Goal: Task Accomplishment & Management: Use online tool/utility

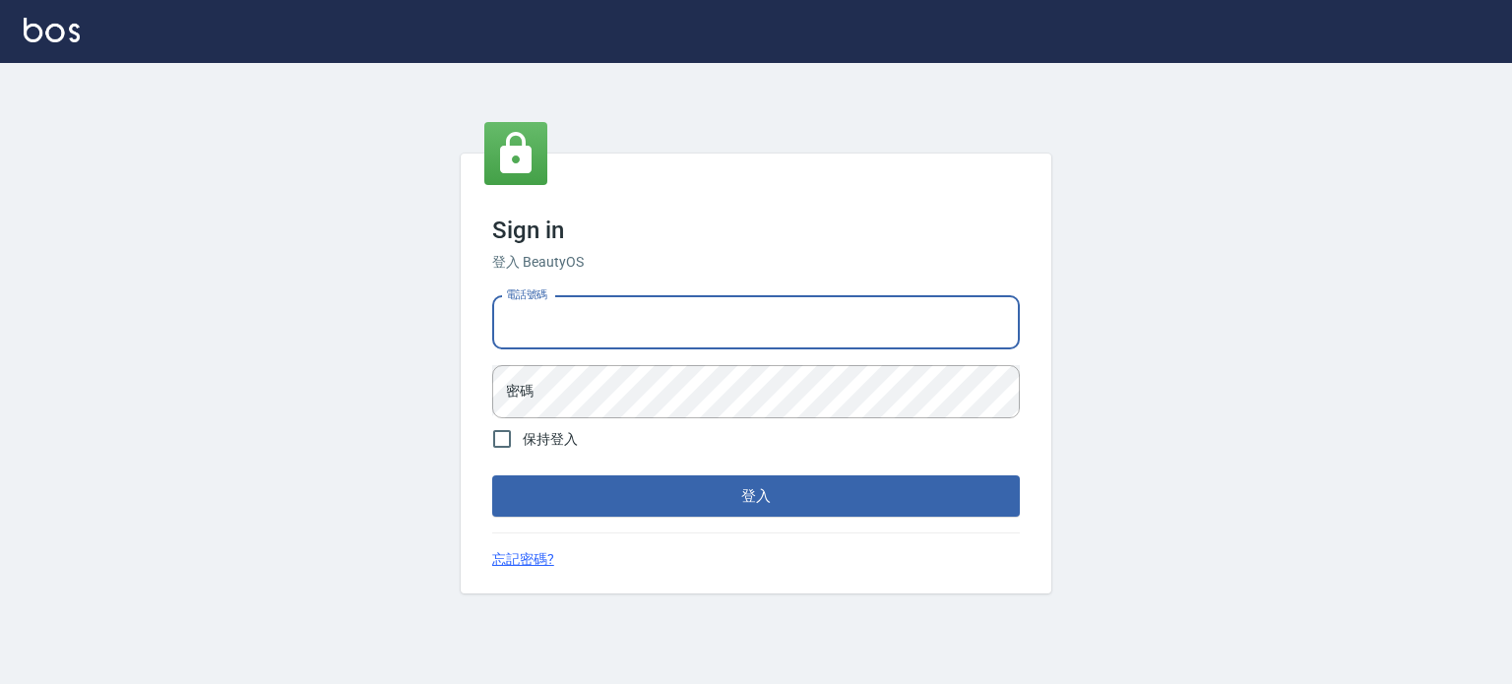
drag, startPoint x: 614, startPoint y: 326, endPoint x: 637, endPoint y: 319, distance: 23.7
click at [617, 325] on input "電話號碼" at bounding box center [755, 322] width 527 height 53
type input "0977239969"
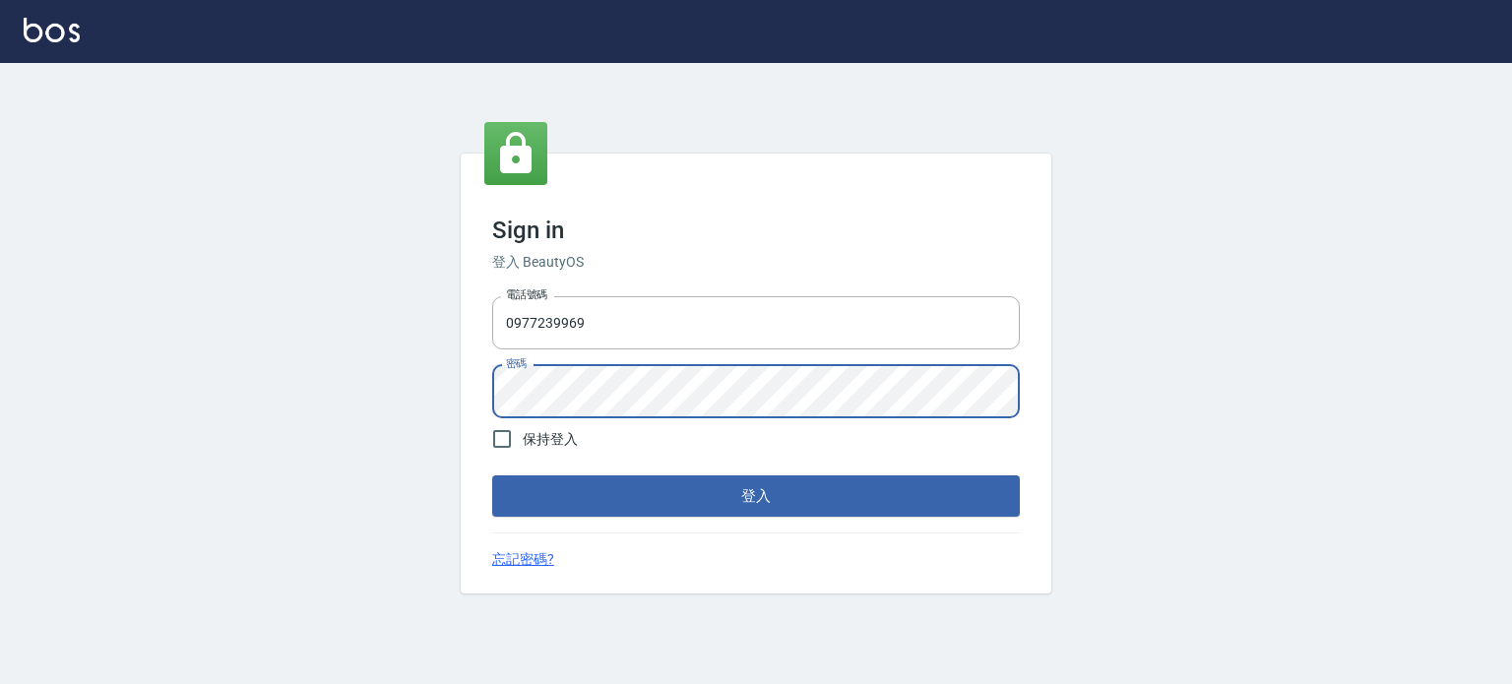
click at [492, 475] on button "登入" at bounding box center [755, 495] width 527 height 41
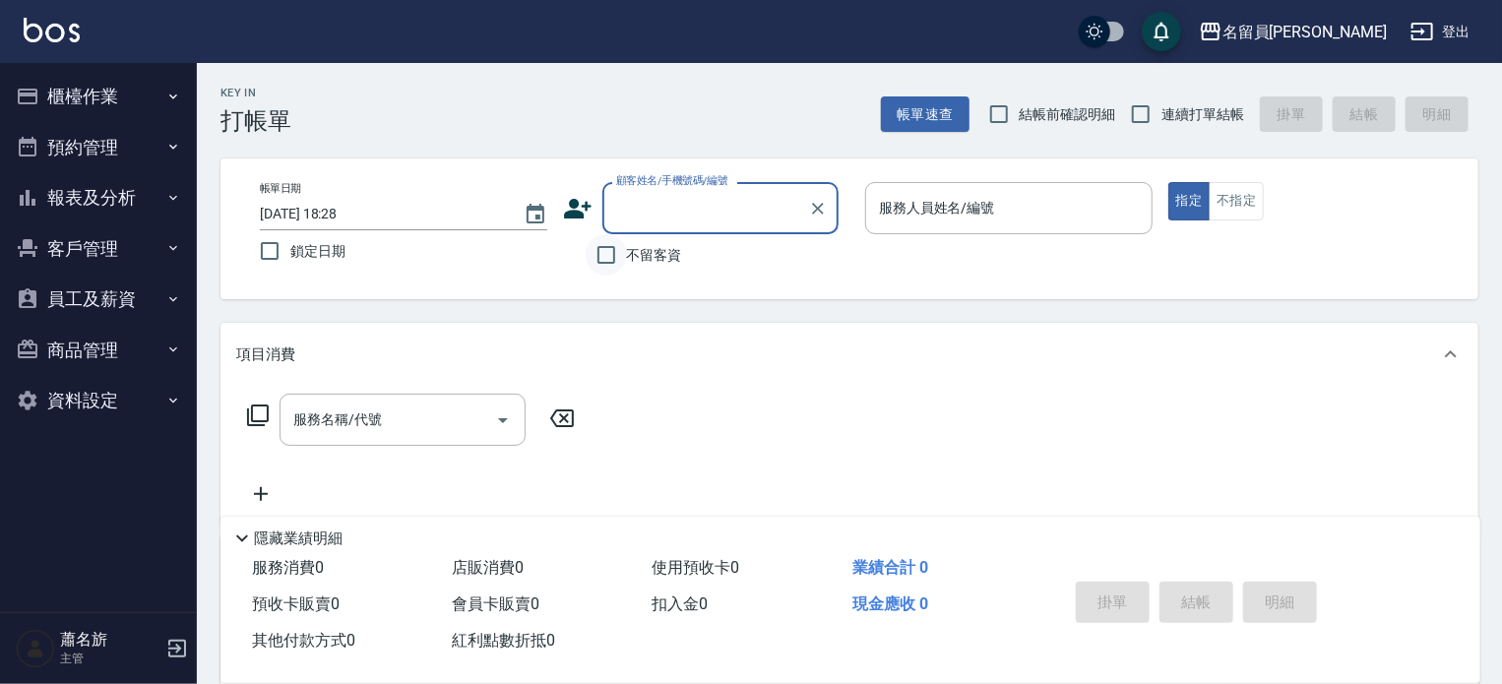
click at [597, 252] on input "不留客資" at bounding box center [606, 254] width 41 height 41
checkbox input "true"
click at [1138, 117] on input "連續打單結帳" at bounding box center [1140, 113] width 41 height 41
checkbox input "true"
click at [1010, 200] on input "服務人員姓名/編號" at bounding box center [1009, 208] width 270 height 34
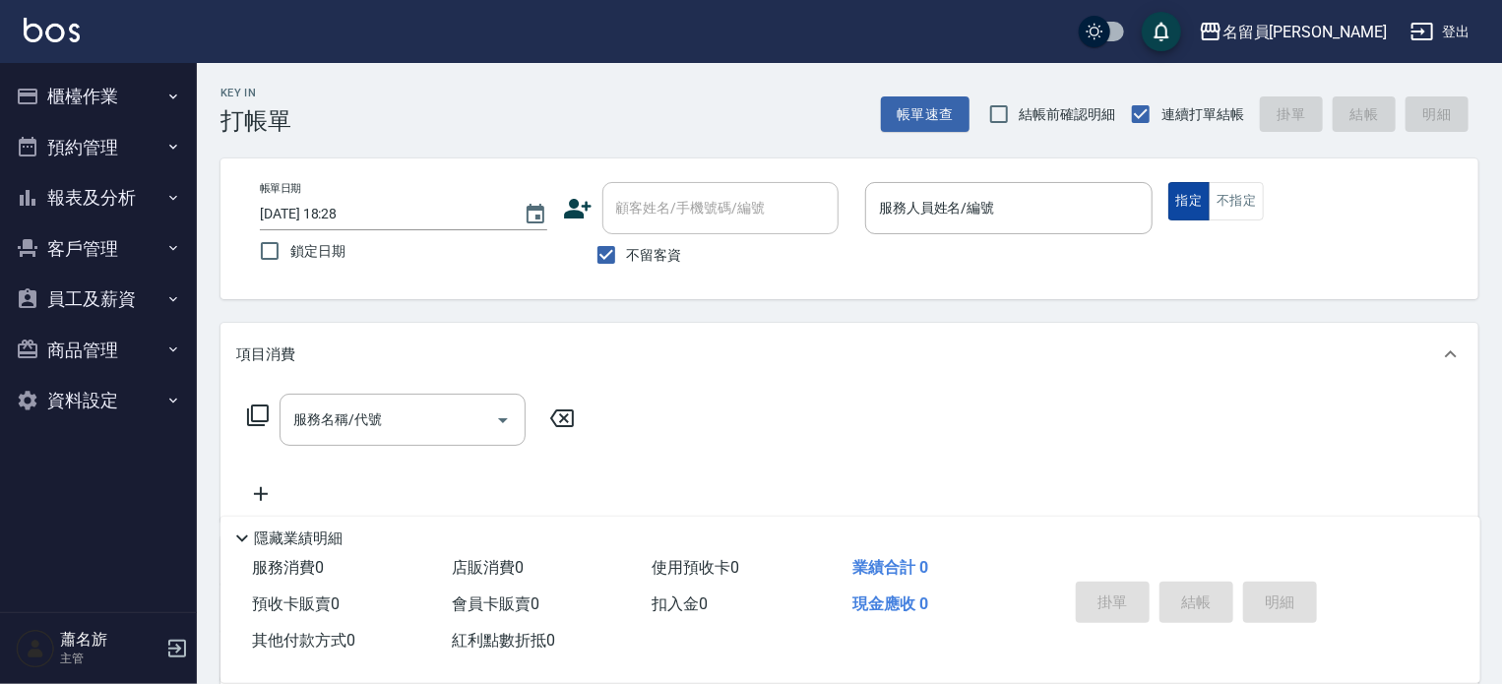
drag, startPoint x: 1161, startPoint y: 187, endPoint x: 1185, endPoint y: 183, distance: 23.9
click at [1185, 183] on div "帳單日期 [DATE] 18:28 鎖定日期 顧客姓名/手機號碼/編號 顧客姓名/手機號碼/編號 不留客資 服務人員姓名/編號 服務人員姓名/編號 指定 不指定" at bounding box center [849, 228] width 1210 height 93
click at [272, 253] on input "鎖定日期" at bounding box center [269, 250] width 41 height 41
checkbox input "true"
click at [1055, 186] on div "服務人員姓名/編號" at bounding box center [1008, 208] width 287 height 52
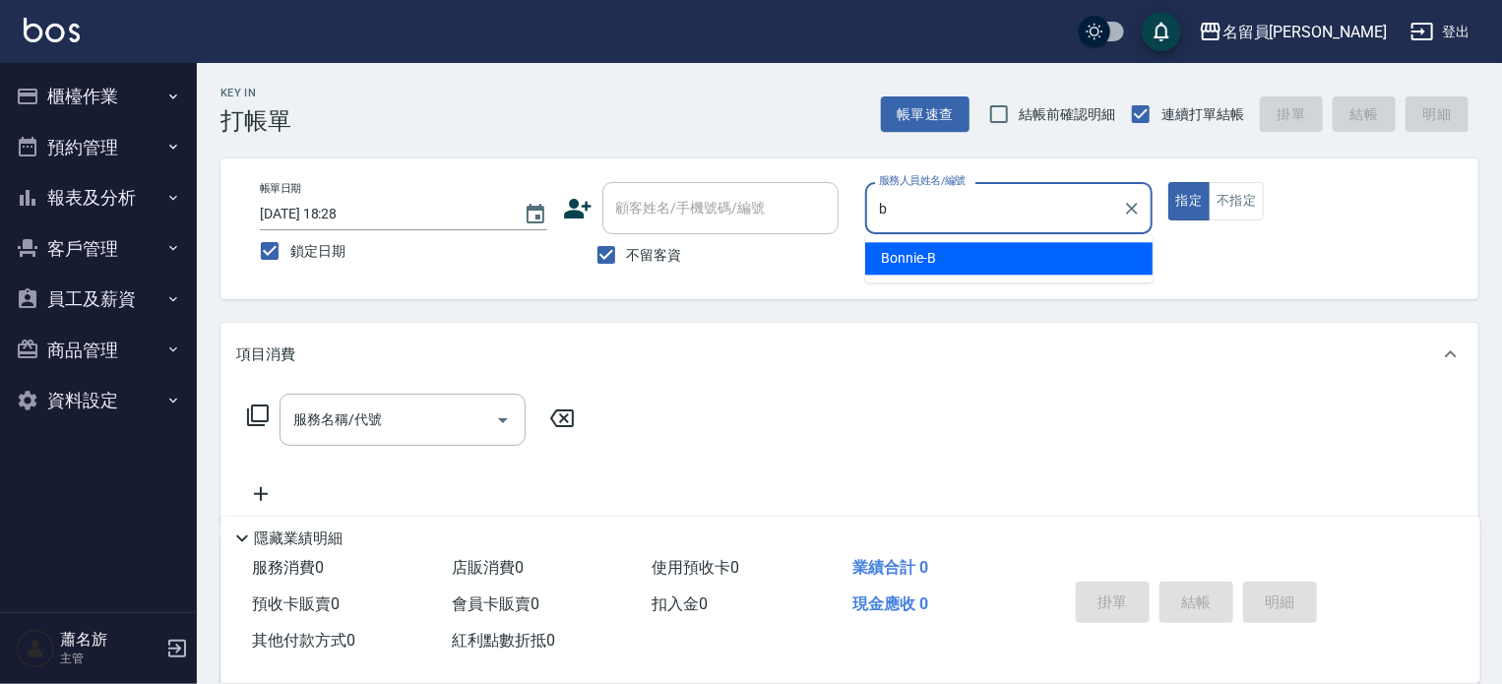
type input "Bonnie-B"
type button "true"
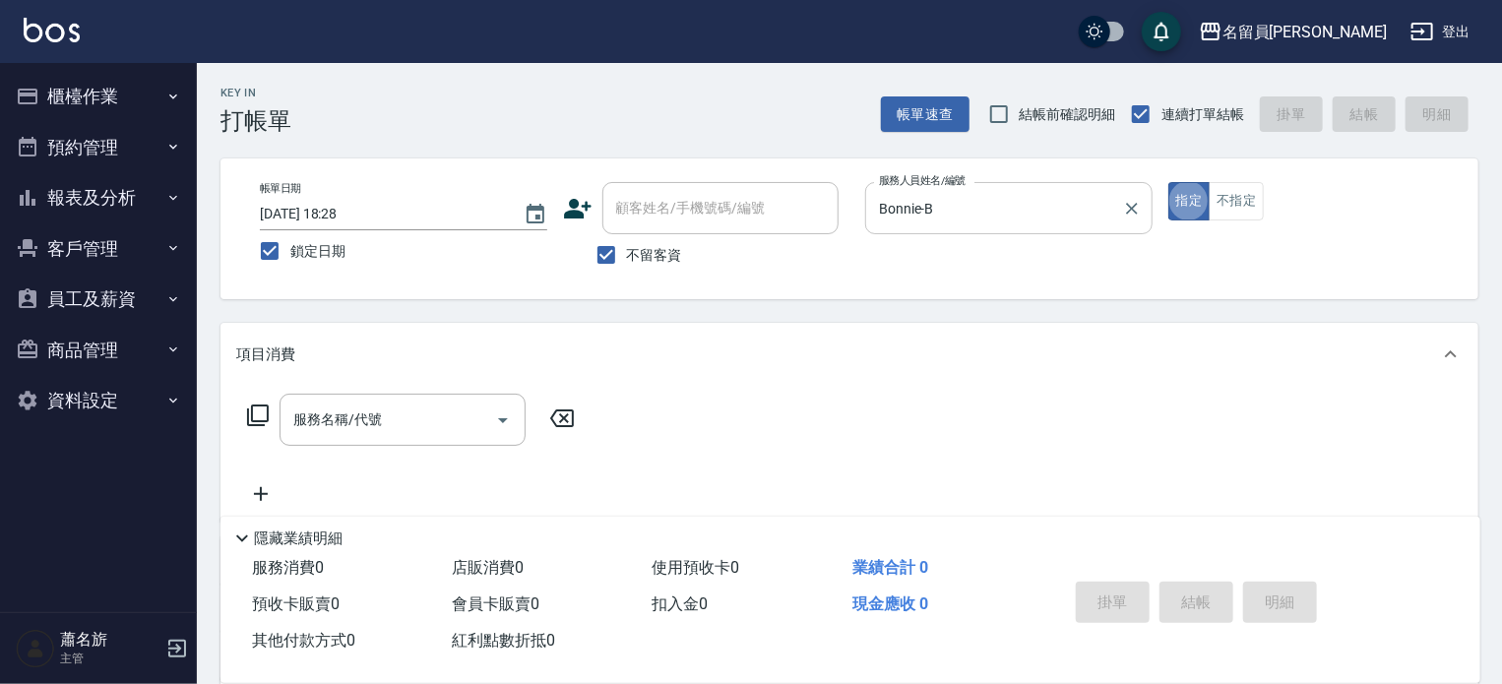
click at [991, 227] on div "Bonnie-B 服務人員姓名/編號" at bounding box center [1008, 208] width 287 height 52
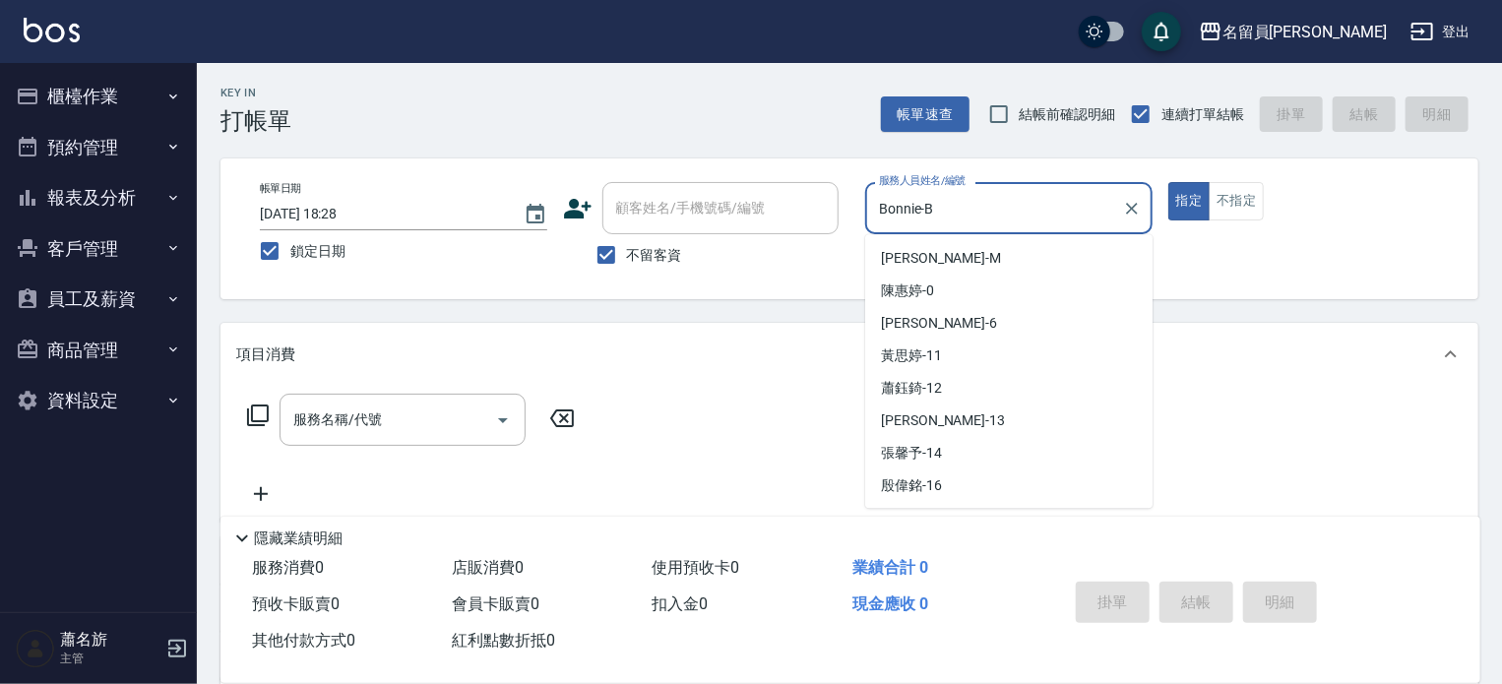
scroll to position [676, 0]
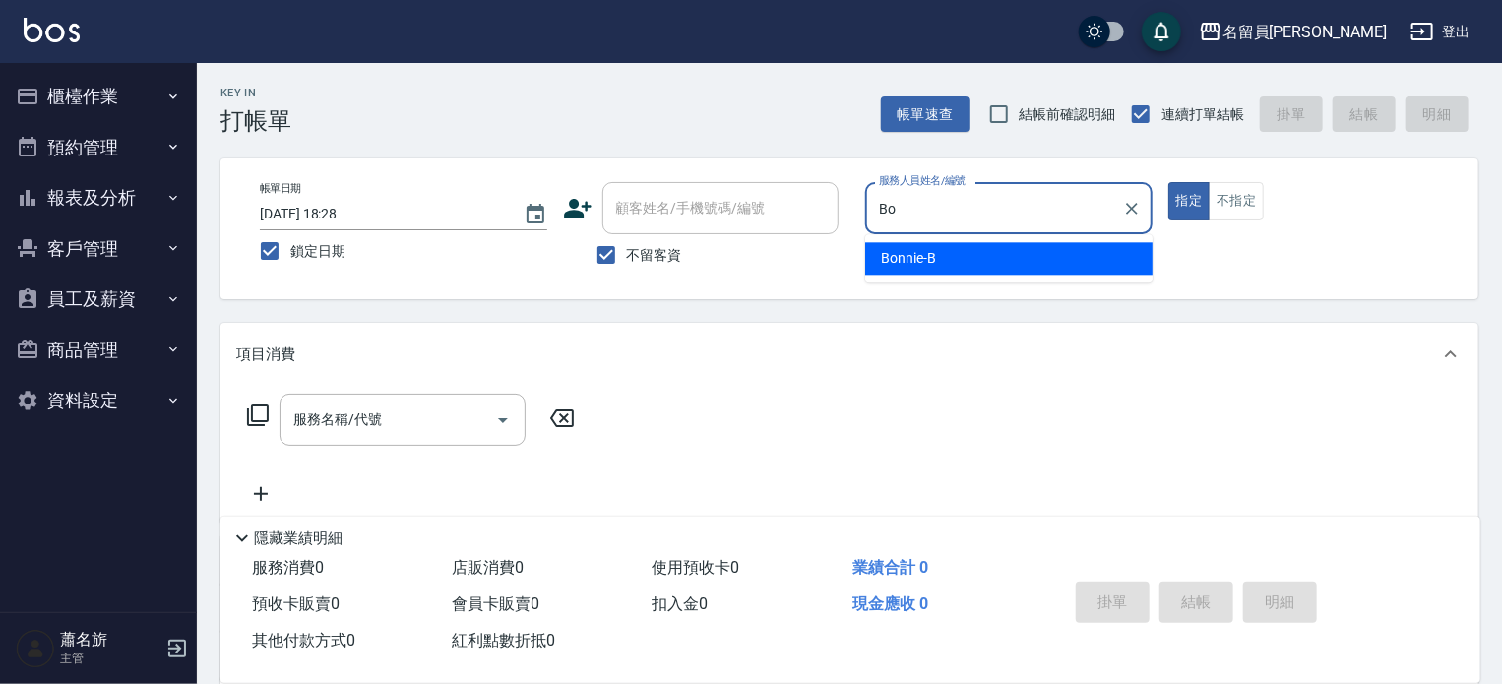
type input "B"
type input "bb"
click at [1168, 182] on button "指定" at bounding box center [1189, 201] width 42 height 38
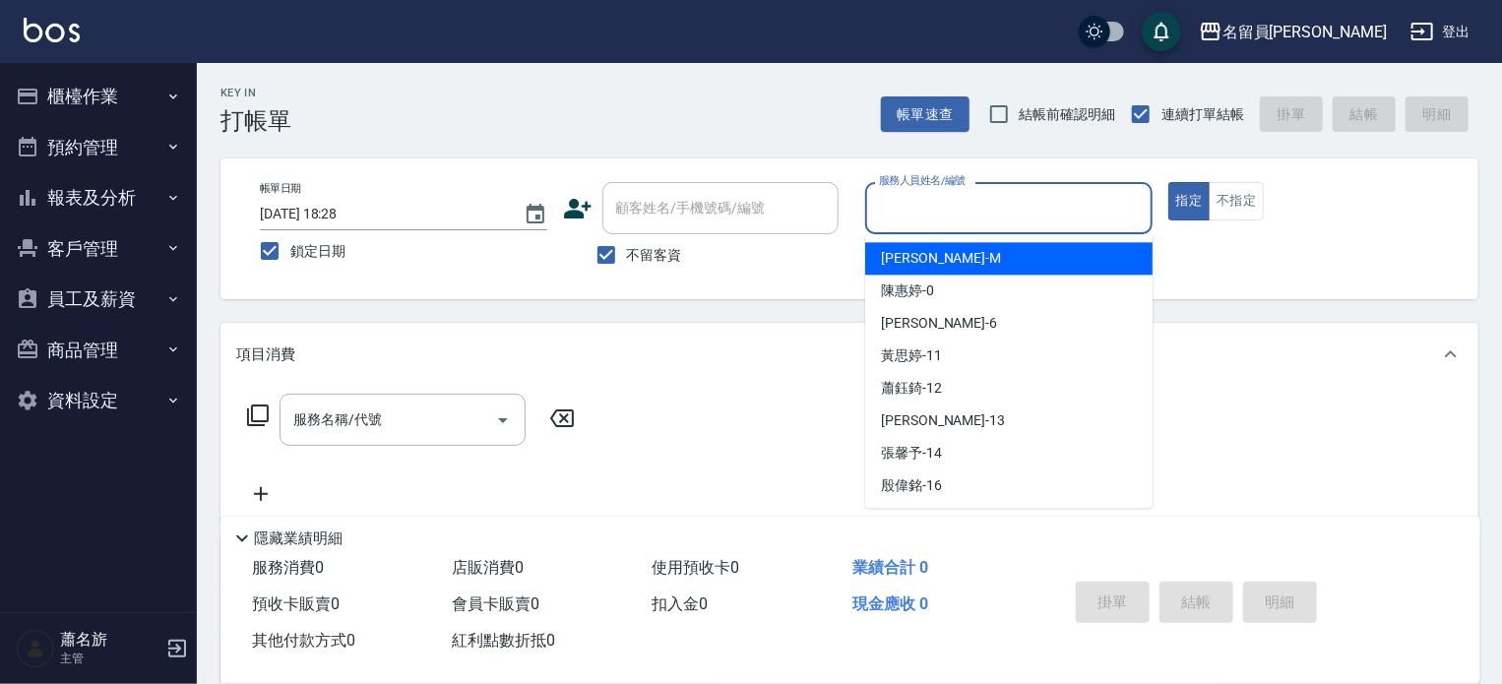
drag, startPoint x: 1086, startPoint y: 199, endPoint x: 1091, endPoint y: 241, distance: 42.6
click at [1091, 241] on body "名留員[PERSON_NAME] 登出 櫃檯作業 打帳單 帳單列表 現金收支登錄 材料自購登錄 每日結帳 排班表 現場電腦打卡 預約管理 預約管理 單日預約紀…" at bounding box center [751, 456] width 1502 height 913
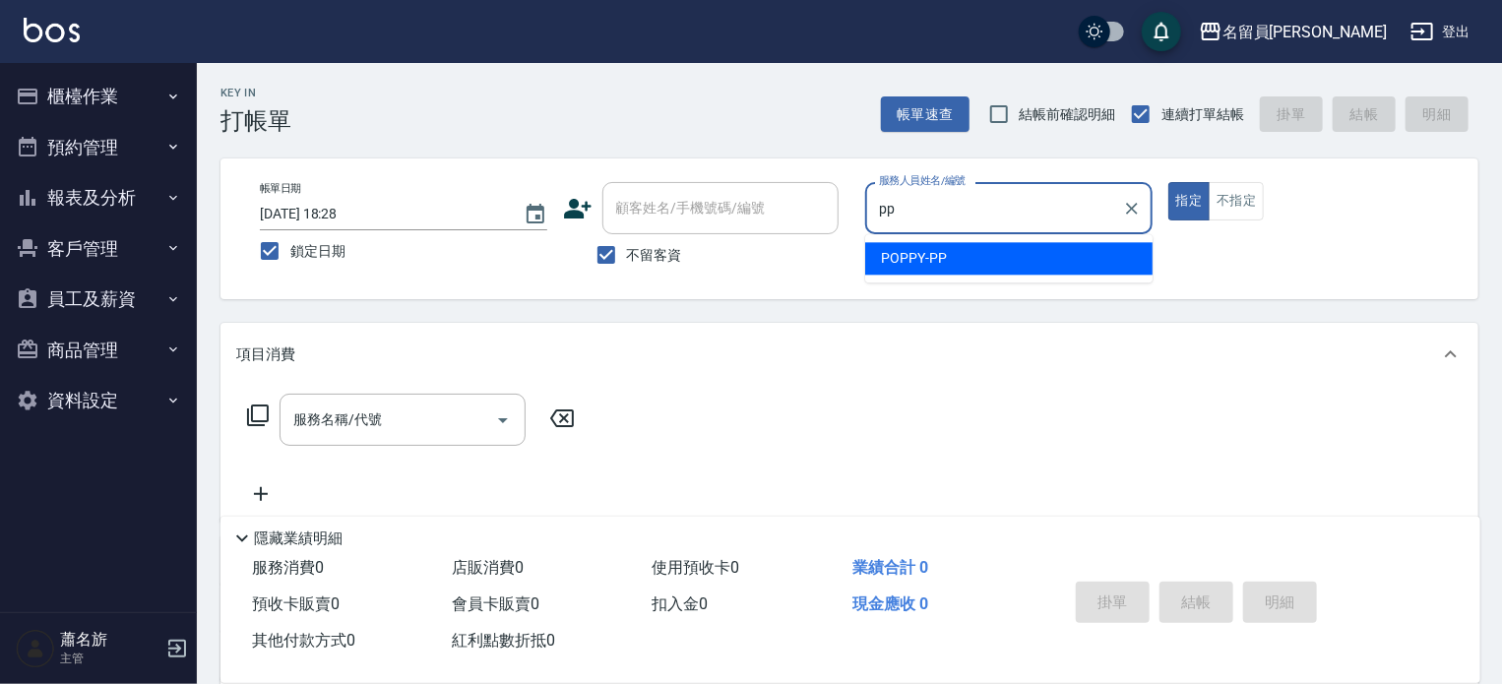
type input "POPPY-PP"
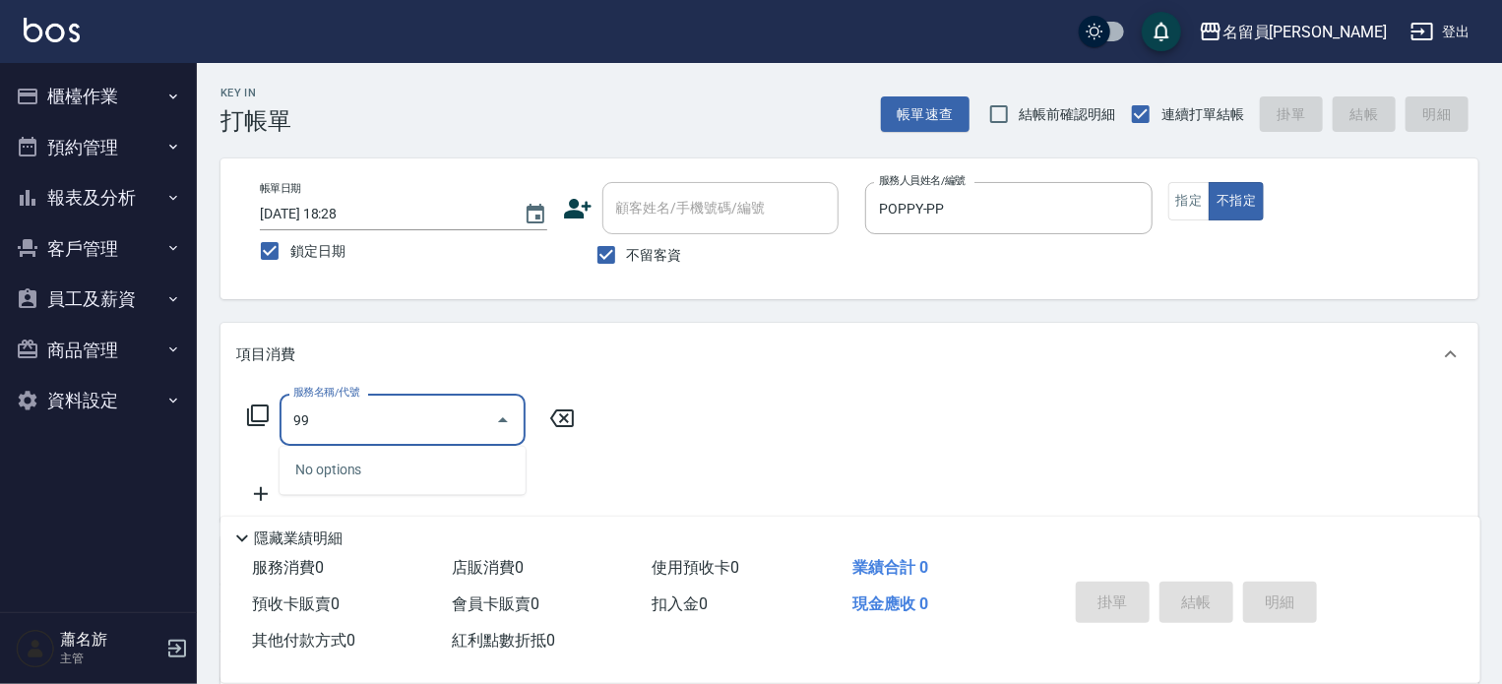
type input "9"
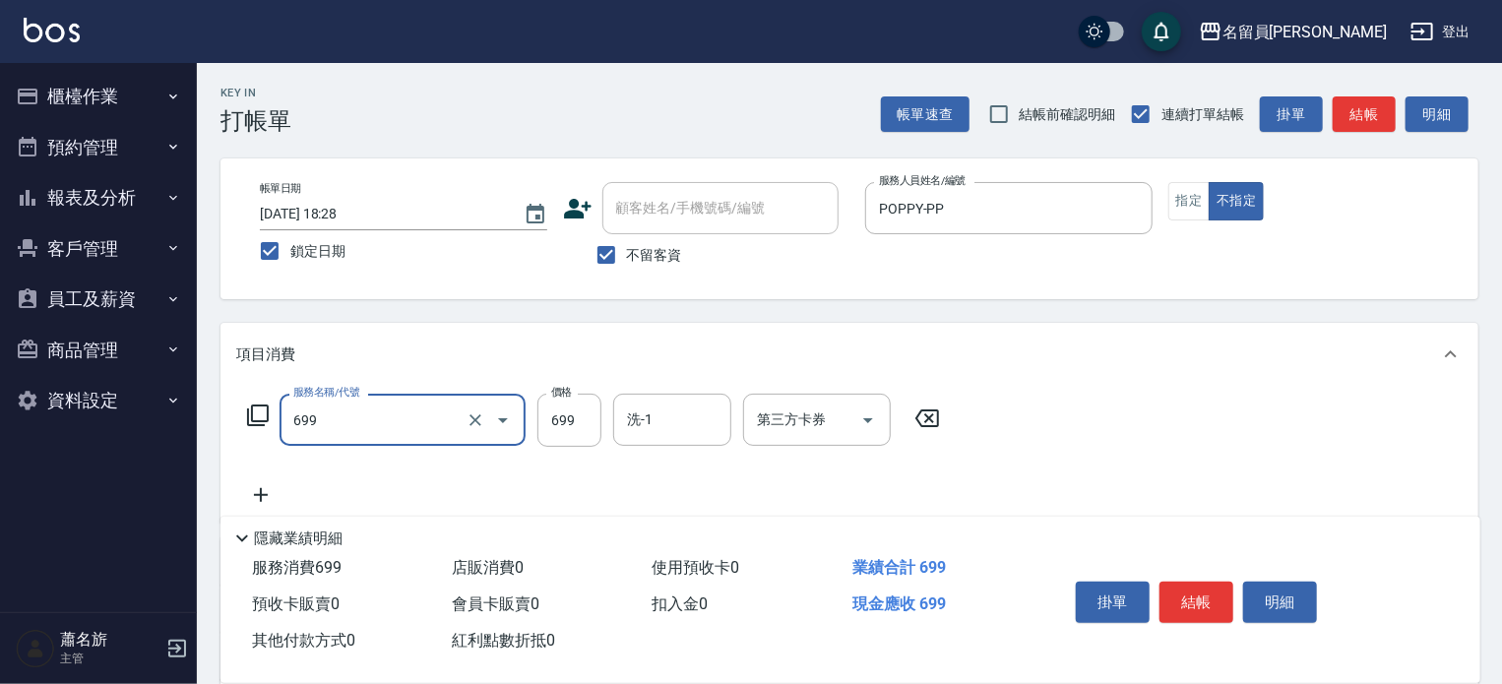
type input "精油洗髮(699)"
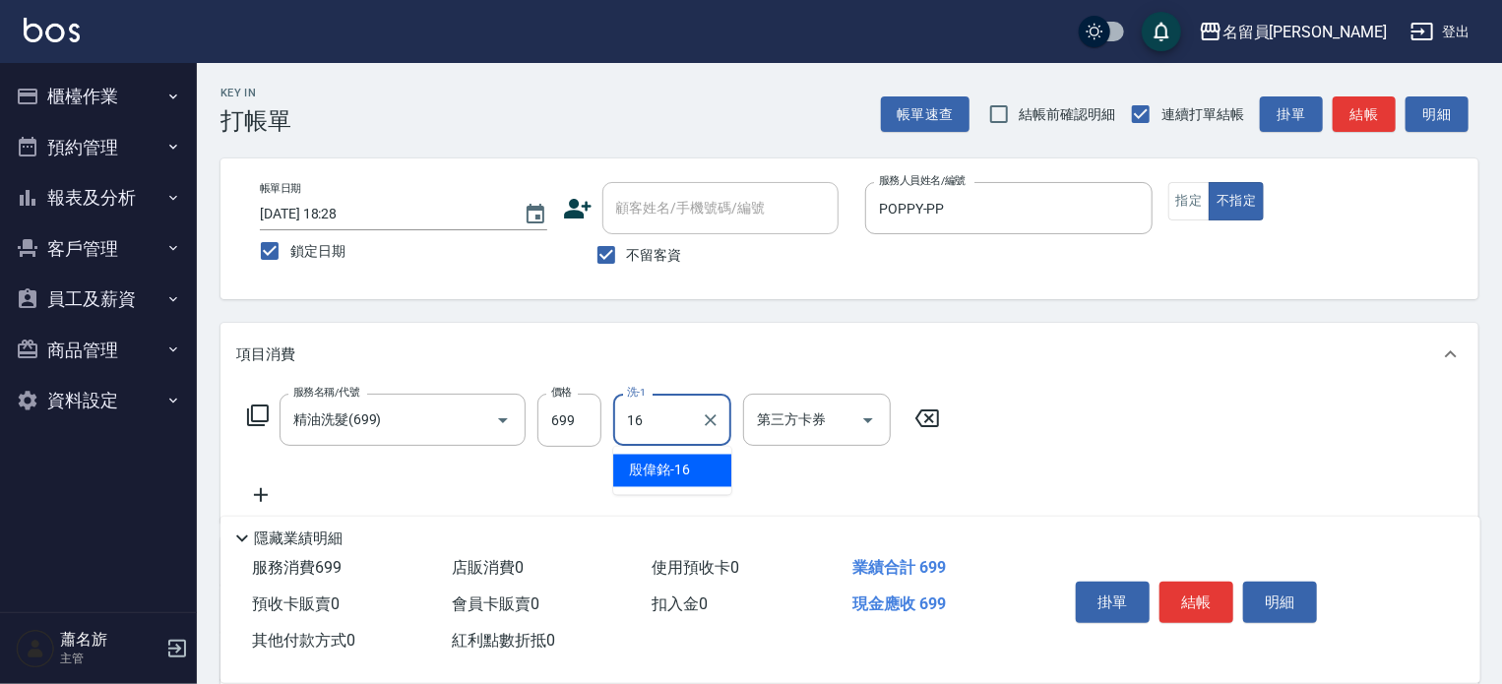
type input "[PERSON_NAME]-16"
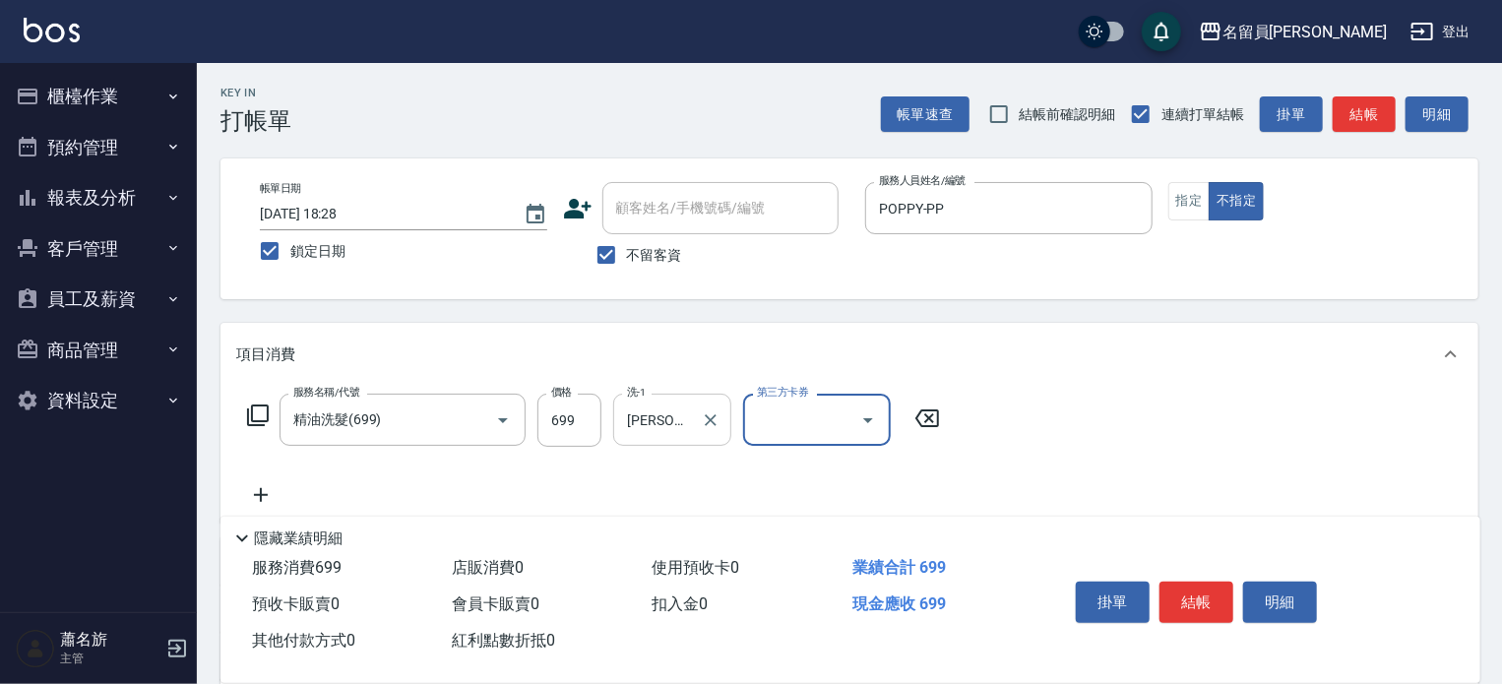
click at [693, 414] on div "[PERSON_NAME]-16 洗-1" at bounding box center [672, 420] width 118 height 52
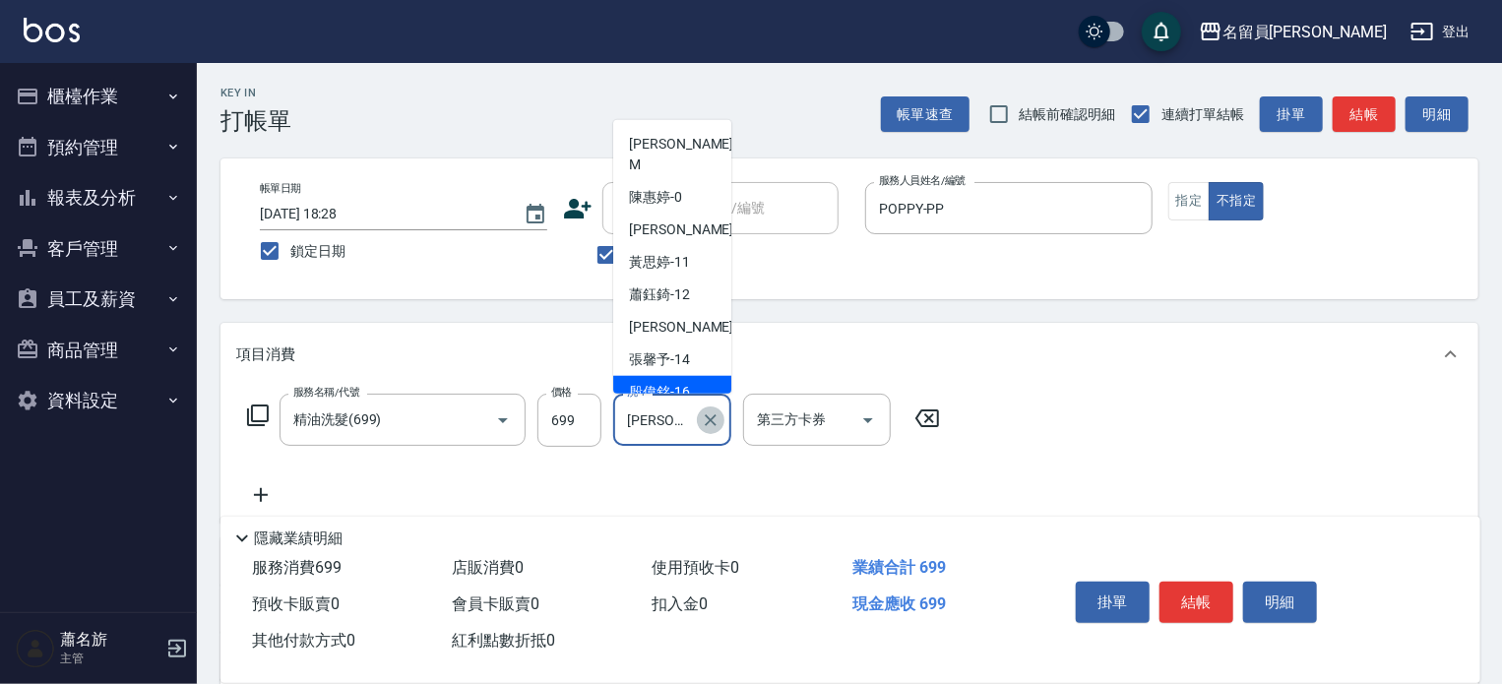
click at [709, 412] on icon "Clear" at bounding box center [711, 420] width 20 height 20
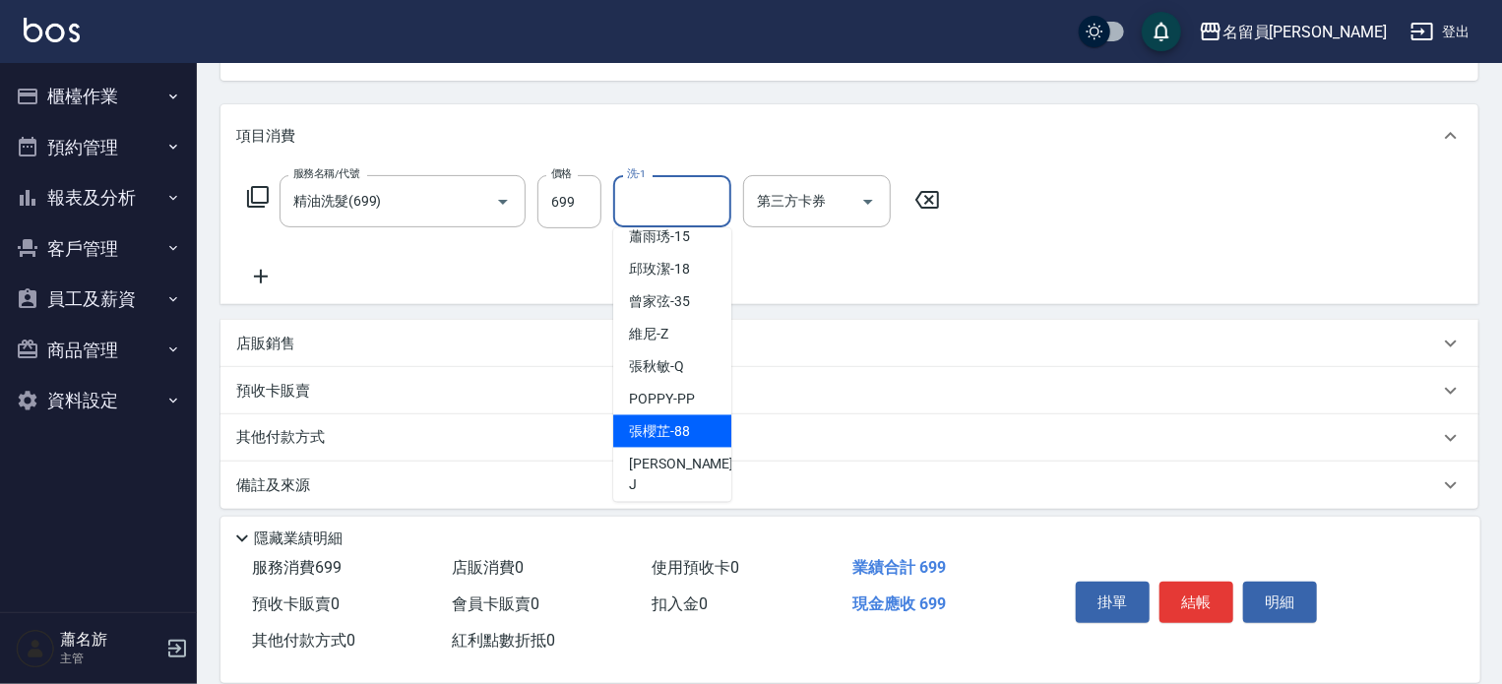
scroll to position [230, 0]
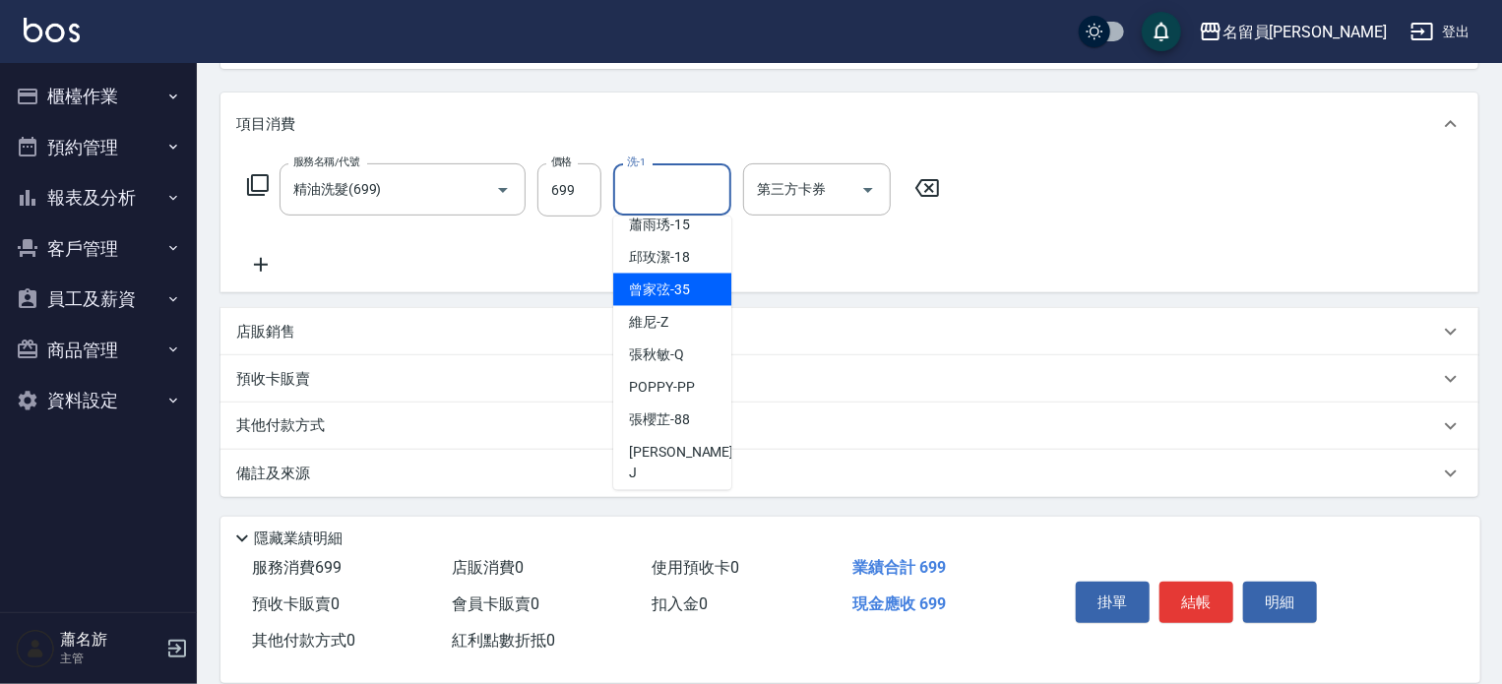
click at [673, 274] on div "曾家弦 -35" at bounding box center [672, 290] width 118 height 32
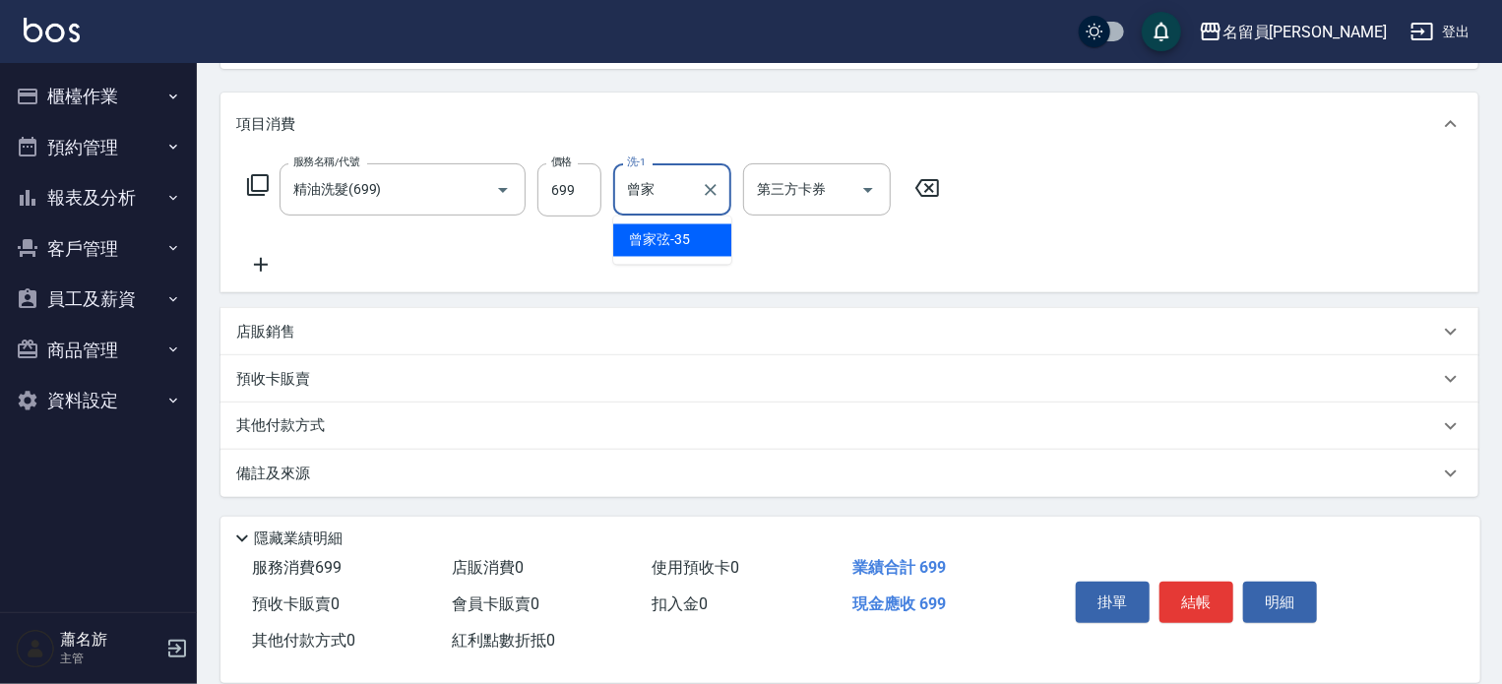
type input "曾"
type input "[PERSON_NAME]-16"
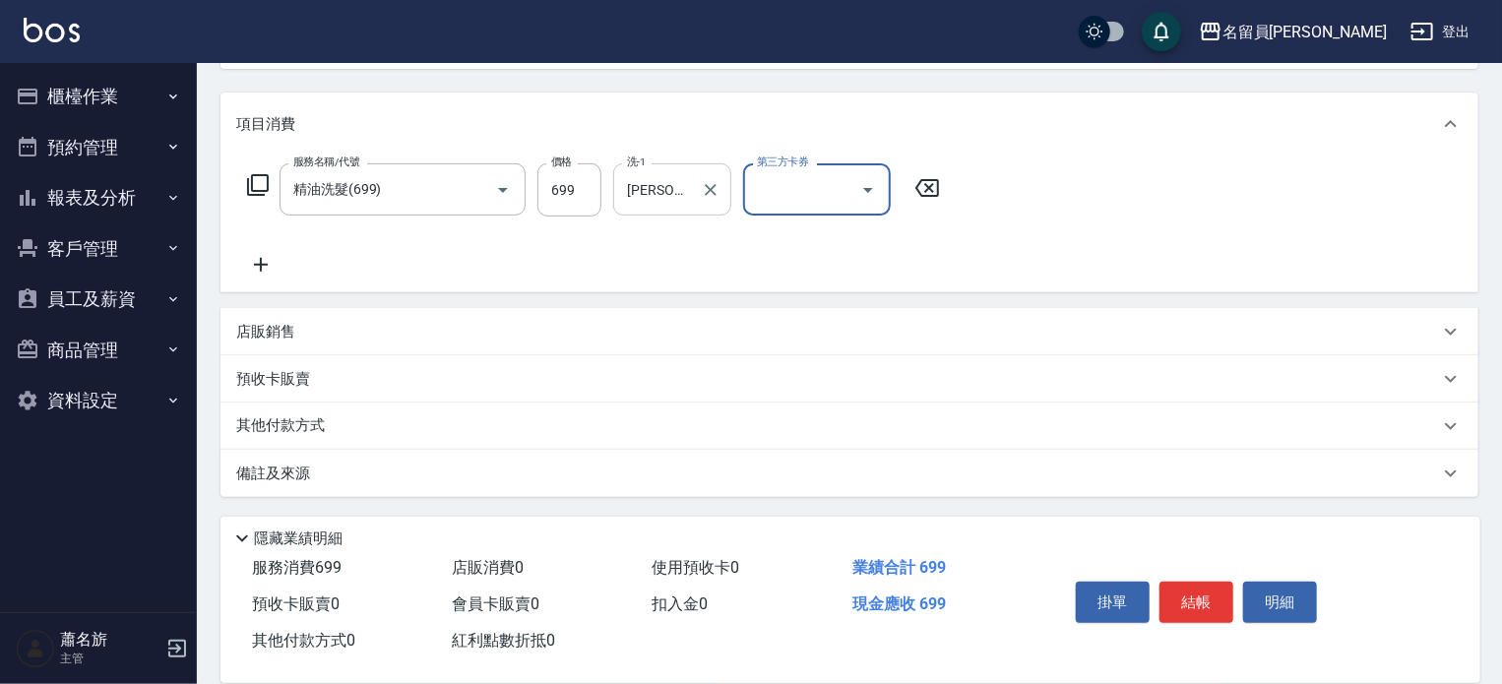
click at [1202, 599] on button "結帳" at bounding box center [1196, 602] width 74 height 41
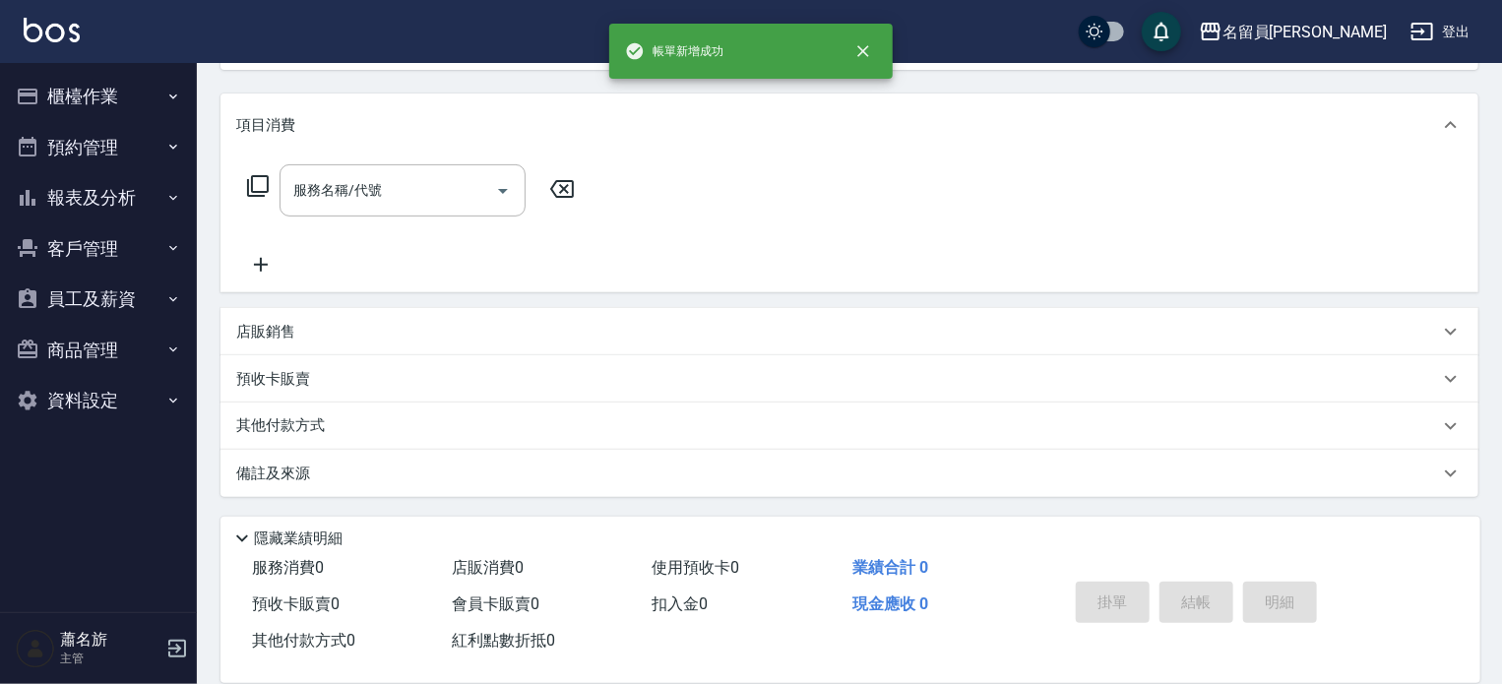
scroll to position [0, 0]
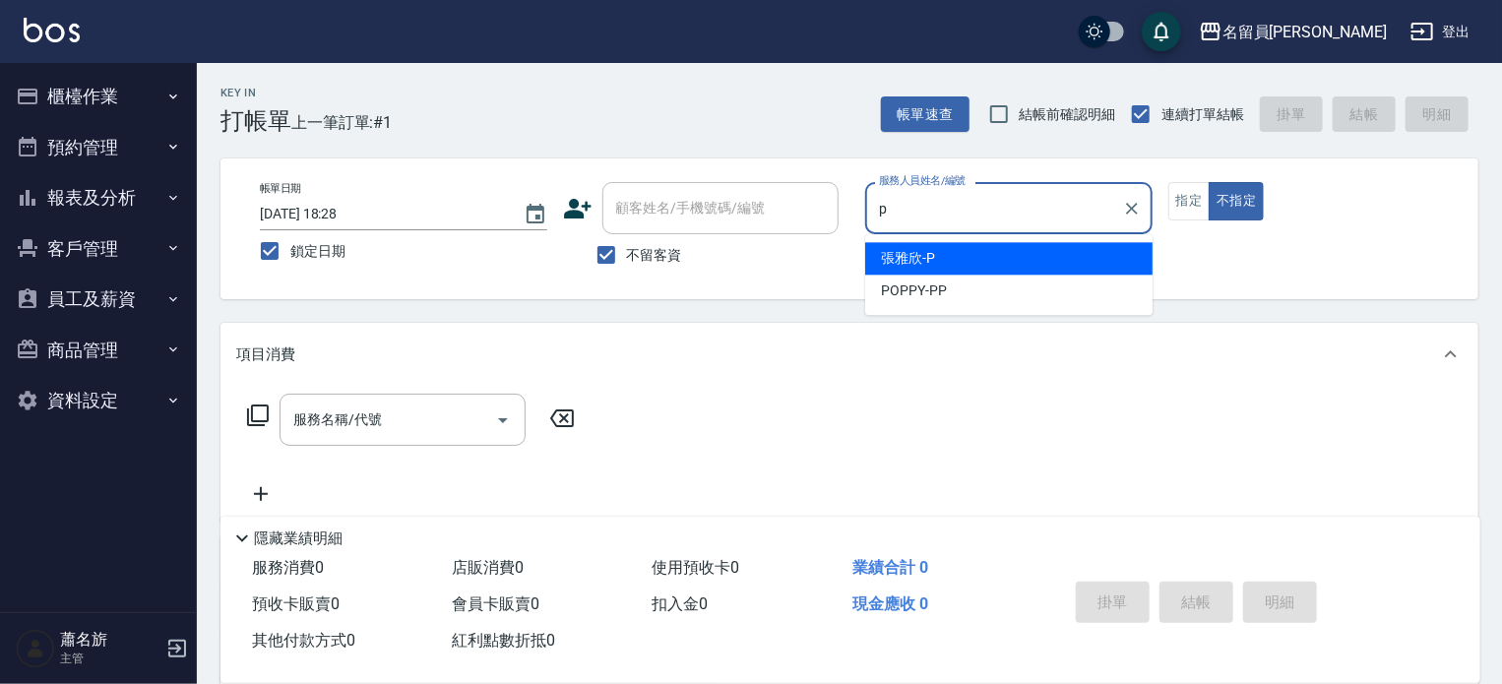
type input "[PERSON_NAME]"
type button "false"
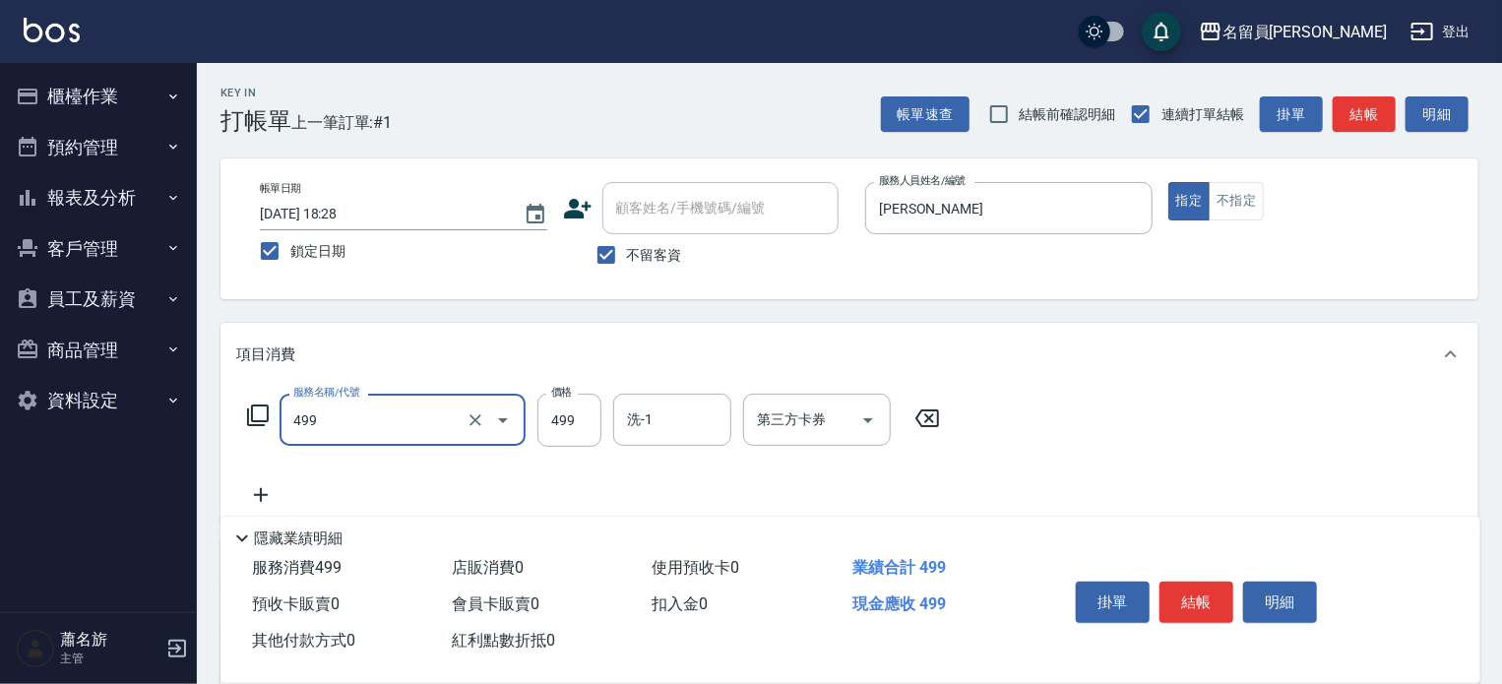
type input "去角質洗髮(499)"
type input "699"
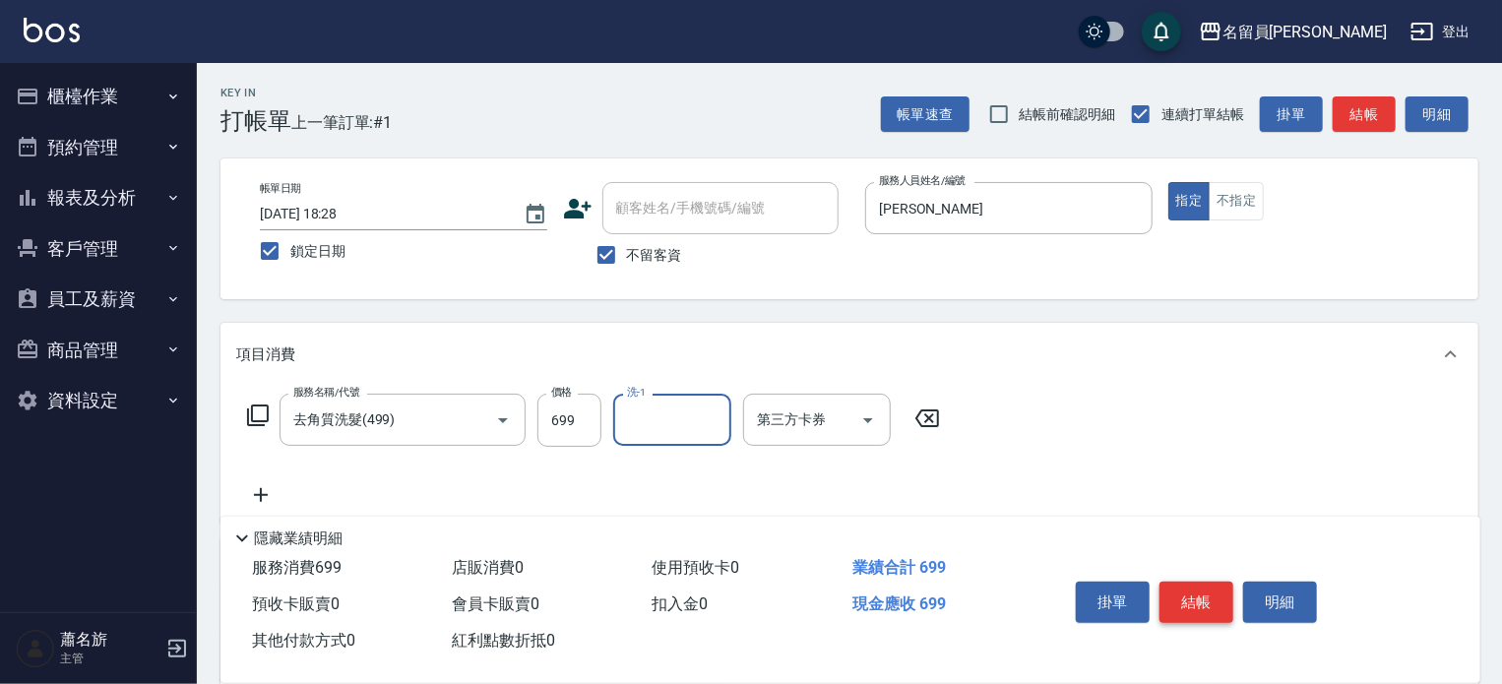
click at [1189, 602] on button "結帳" at bounding box center [1196, 602] width 74 height 41
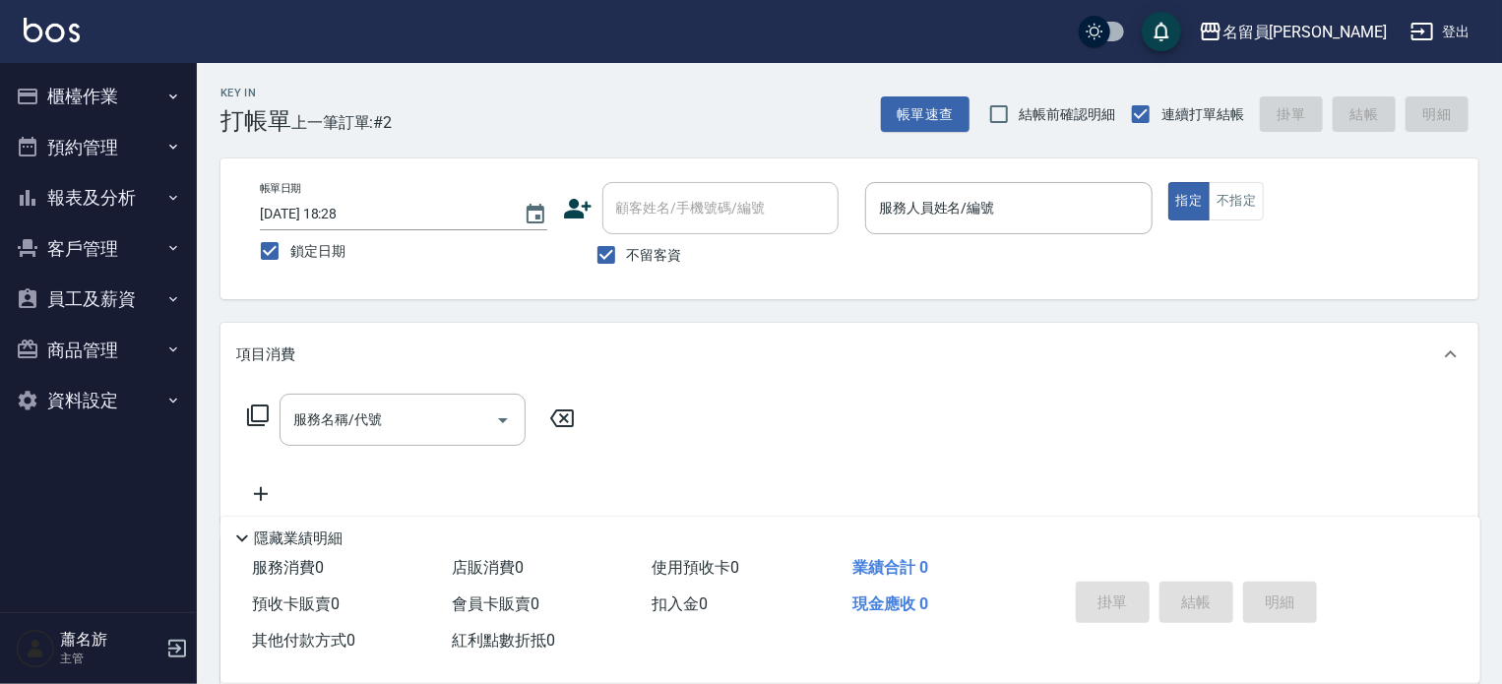
click at [1189, 602] on div "掛單 結帳 明細" at bounding box center [1196, 605] width 257 height 62
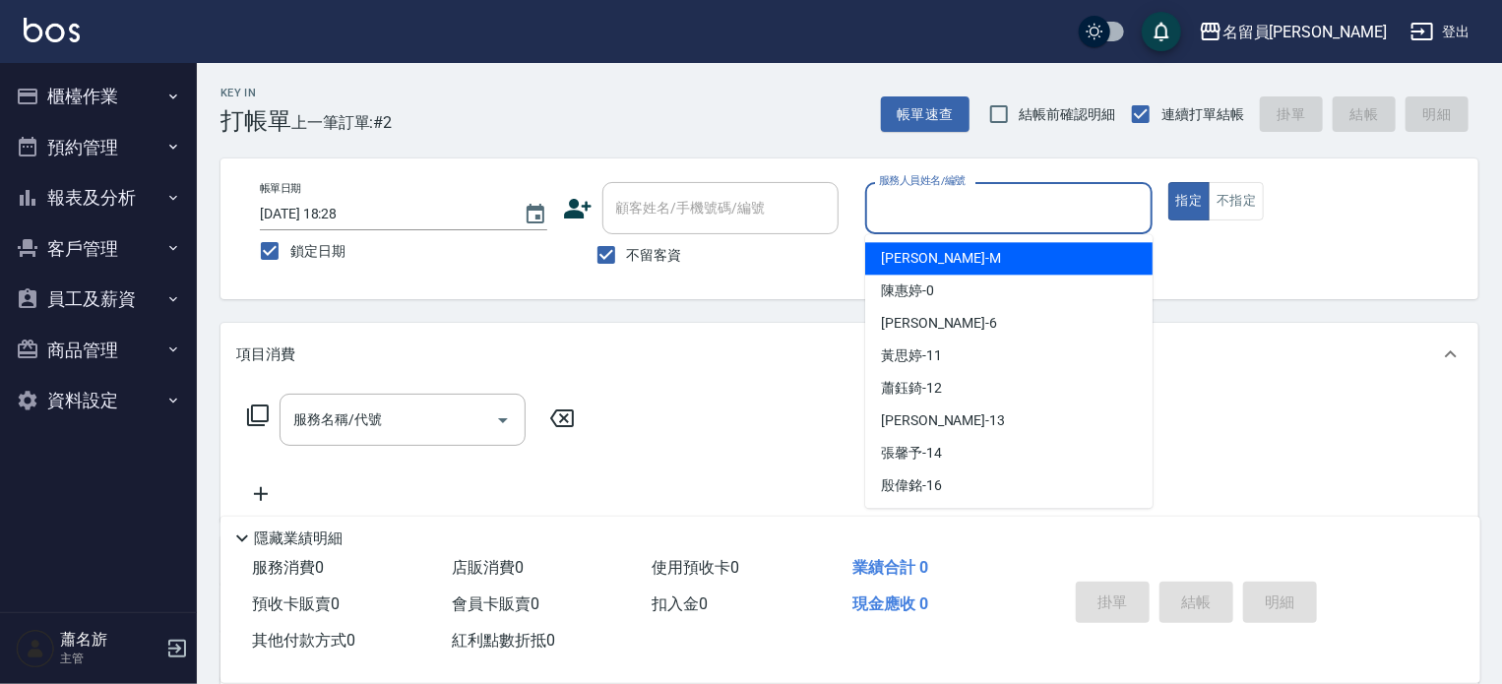
click at [1019, 211] on input "服務人員姓名/編號" at bounding box center [1009, 208] width 270 height 34
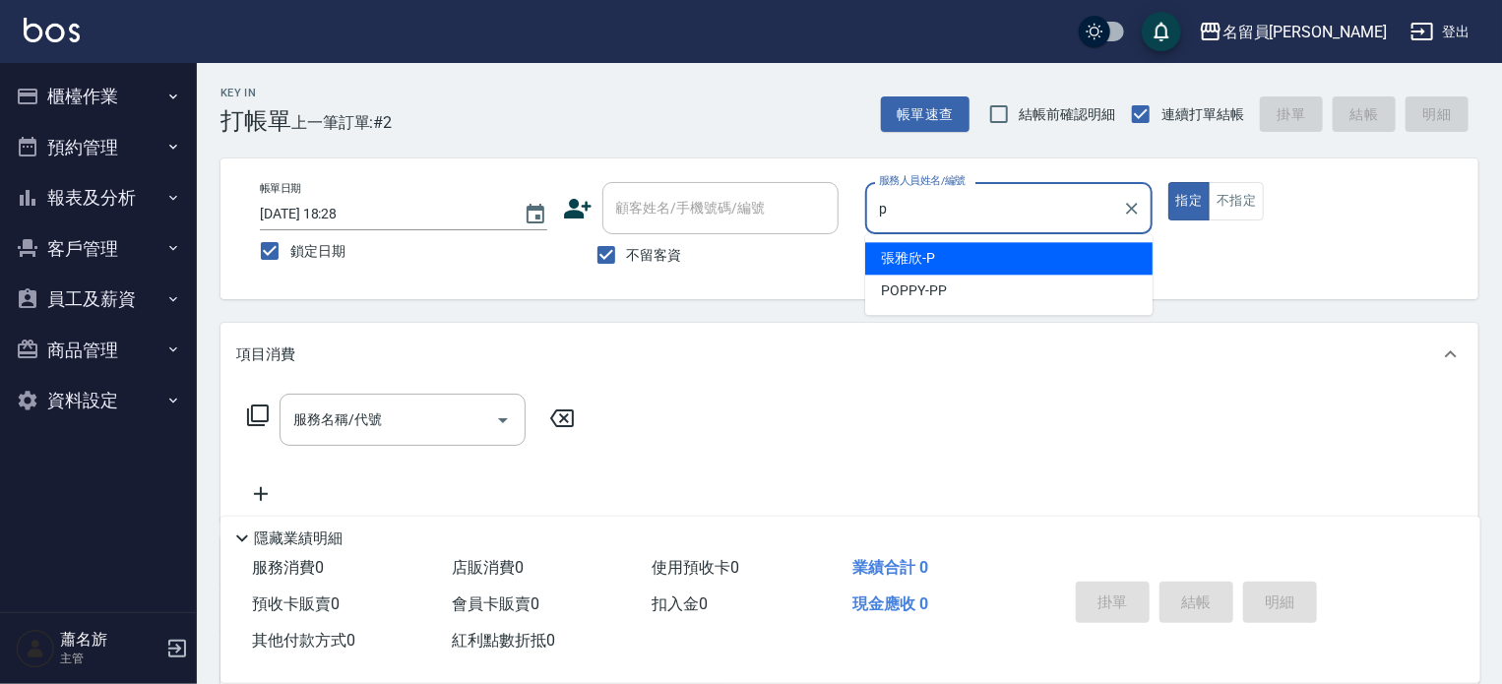
type input "[PERSON_NAME]"
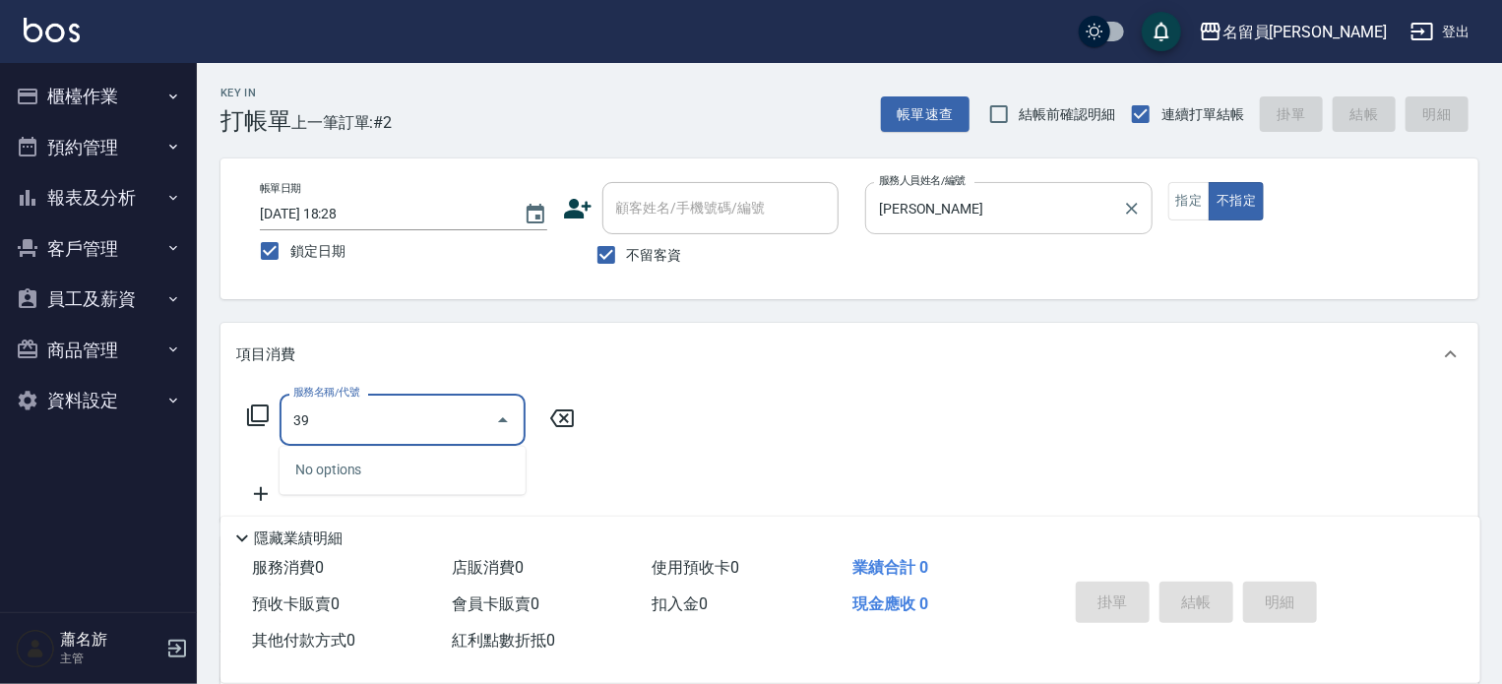
type input "399"
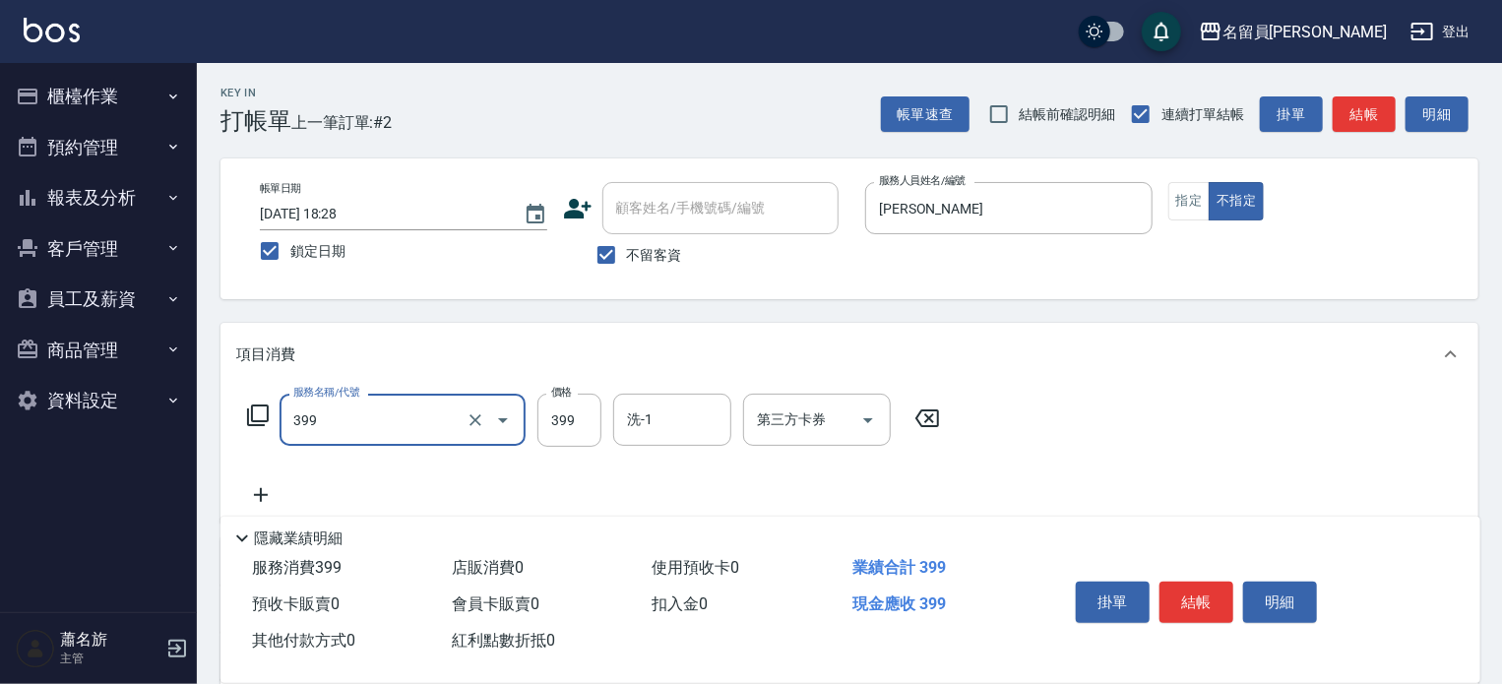
click at [356, 402] on div "399 服務名稱/代號" at bounding box center [402, 420] width 246 height 52
type input "一般洗髮(602)"
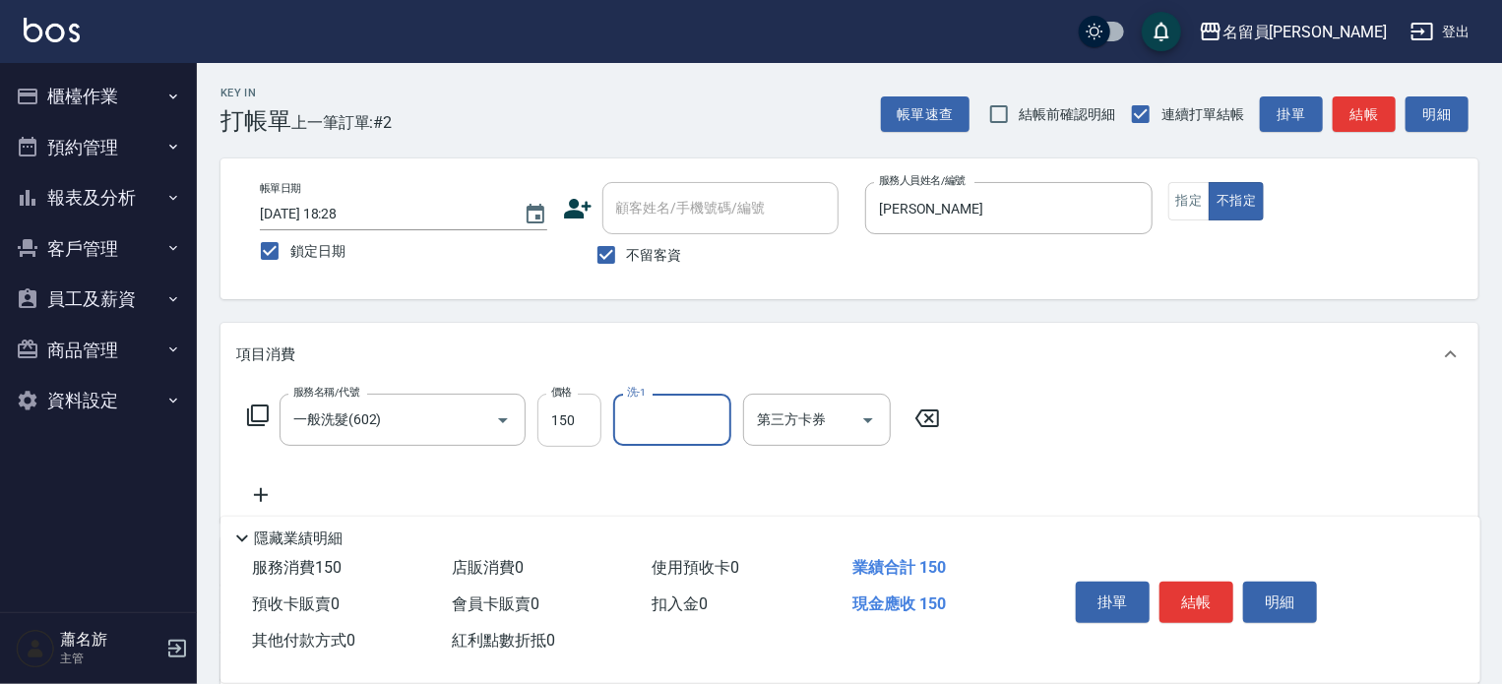
click at [588, 411] on input "150" at bounding box center [569, 420] width 64 height 53
type input "200"
type input "[PERSON_NAME]-45"
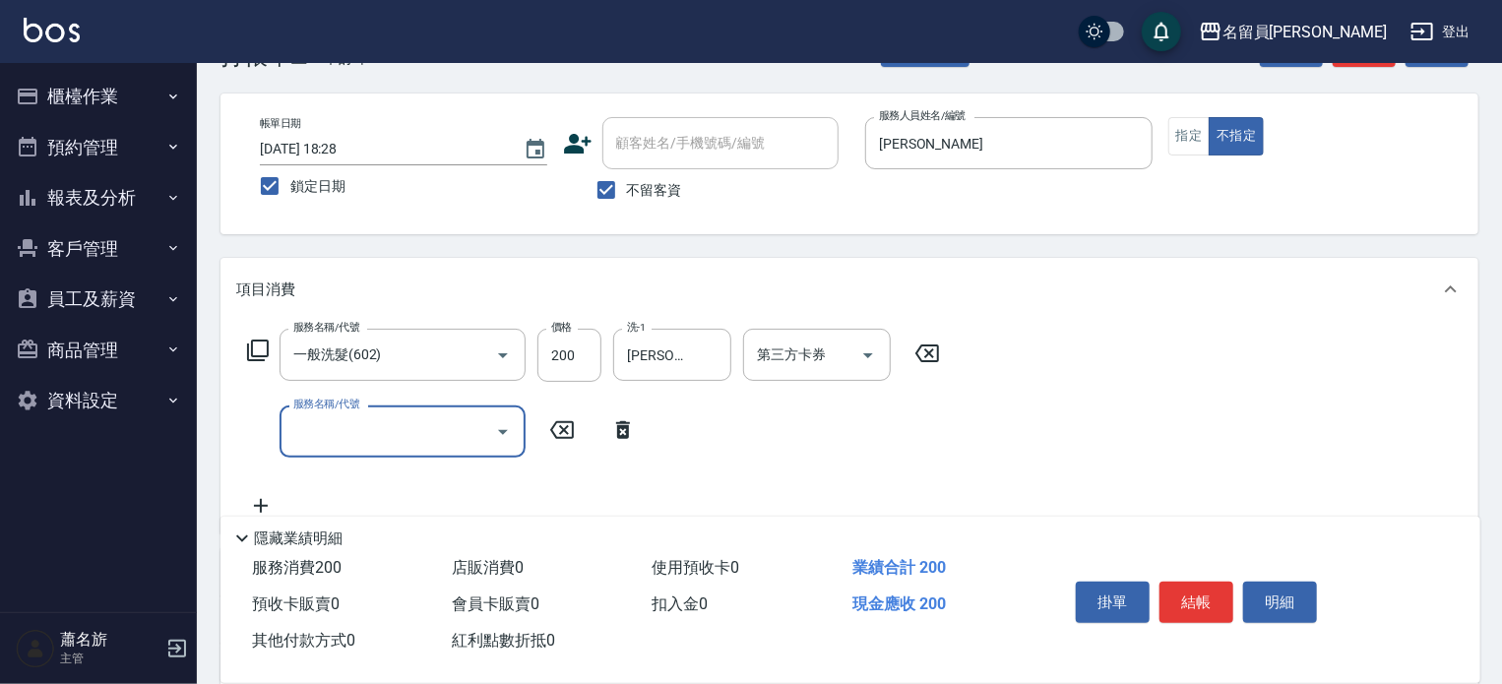
scroll to position [98, 0]
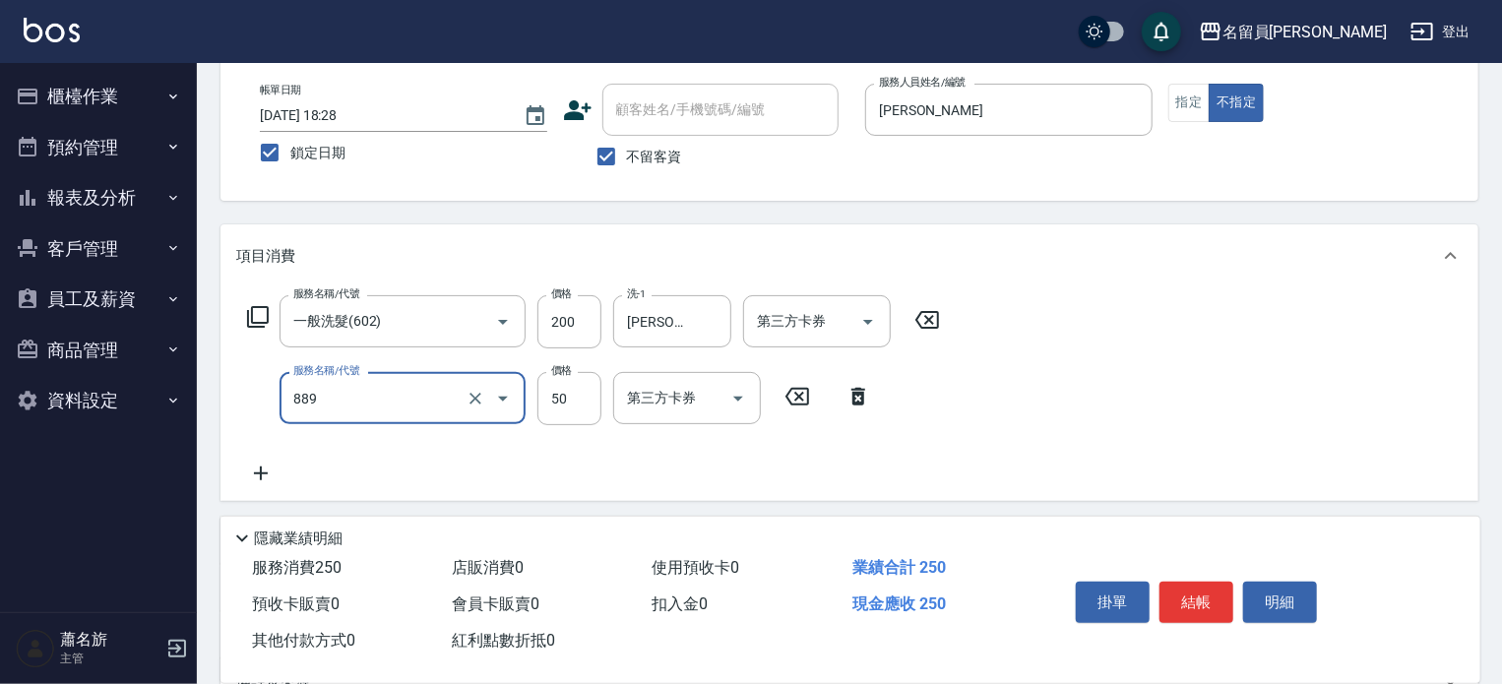
type input "精油(889)"
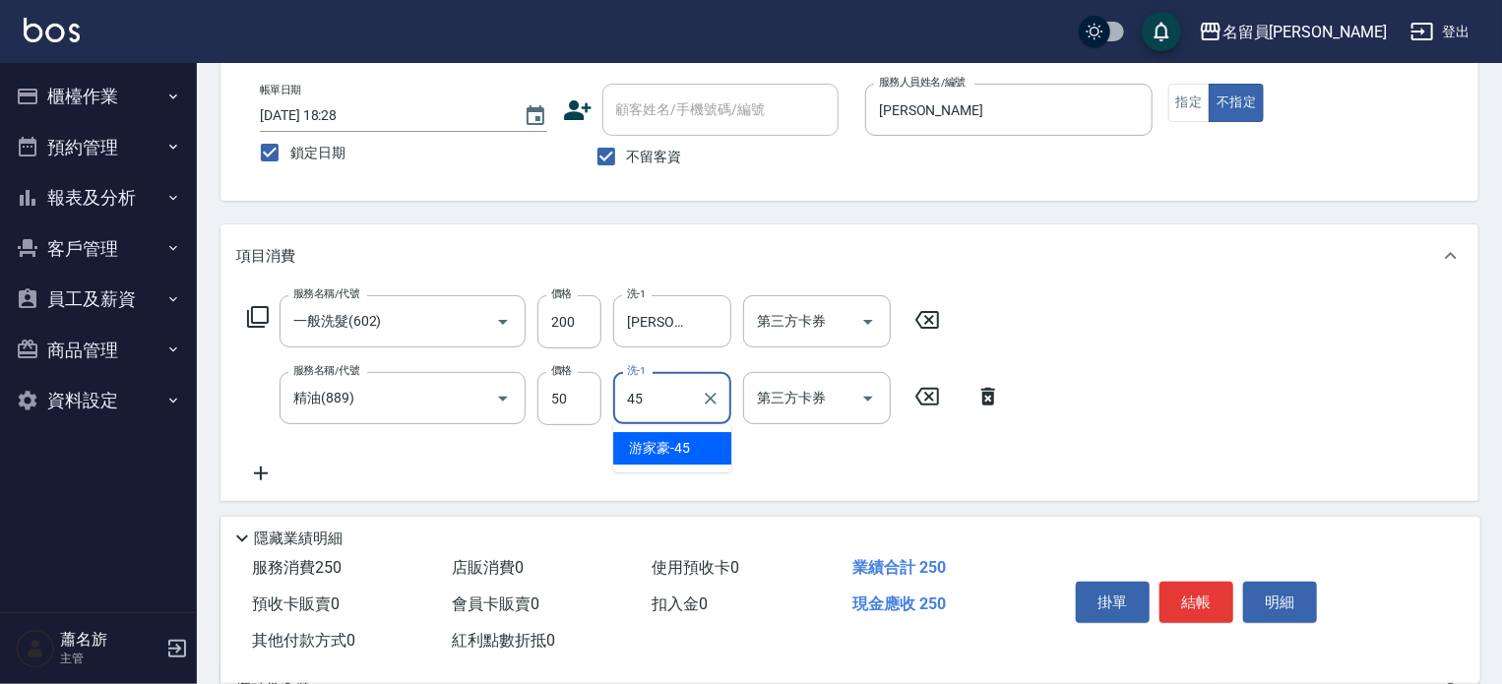
type input "[PERSON_NAME]-45"
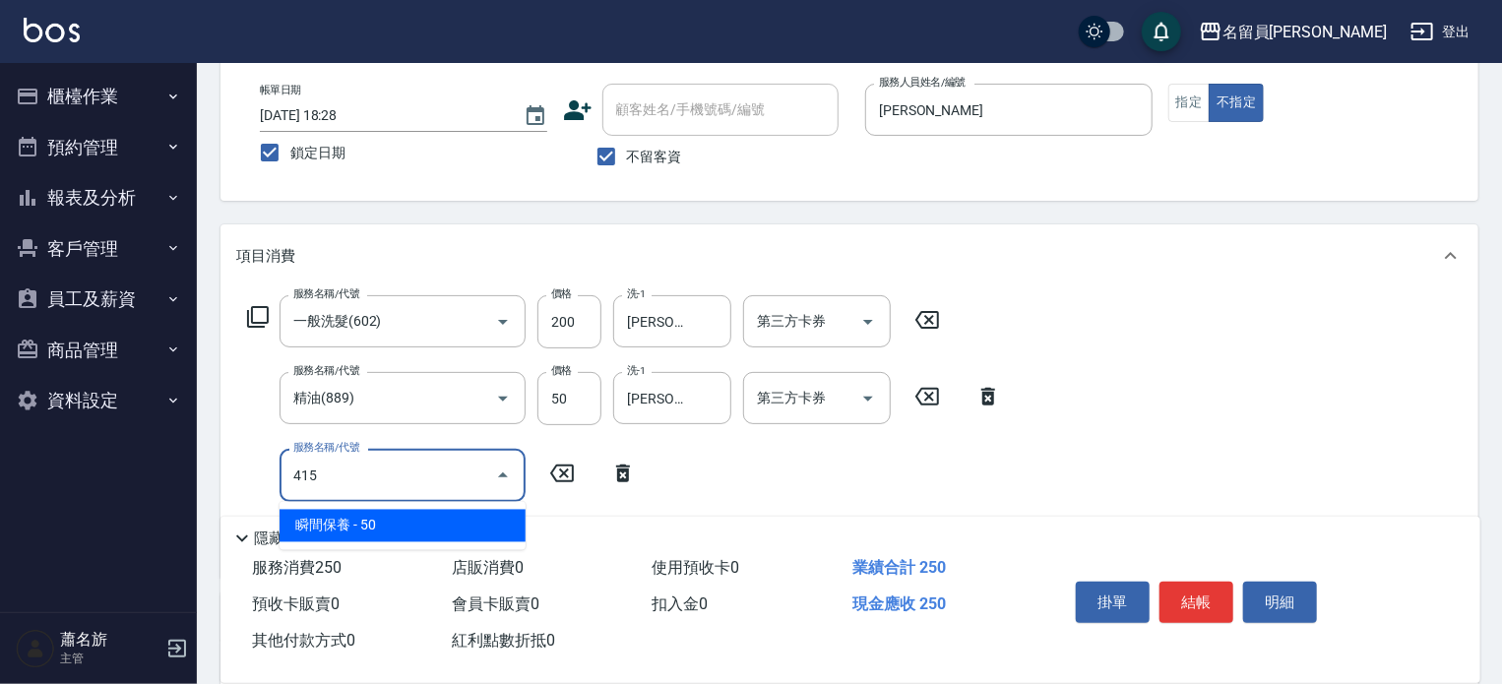
type input "瞬間保養(415)"
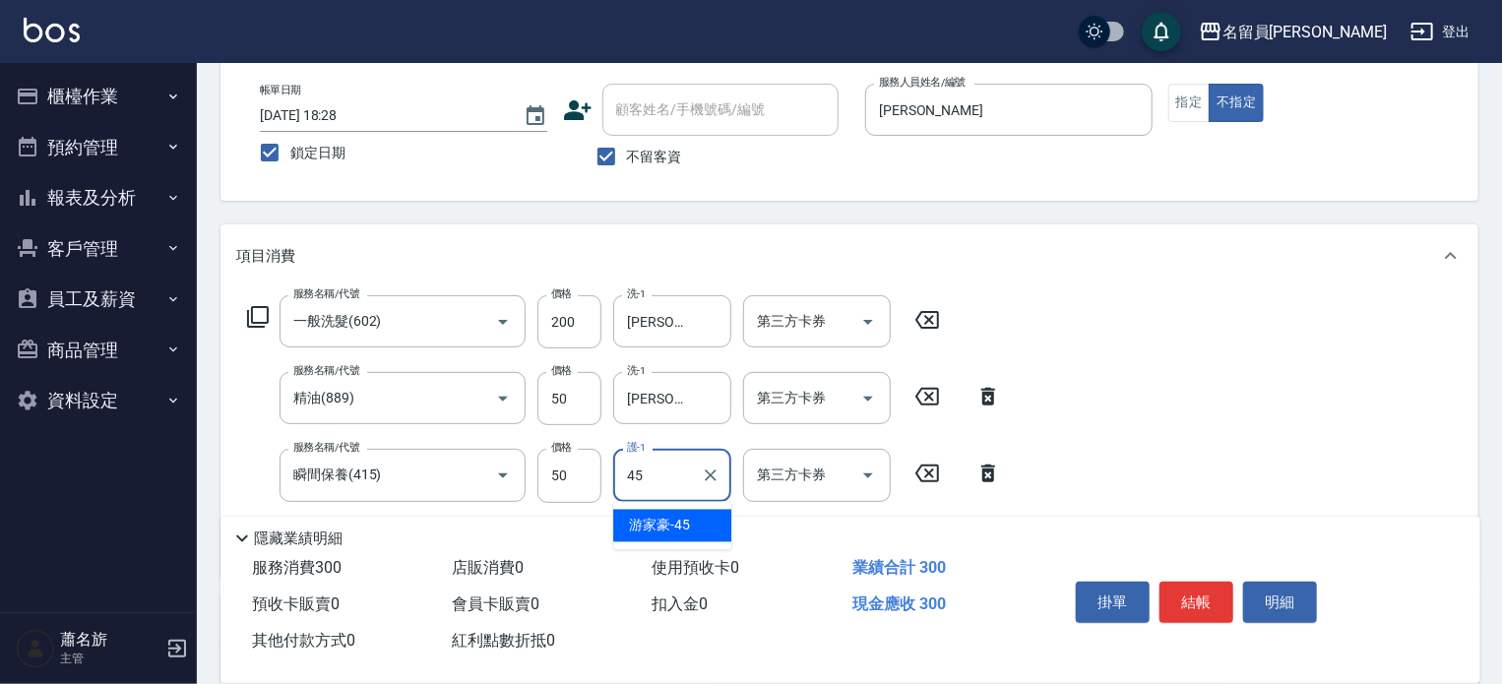
type input "[PERSON_NAME]-45"
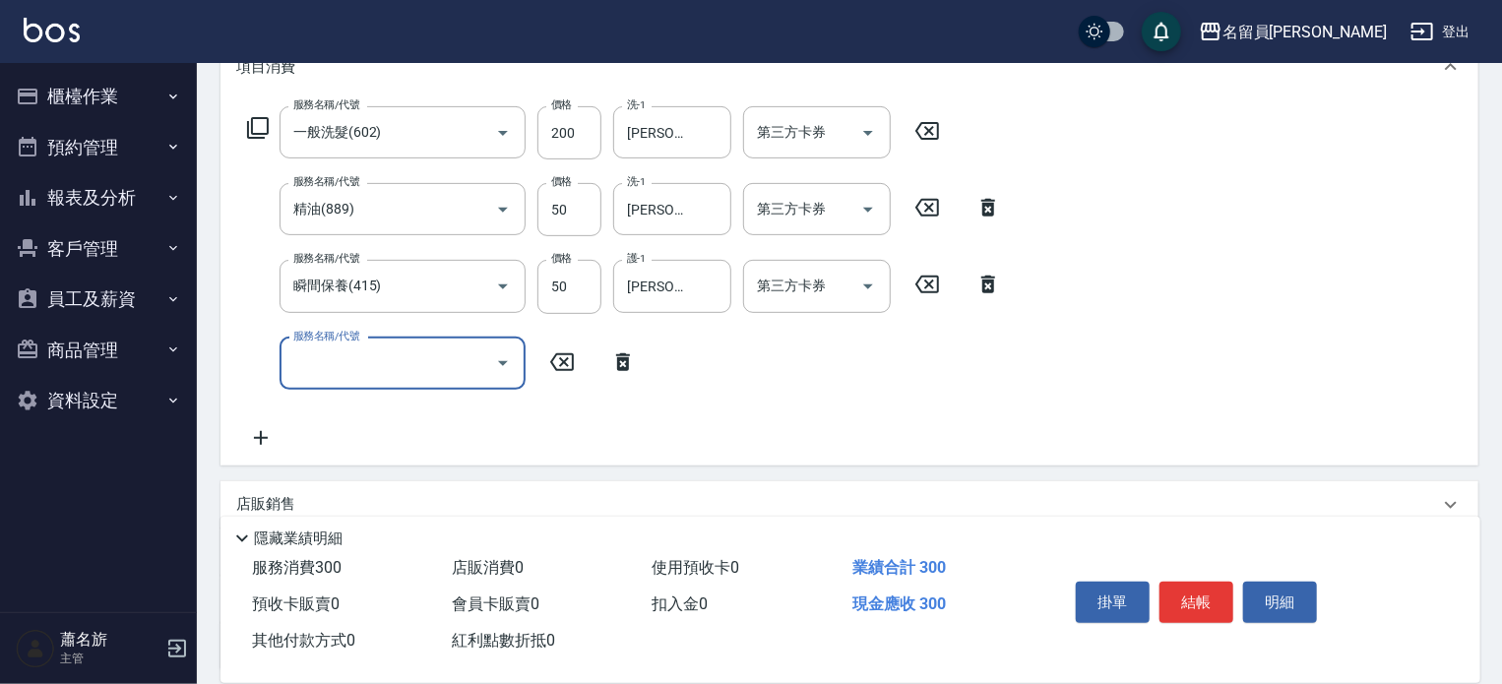
scroll to position [295, 0]
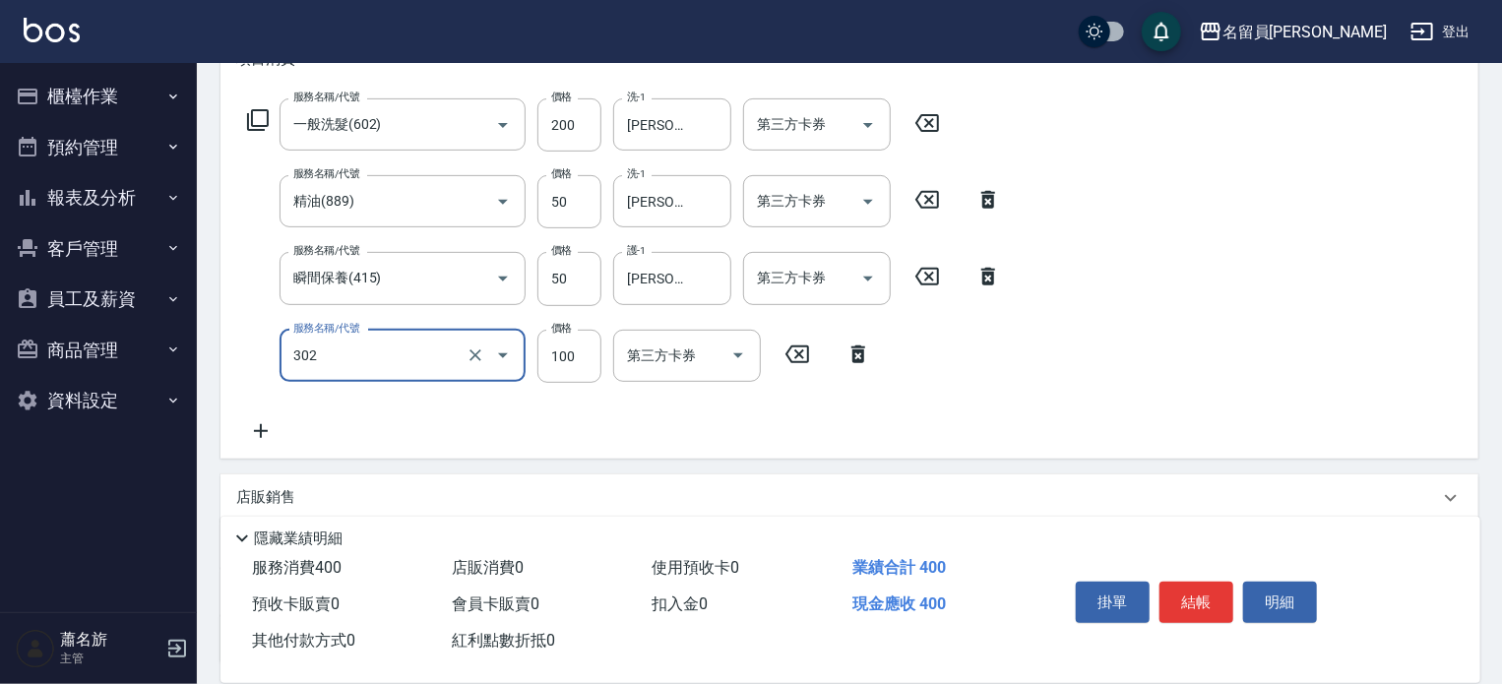
type input "剪髮(302)"
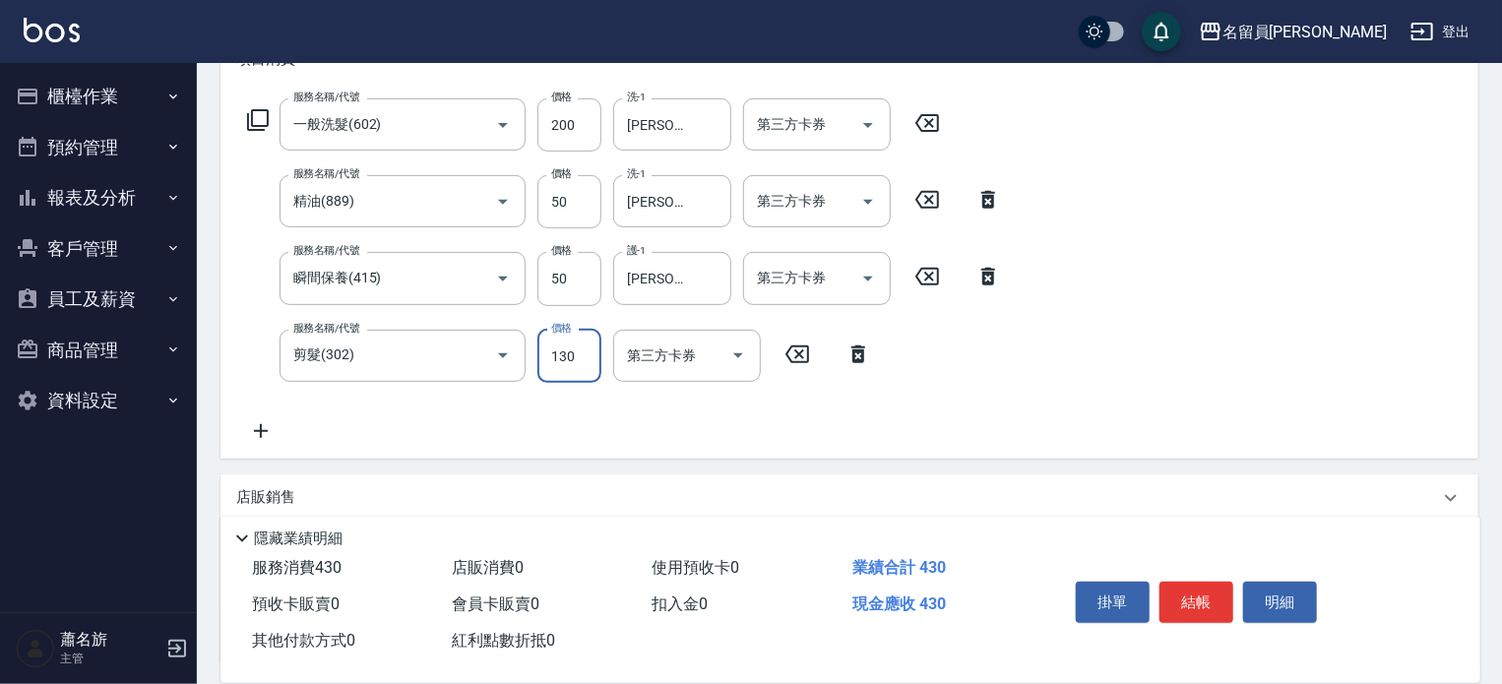
type input "130"
click at [1195, 593] on button "結帳" at bounding box center [1196, 602] width 74 height 41
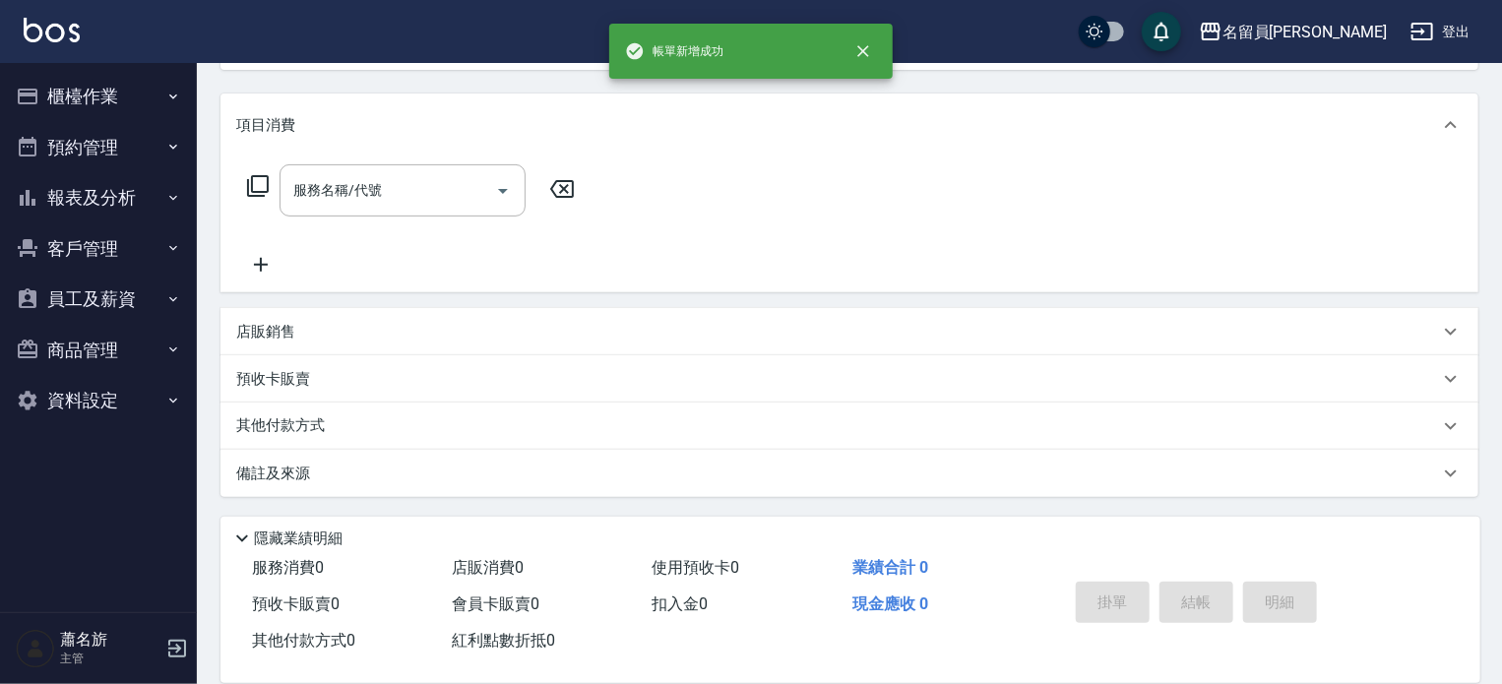
scroll to position [0, 0]
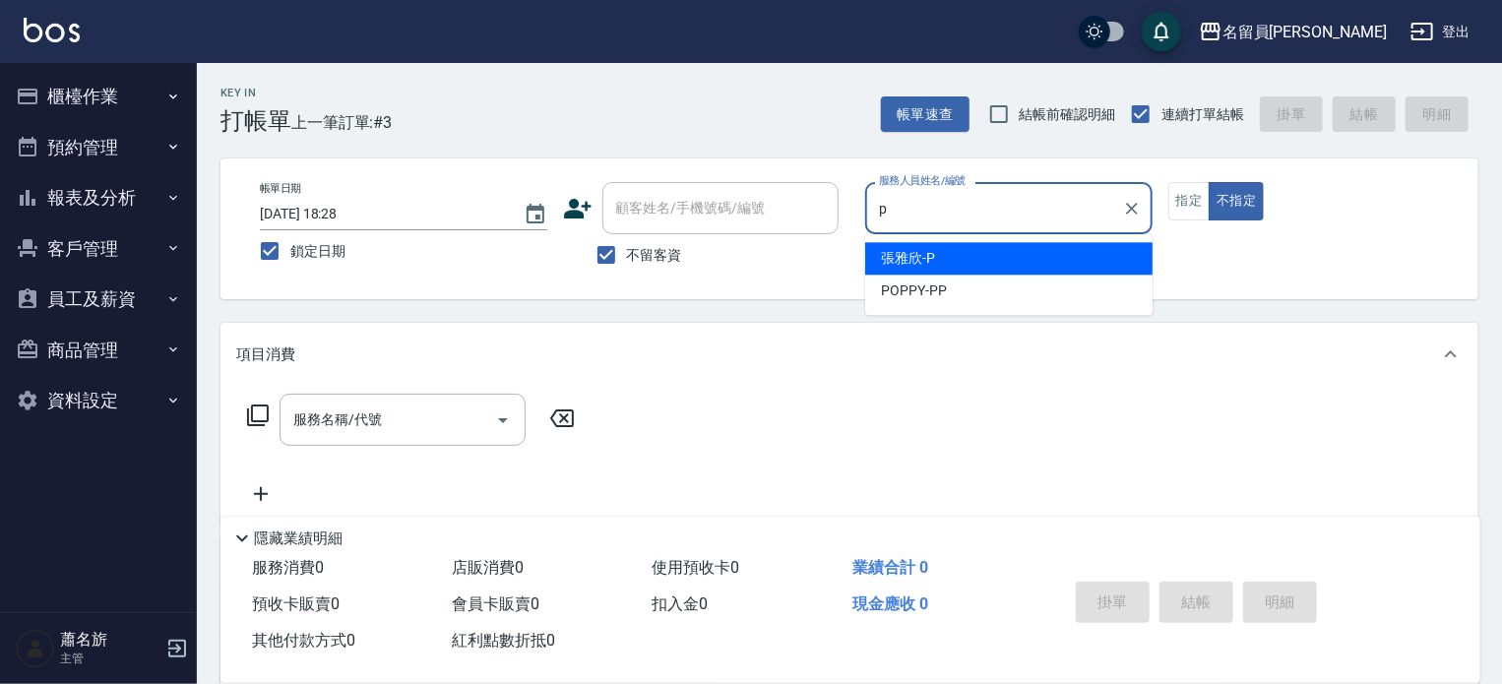
type input "[PERSON_NAME]"
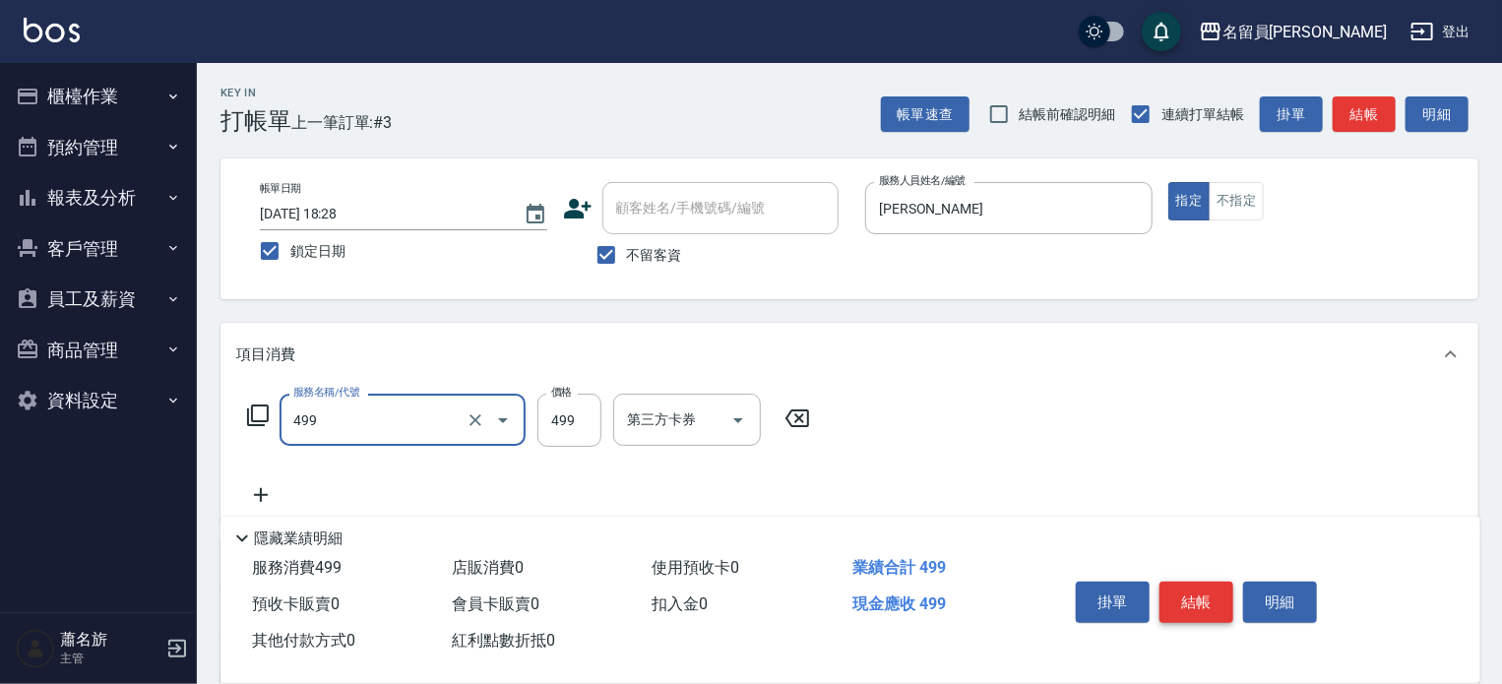
type input "去角質洗髮(499)"
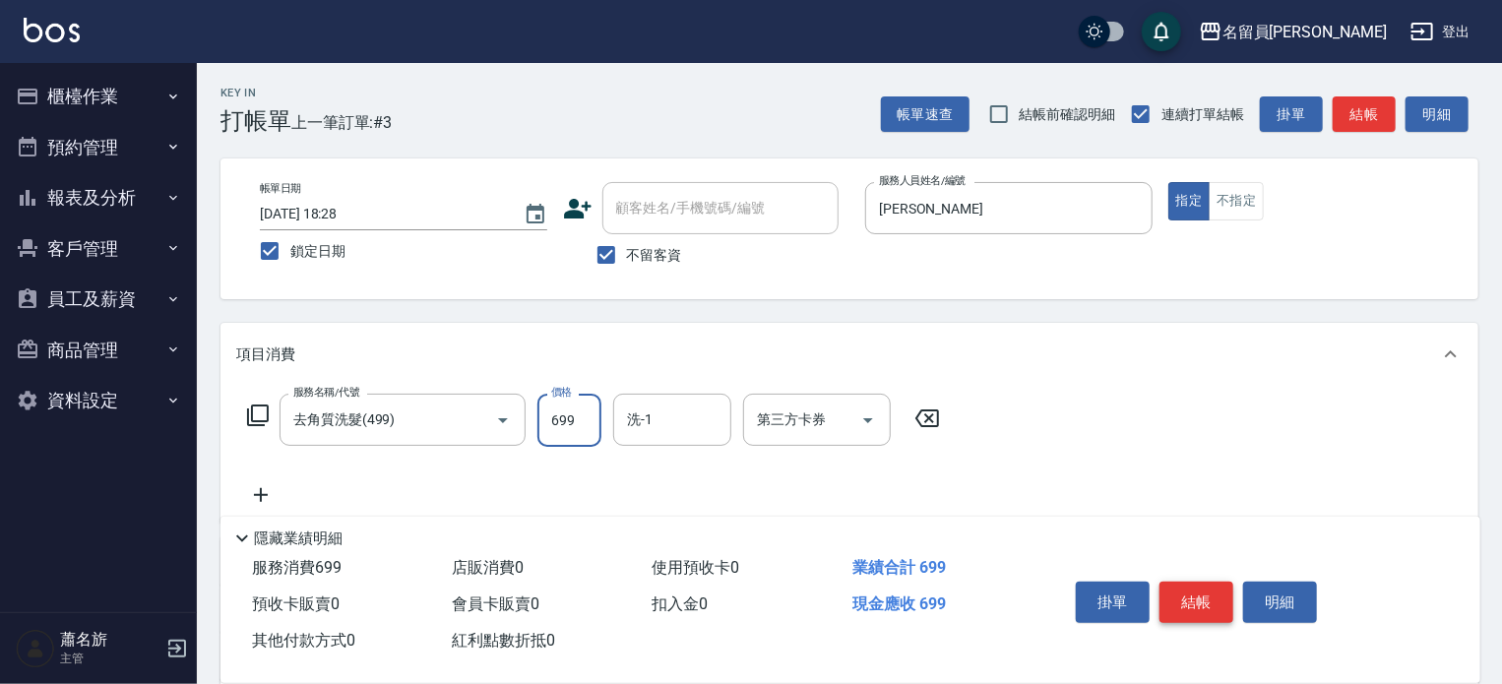
type input "699"
click at [1191, 600] on button "結帳" at bounding box center [1196, 602] width 74 height 41
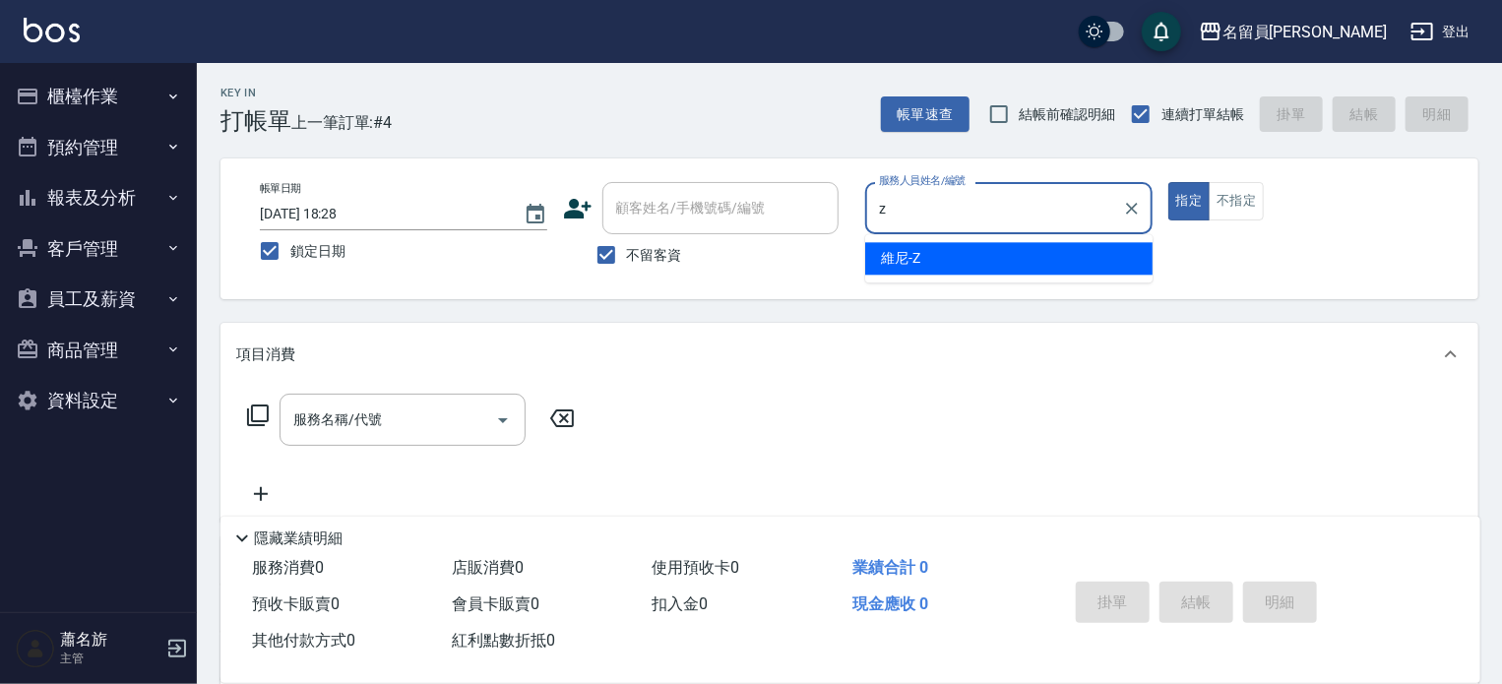
type input "維尼-Z"
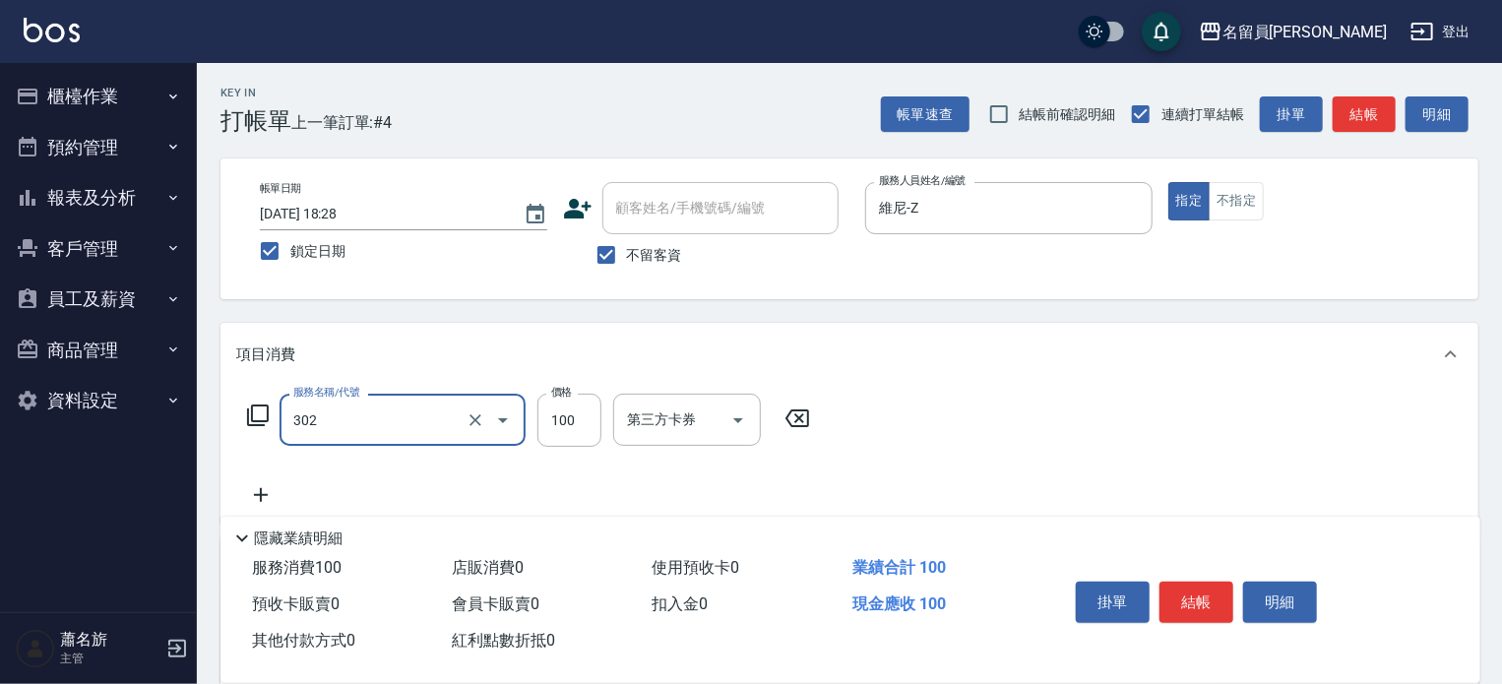
type input "剪髮(302)"
type input "250"
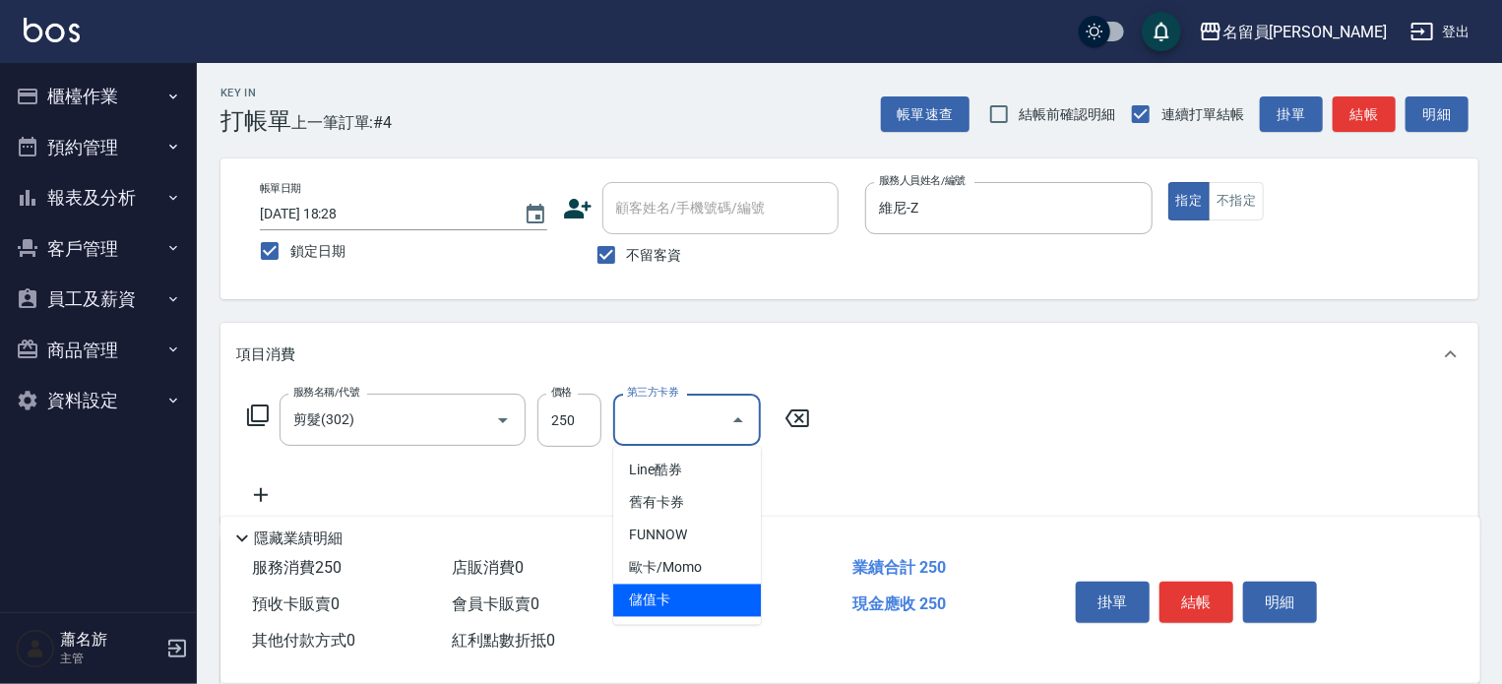
click at [672, 601] on span "儲值卡" at bounding box center [687, 601] width 148 height 32
type input "儲值卡"
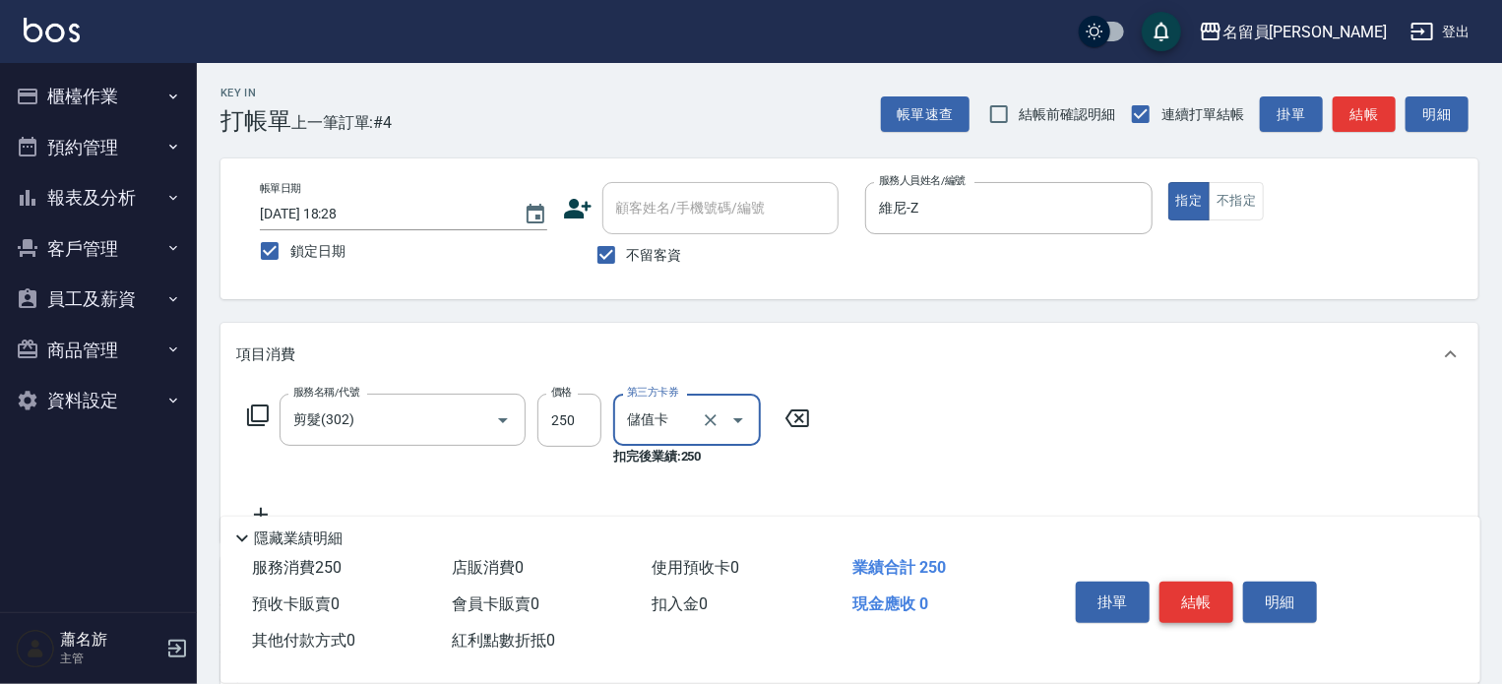
click at [1198, 583] on button "結帳" at bounding box center [1196, 602] width 74 height 41
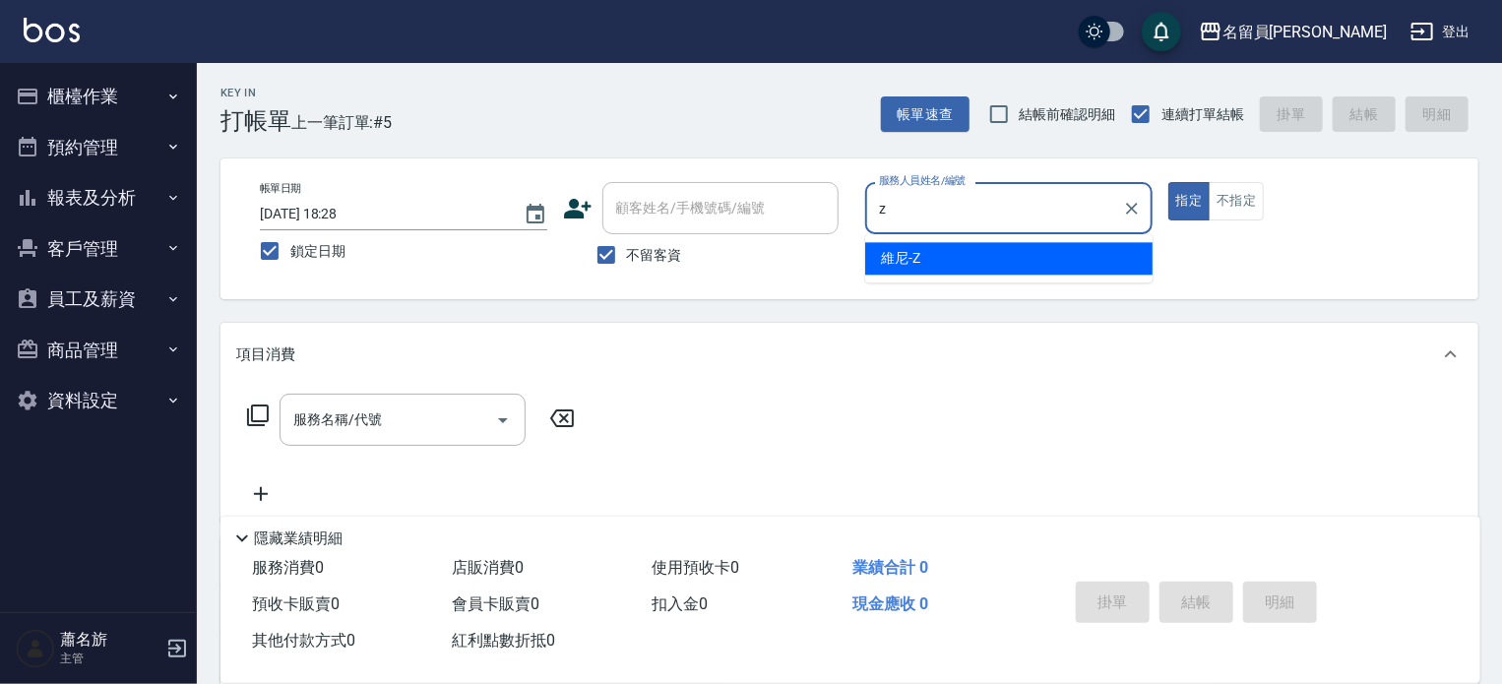
type input "維尼-Z"
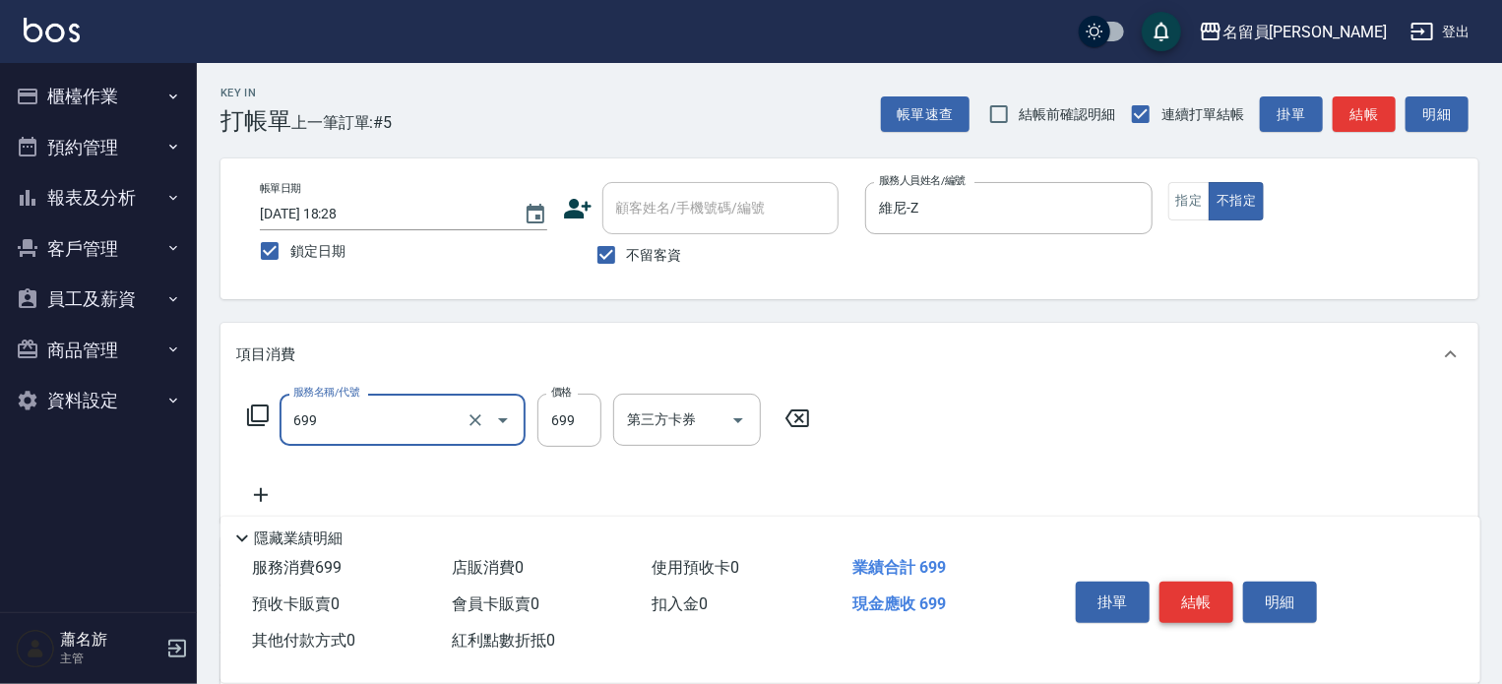
type input "精油洗髮(699)"
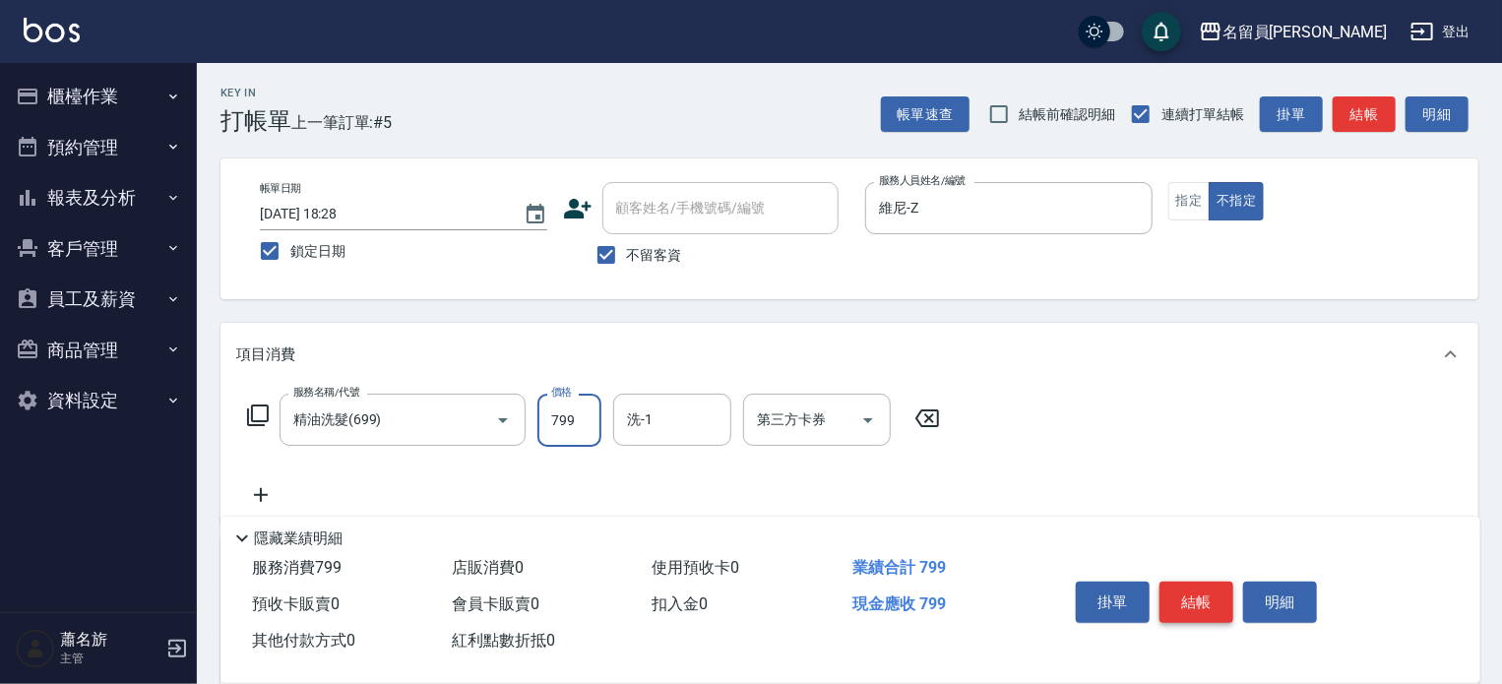
type input "799"
type input "[PERSON_NAME]-27"
click at [1196, 585] on button "結帳" at bounding box center [1196, 602] width 74 height 41
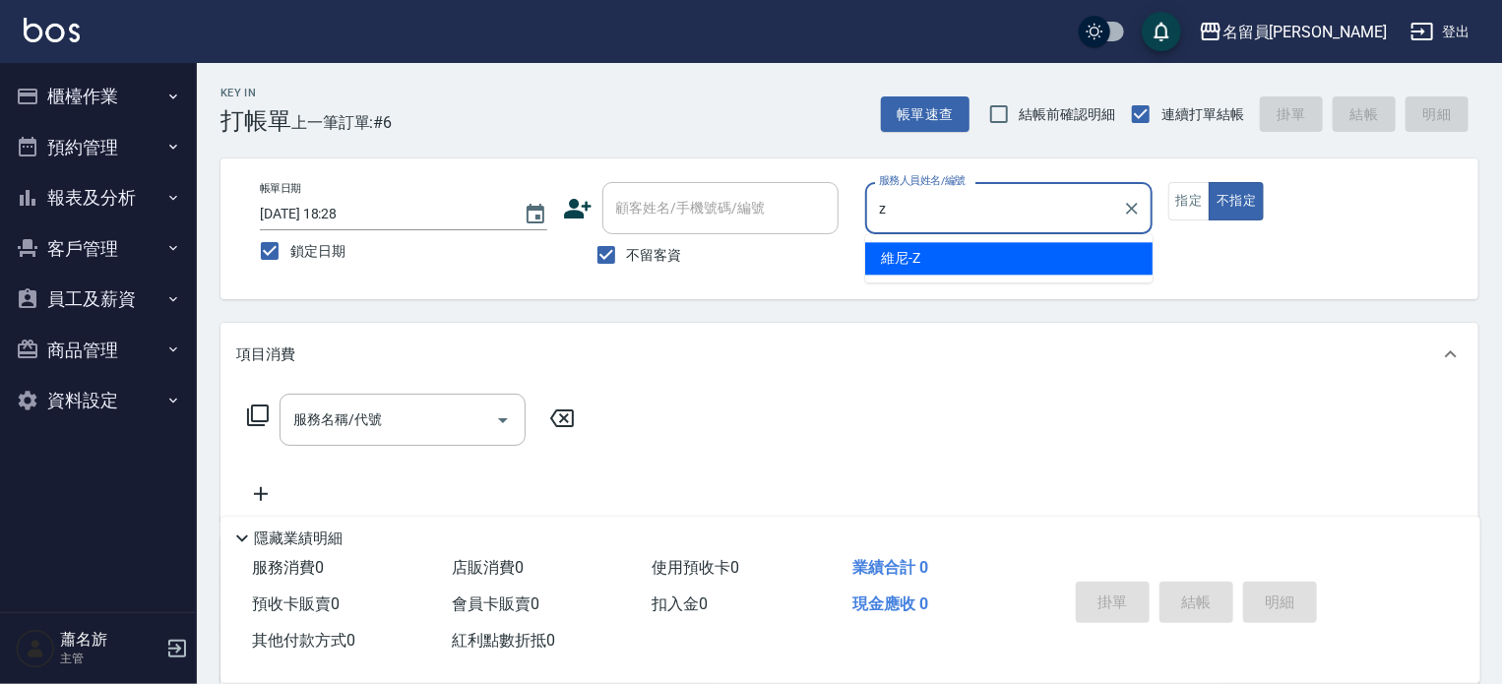
type input "維尼-Z"
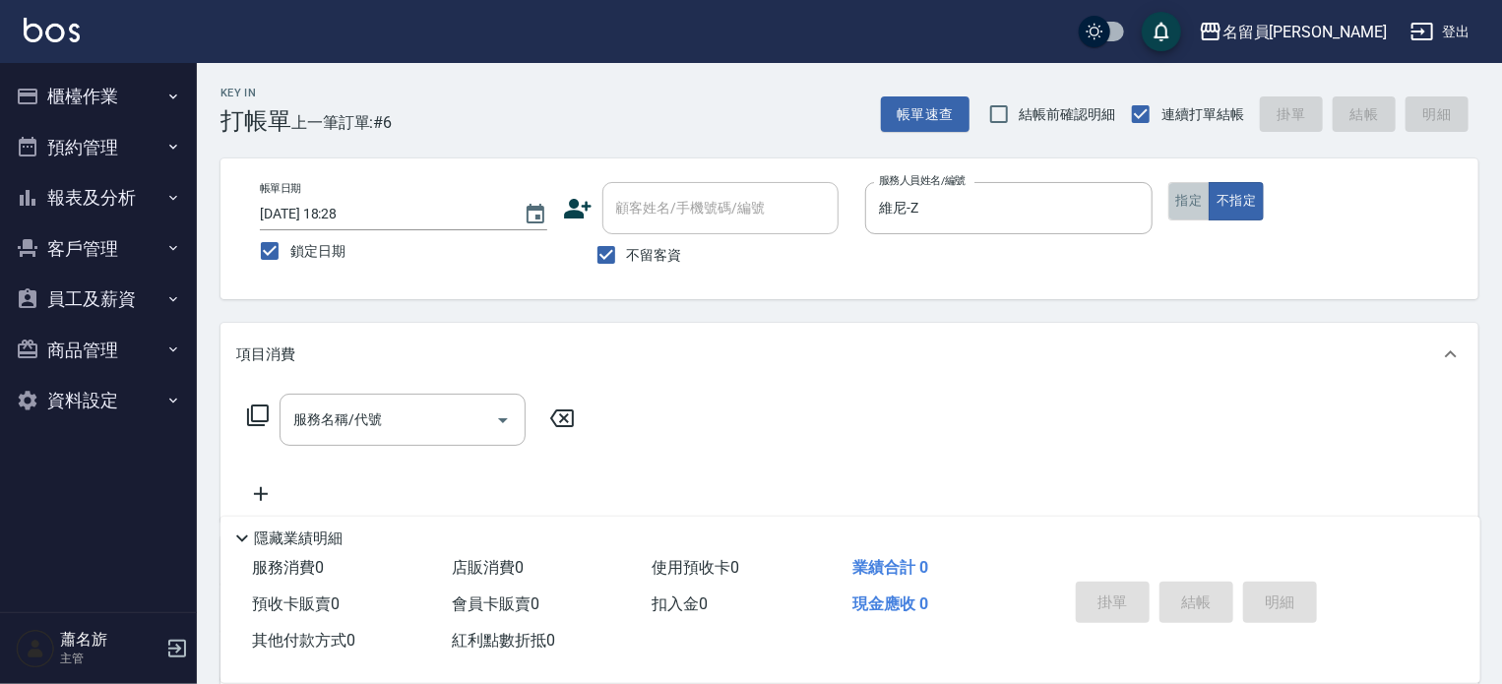
drag, startPoint x: 1169, startPoint y: 206, endPoint x: 1207, endPoint y: 196, distance: 39.6
click at [1173, 206] on button "指定" at bounding box center [1189, 201] width 42 height 38
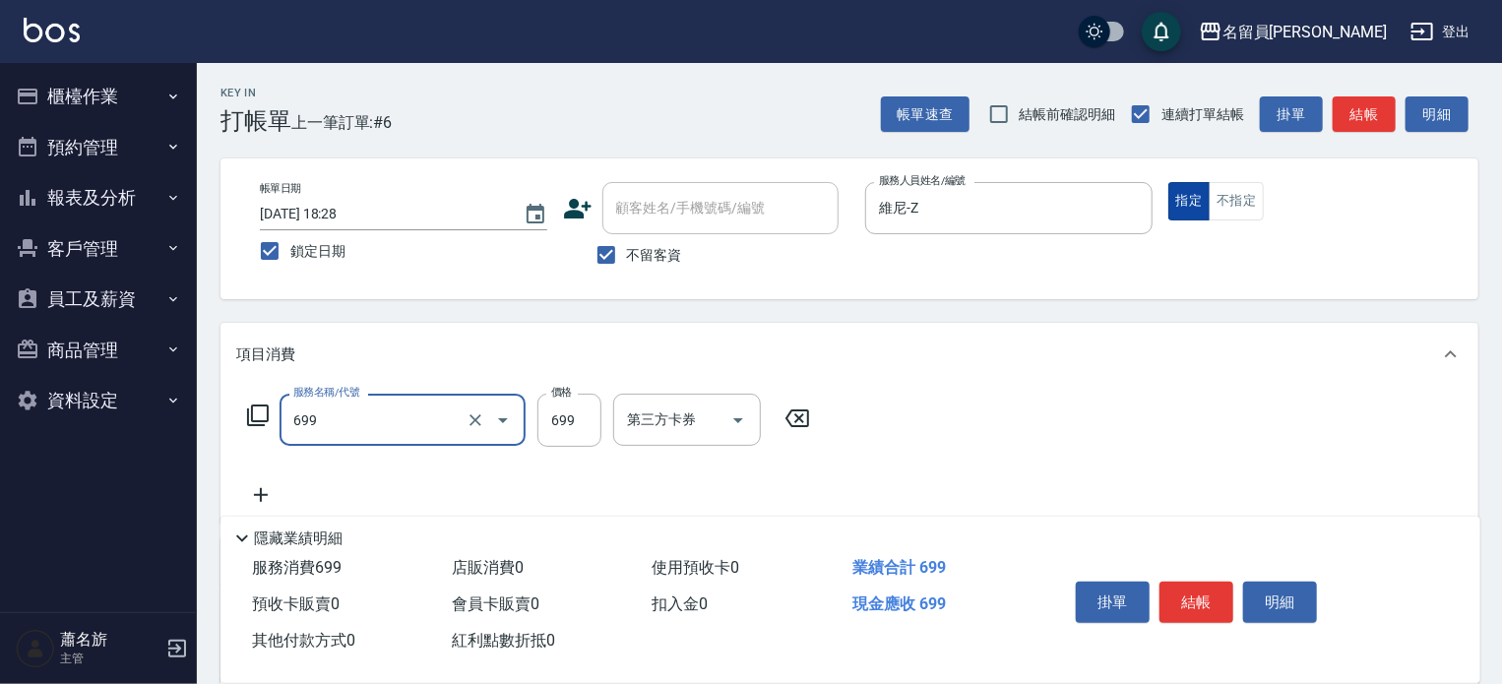
type input "精油洗髮(699)"
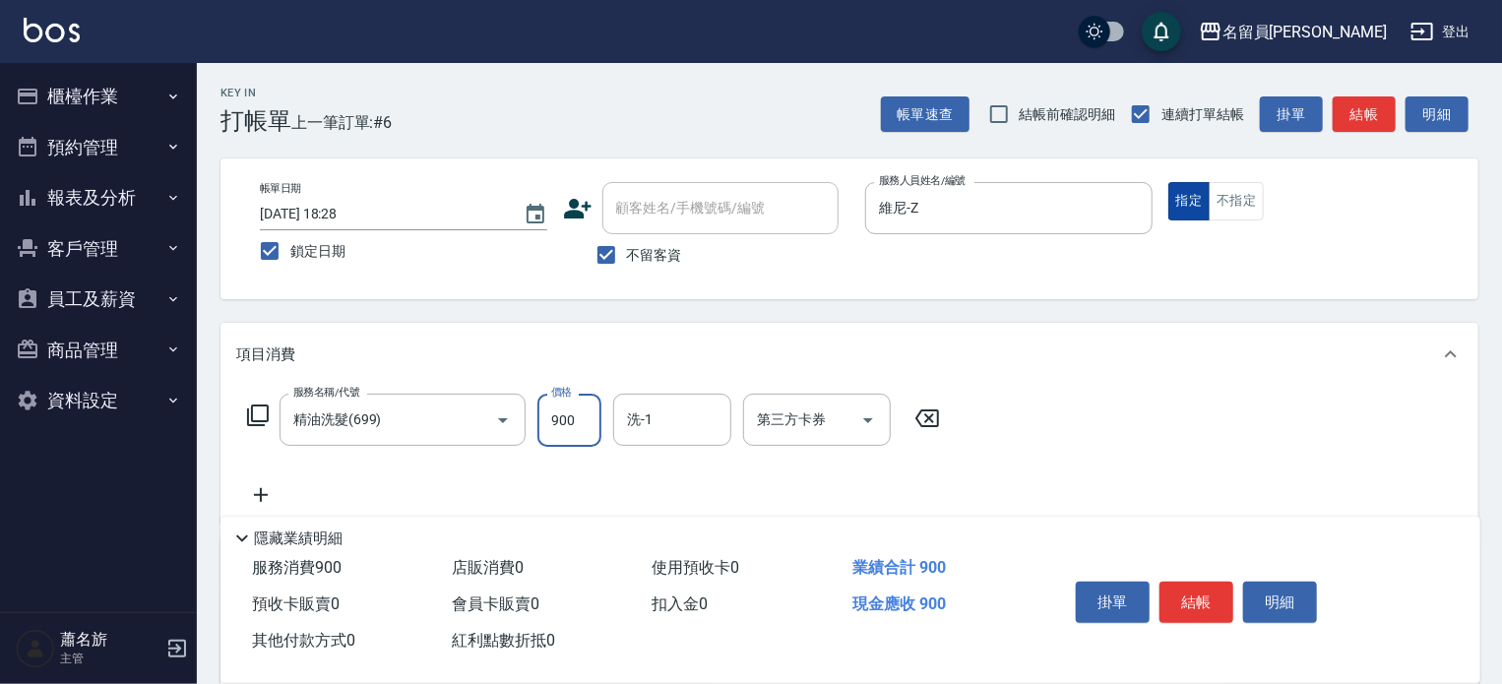
type input "900"
type input "[PERSON_NAME]-45"
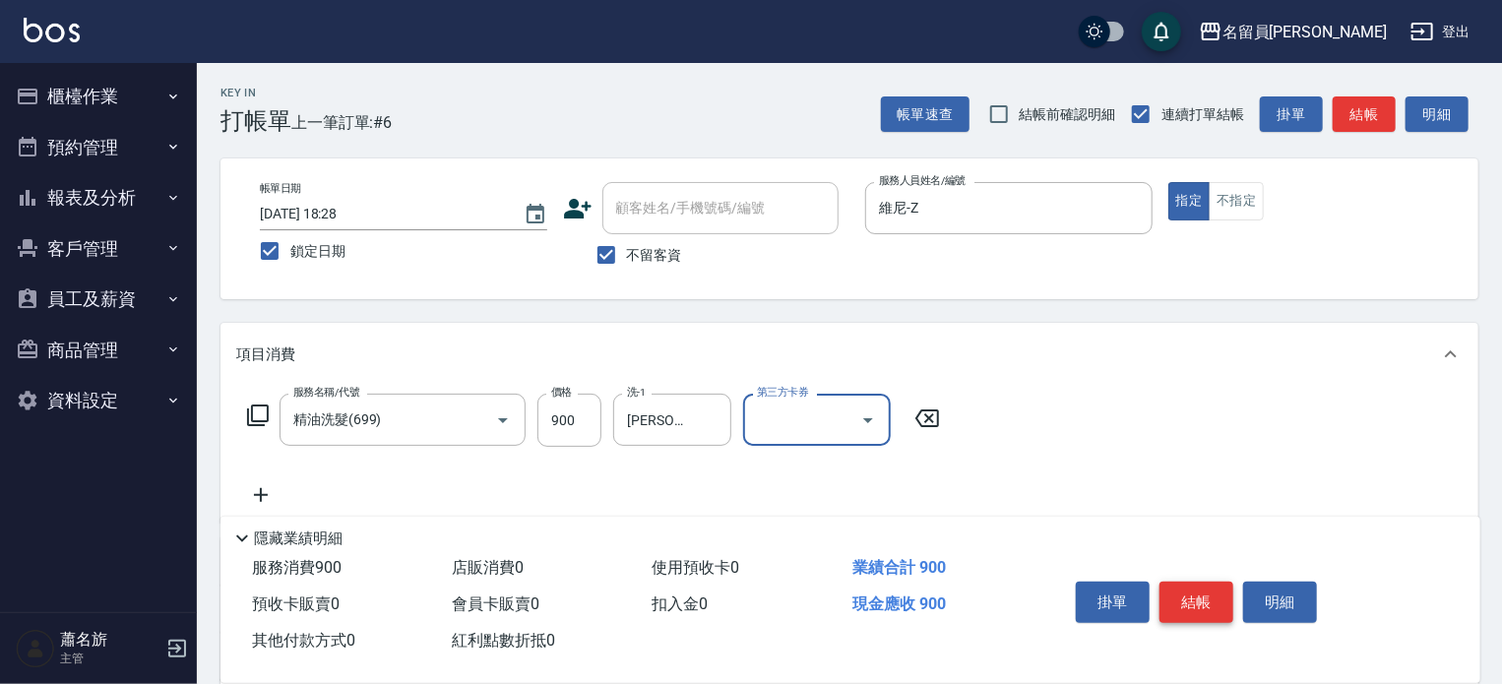
click at [1201, 604] on button "結帳" at bounding box center [1196, 602] width 74 height 41
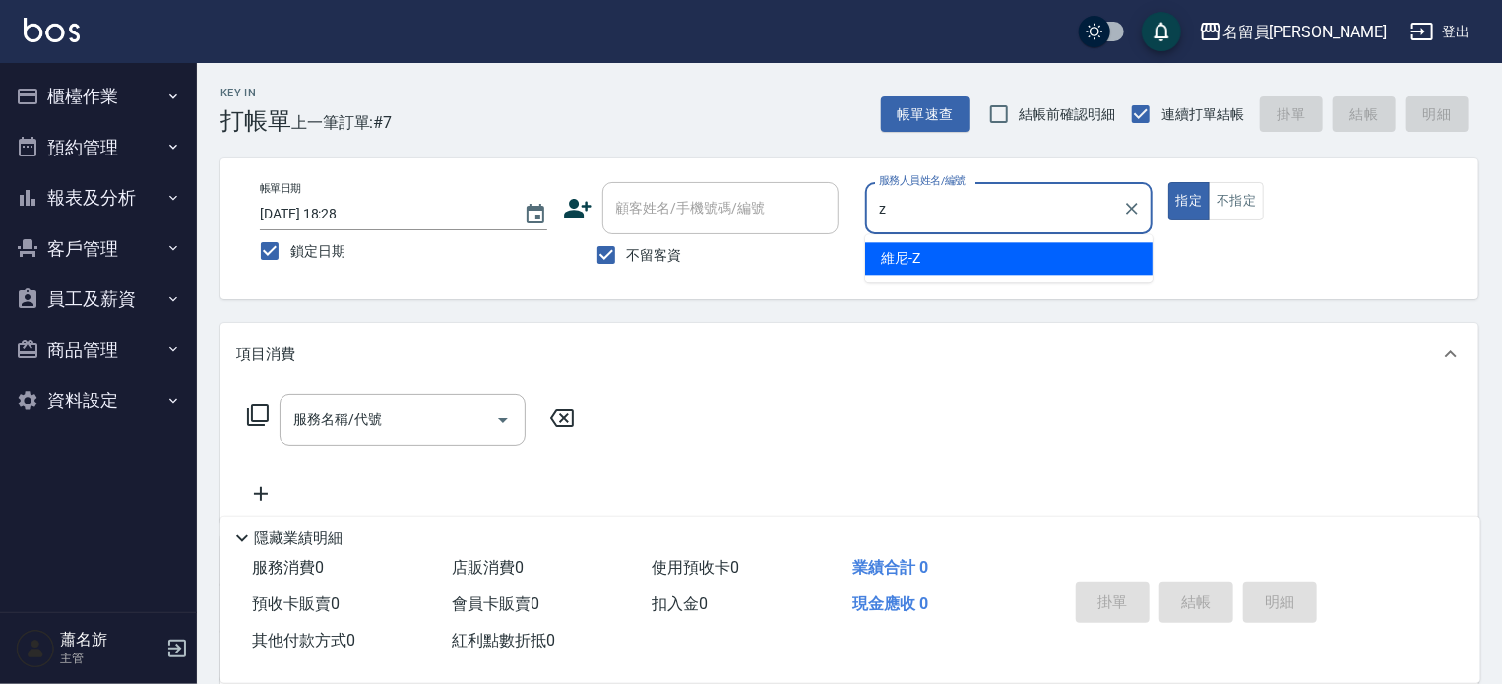
type input "維尼-Z"
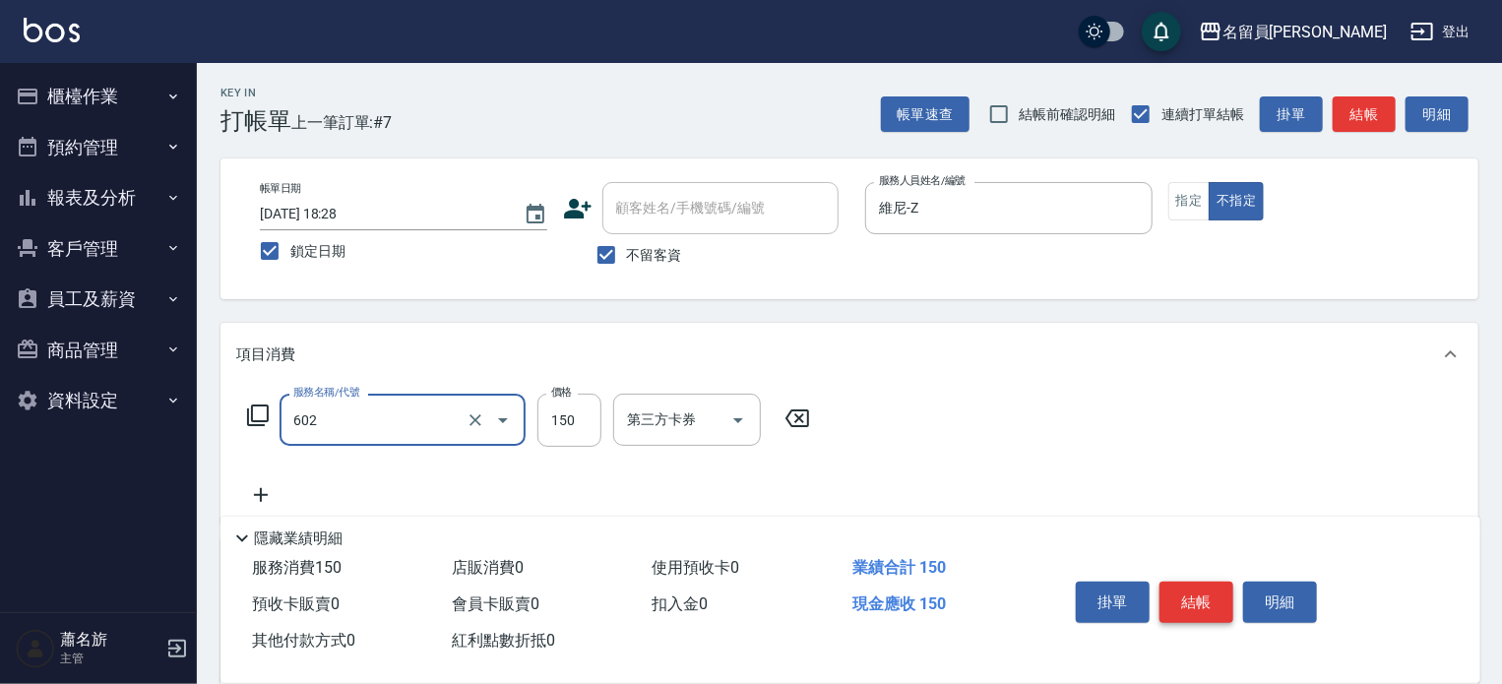
type input "一般洗髮(602)"
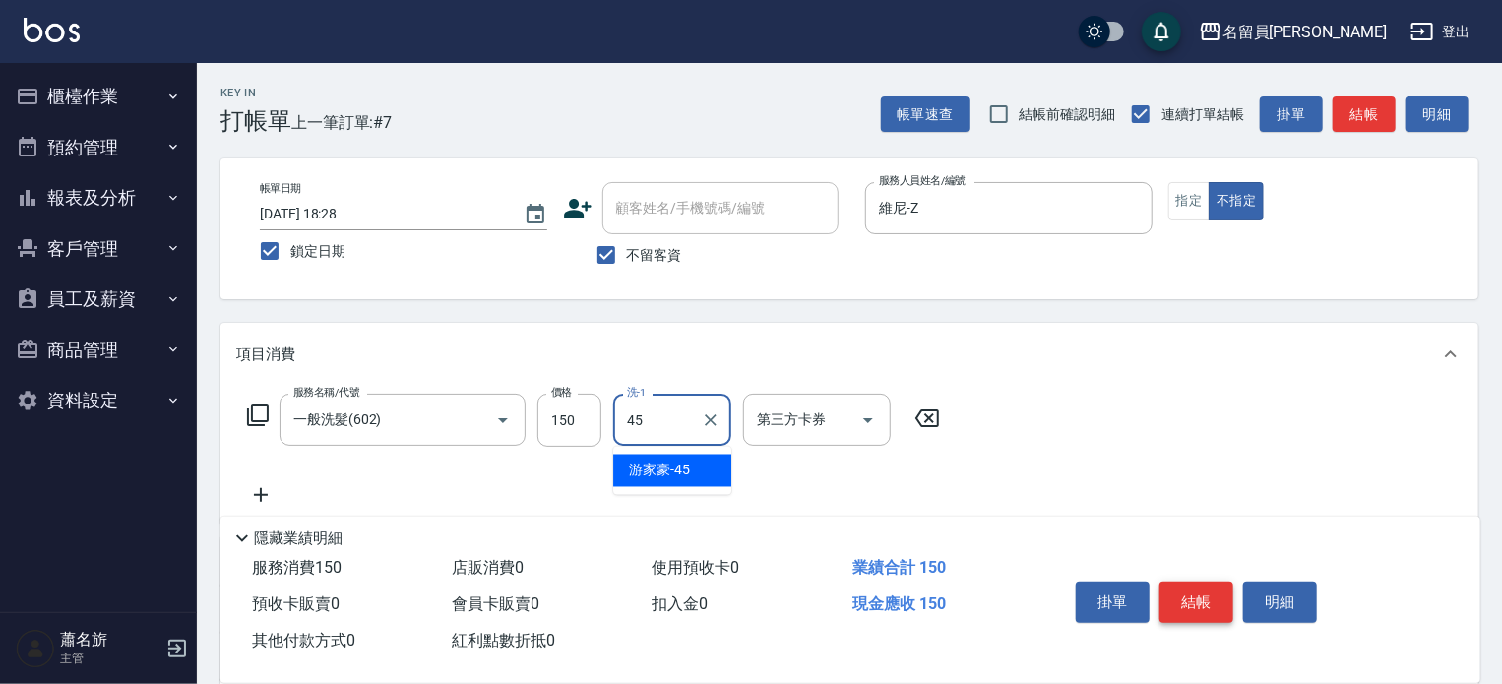
type input "[PERSON_NAME]-45"
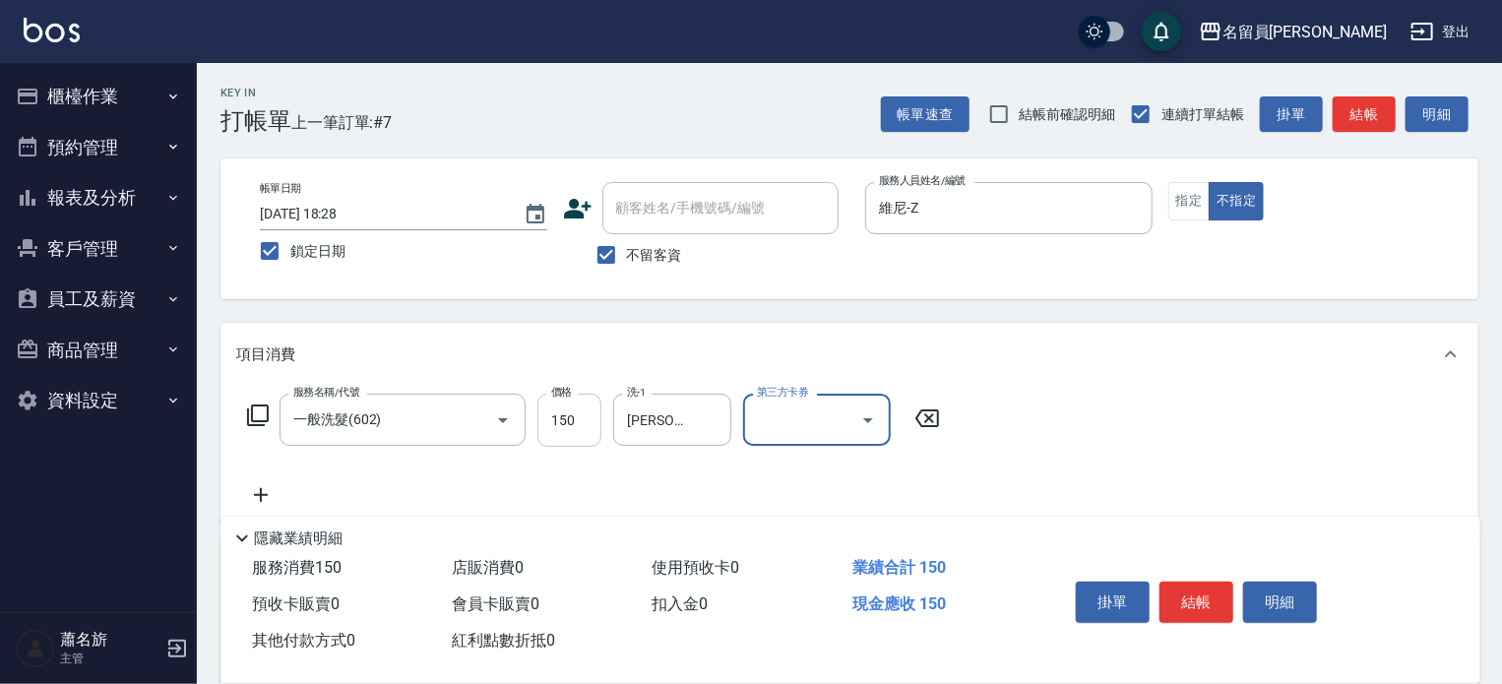
click at [594, 426] on input "150" at bounding box center [569, 420] width 64 height 53
type input "200"
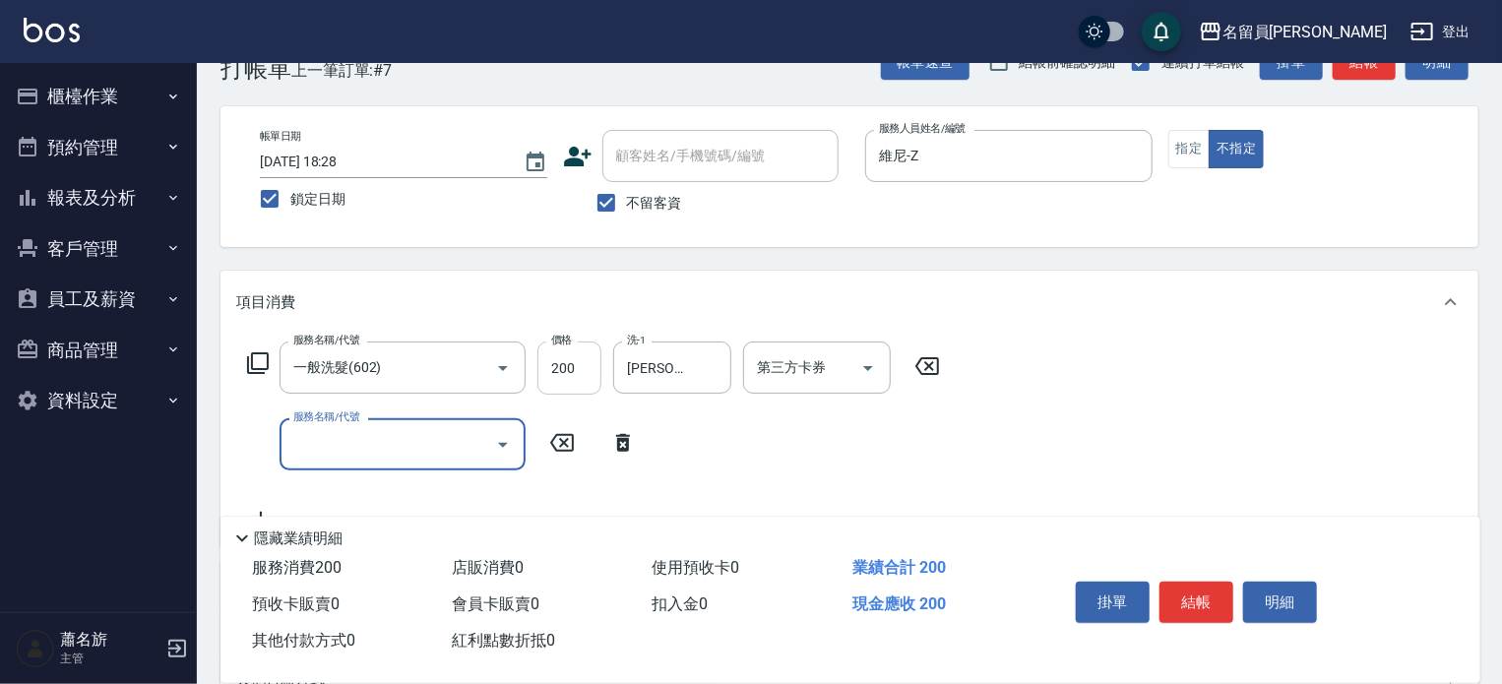
scroll to position [98, 0]
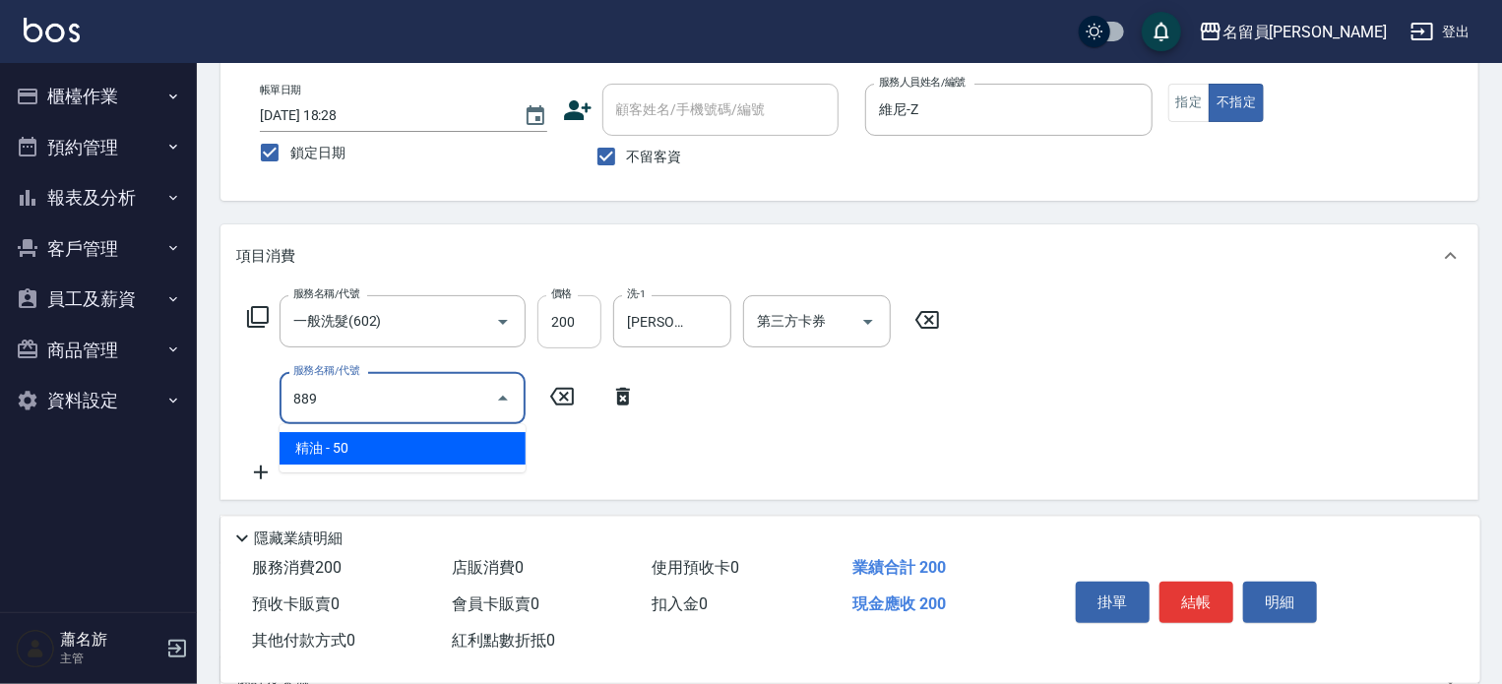
type input "精油(889)"
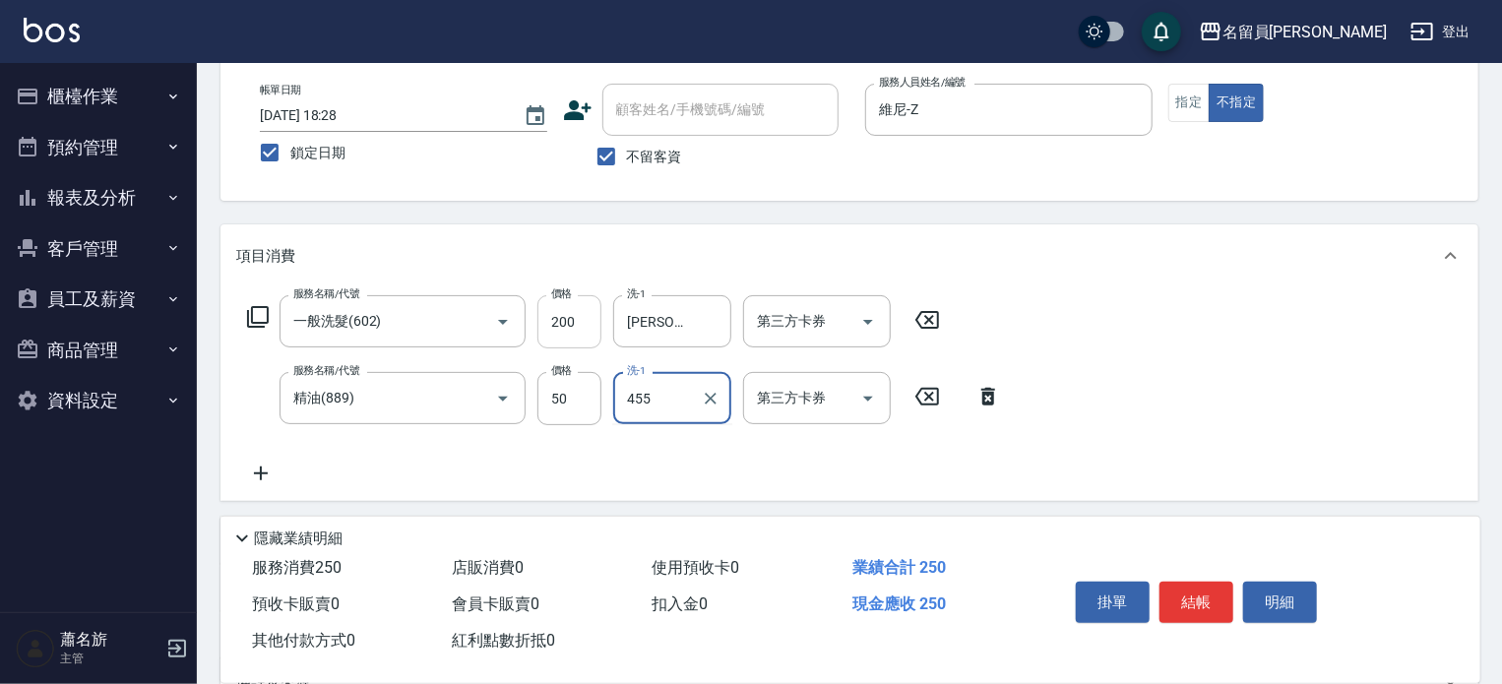
type input "455"
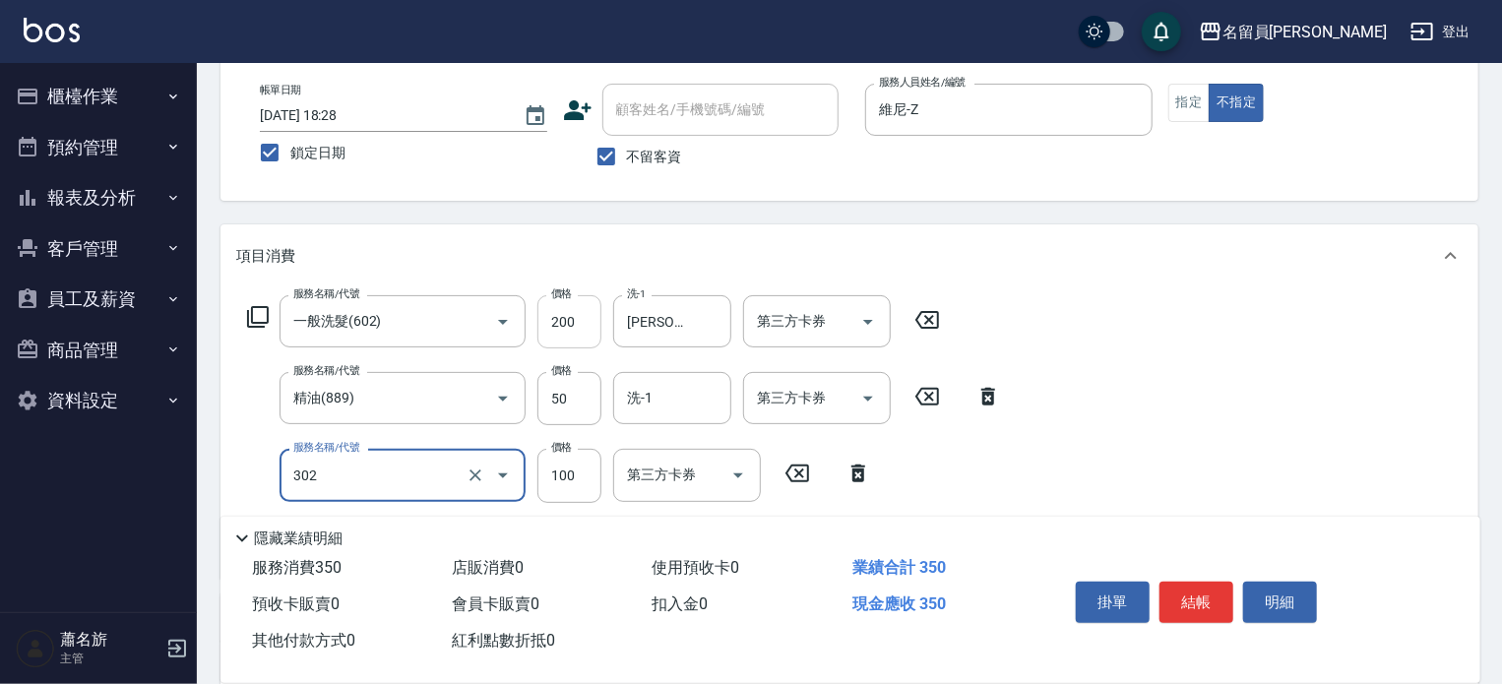
type input "剪髮(302)"
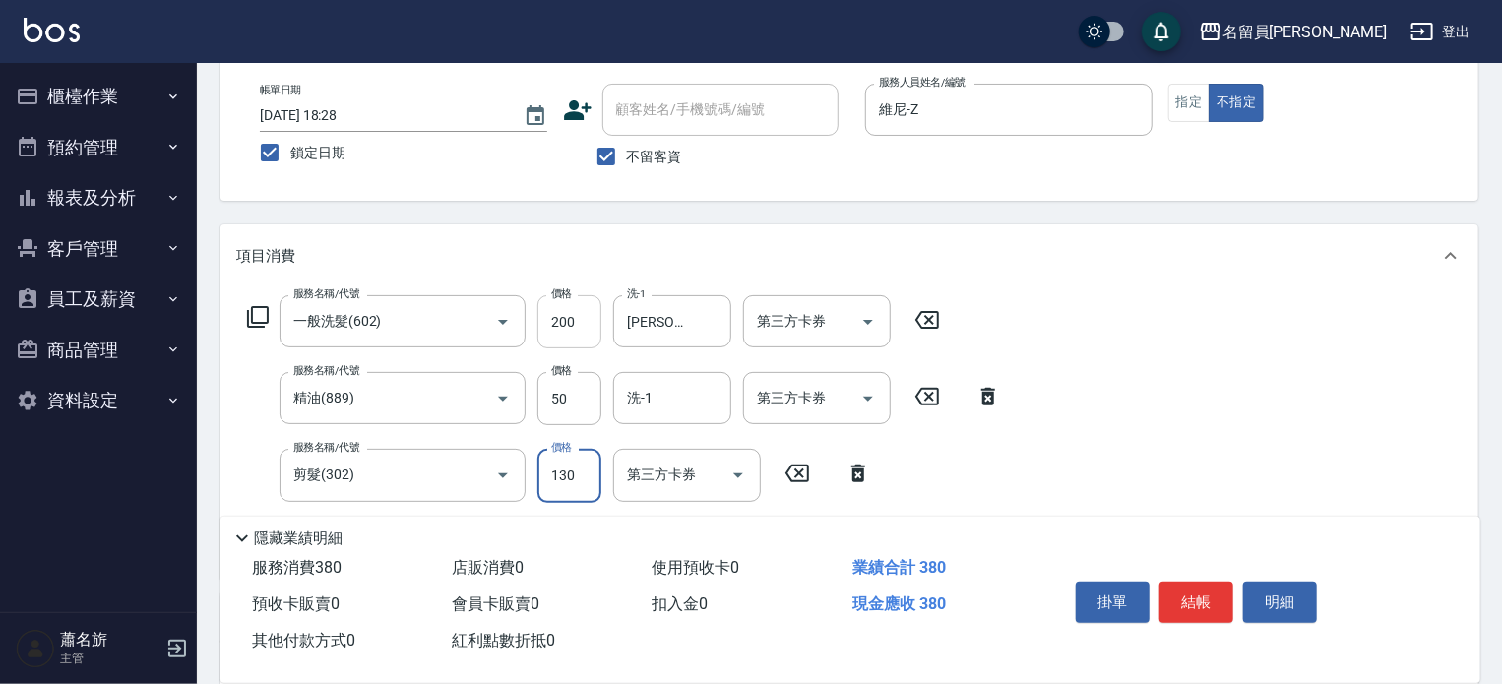
type input "130"
click at [1187, 605] on button "結帳" at bounding box center [1196, 602] width 74 height 41
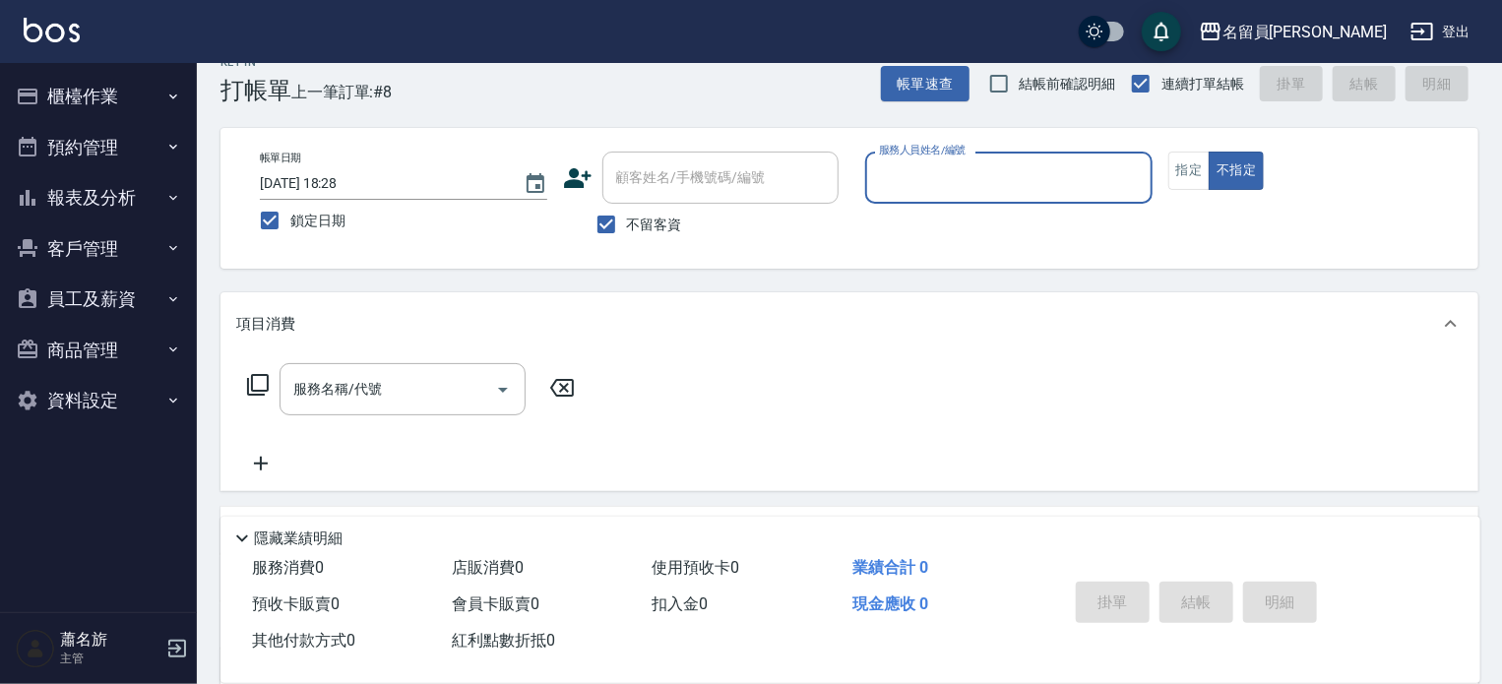
scroll to position [0, 0]
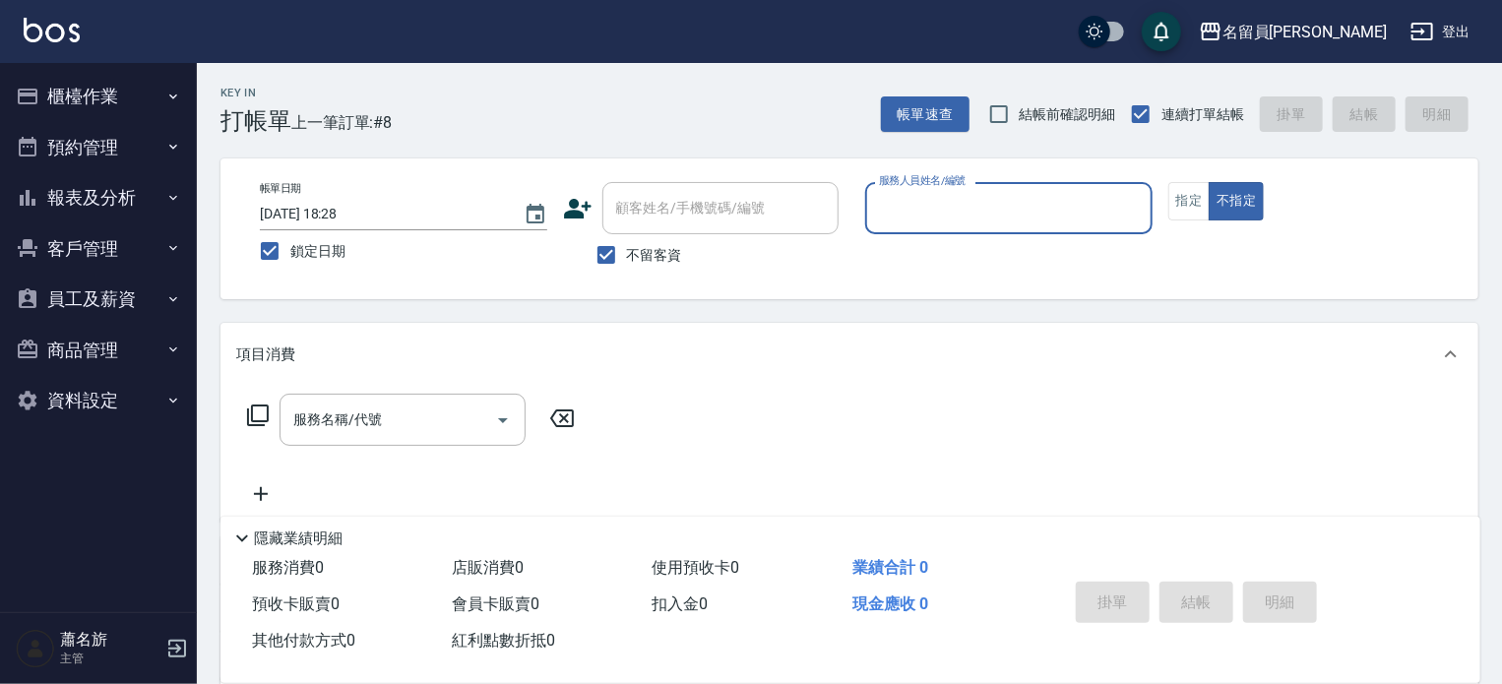
click at [92, 87] on button "櫃檯作業" at bounding box center [98, 96] width 181 height 51
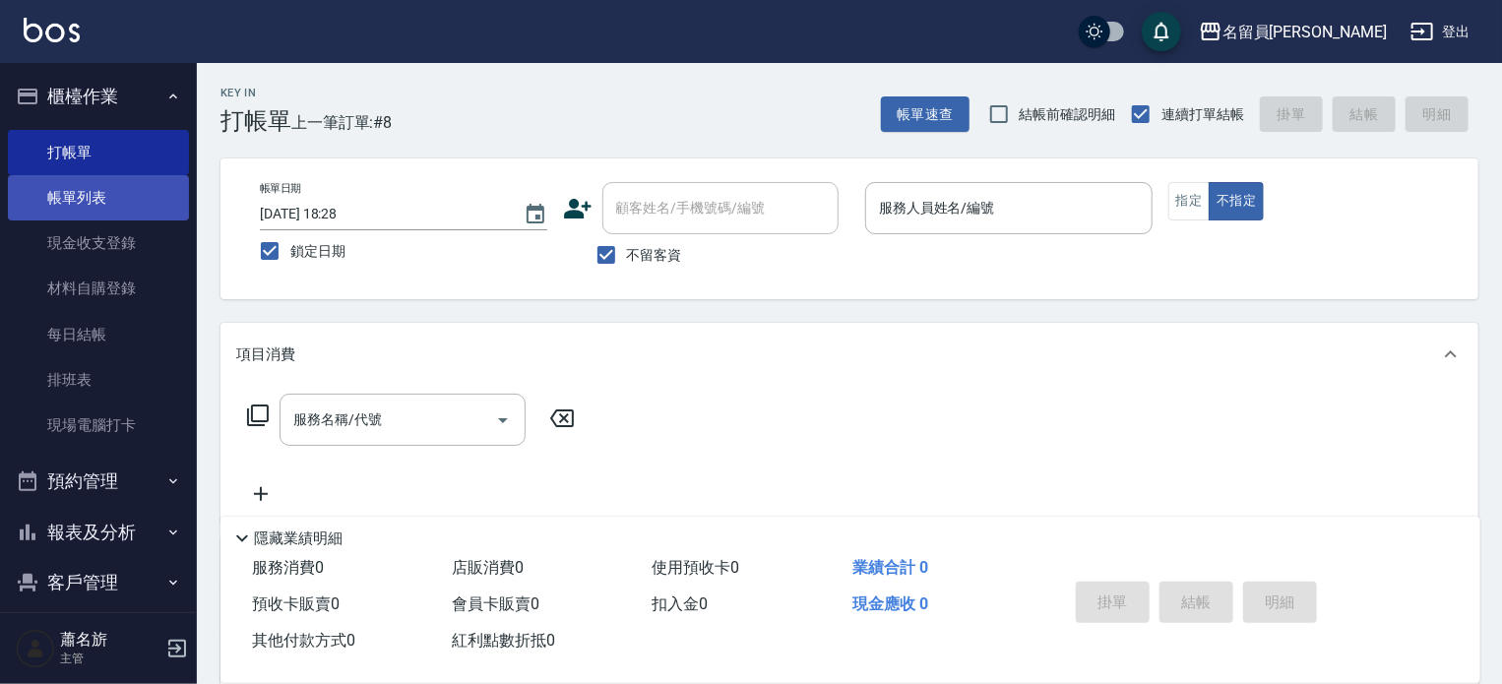
click at [111, 190] on link "帳單列表" at bounding box center [98, 197] width 181 height 45
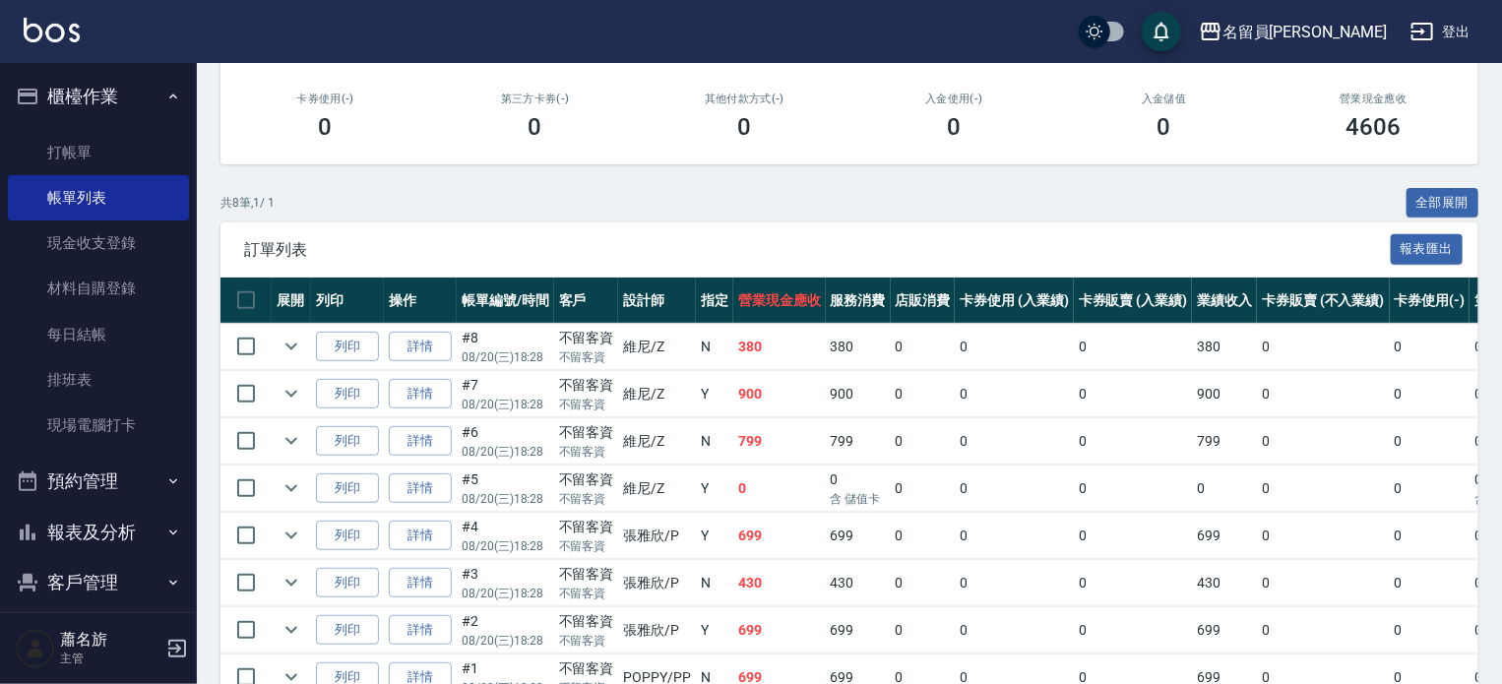
scroll to position [295, 0]
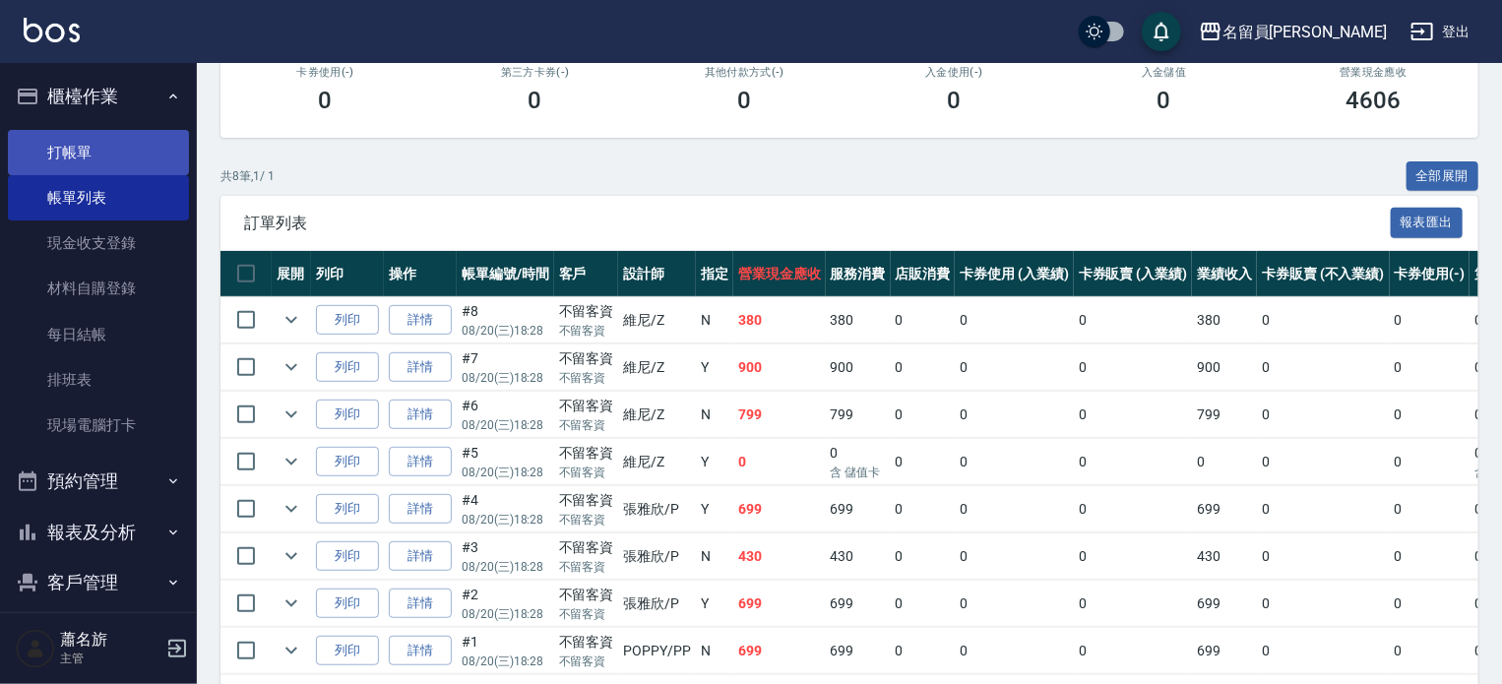
click at [133, 140] on link "打帳單" at bounding box center [98, 152] width 181 height 45
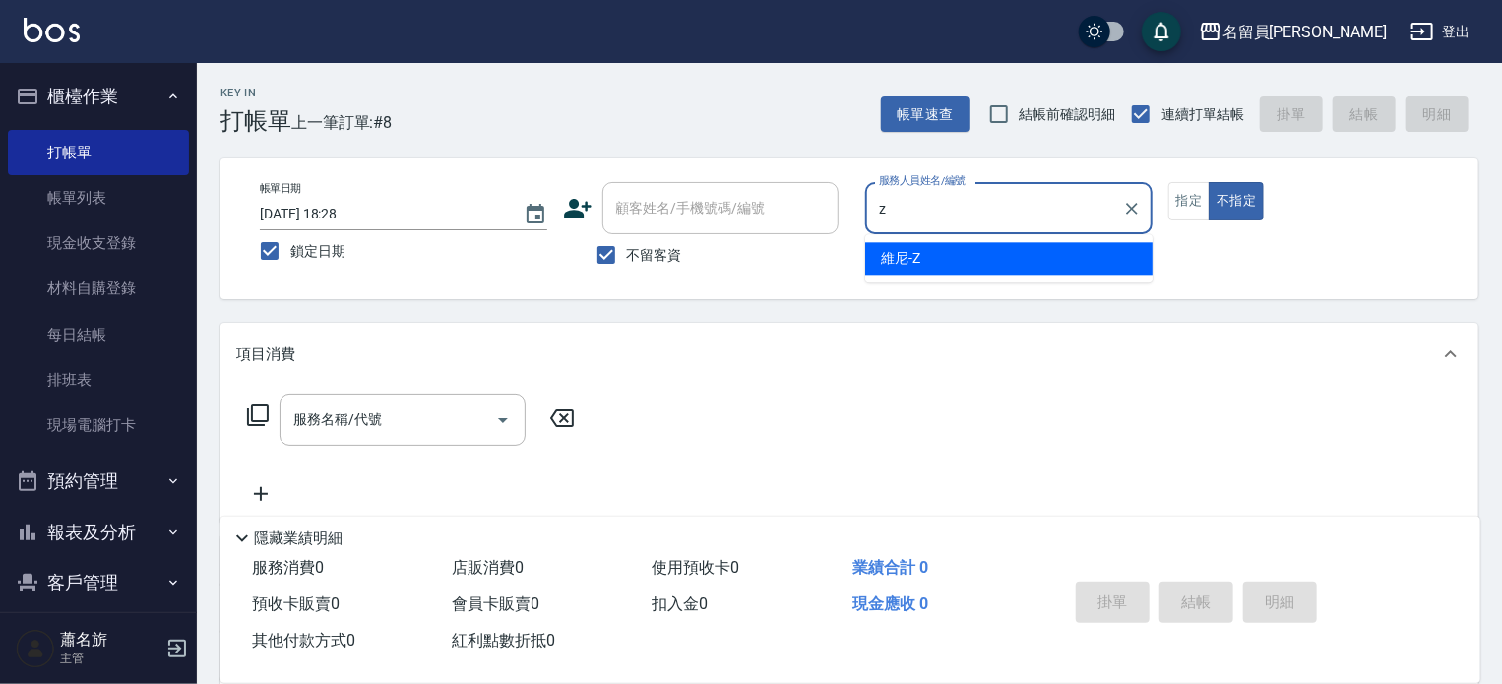
type input "維尼-Z"
type button "false"
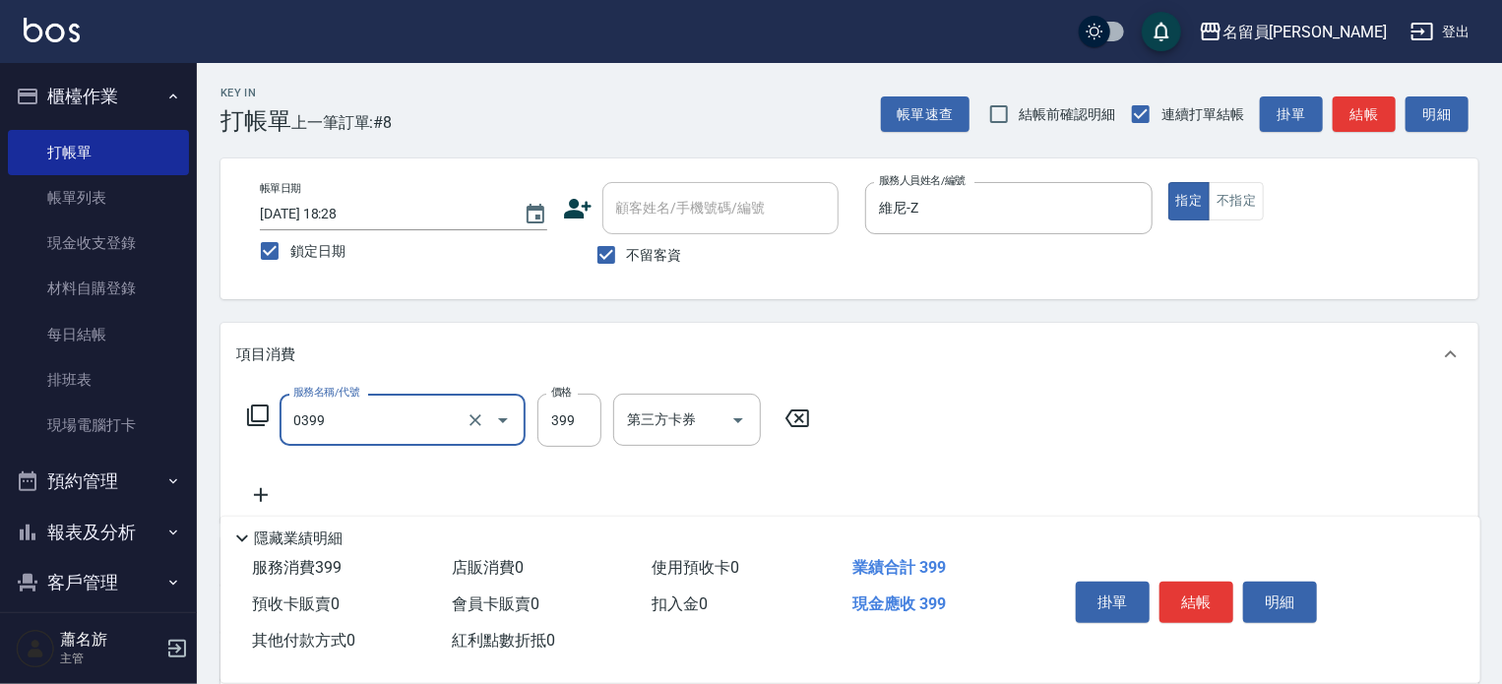
type input "海鹽SPA(0399)"
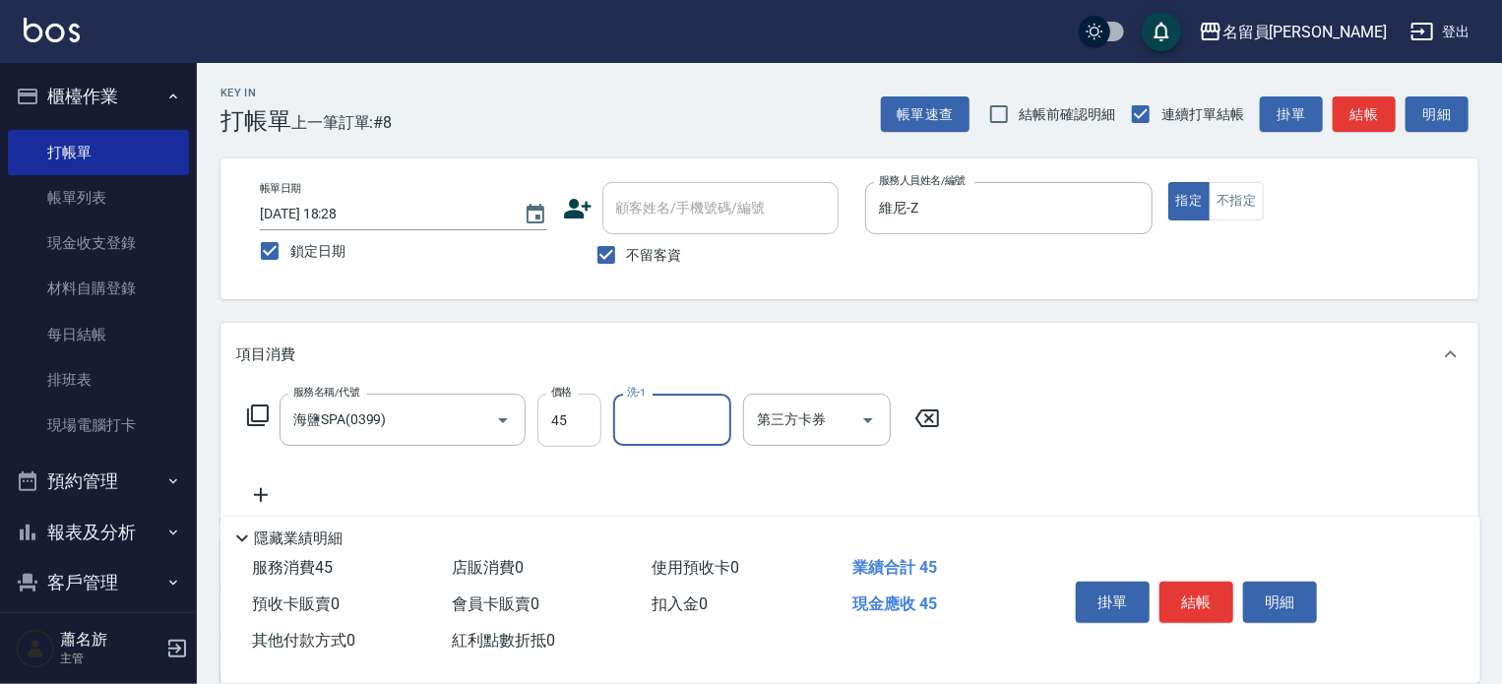
click at [554, 416] on input "45" at bounding box center [569, 420] width 64 height 53
type input "399"
type input "[PERSON_NAME]-45"
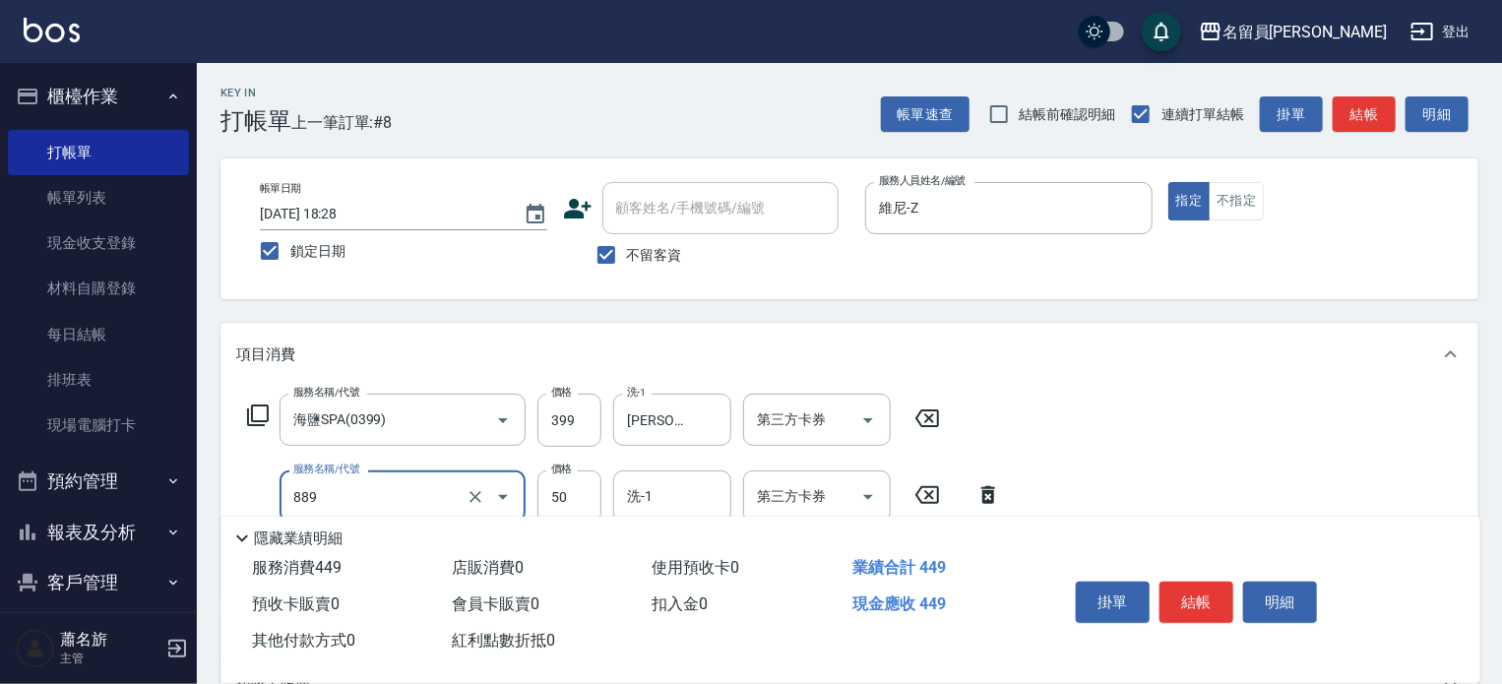
type input "精油(889)"
type input "4"
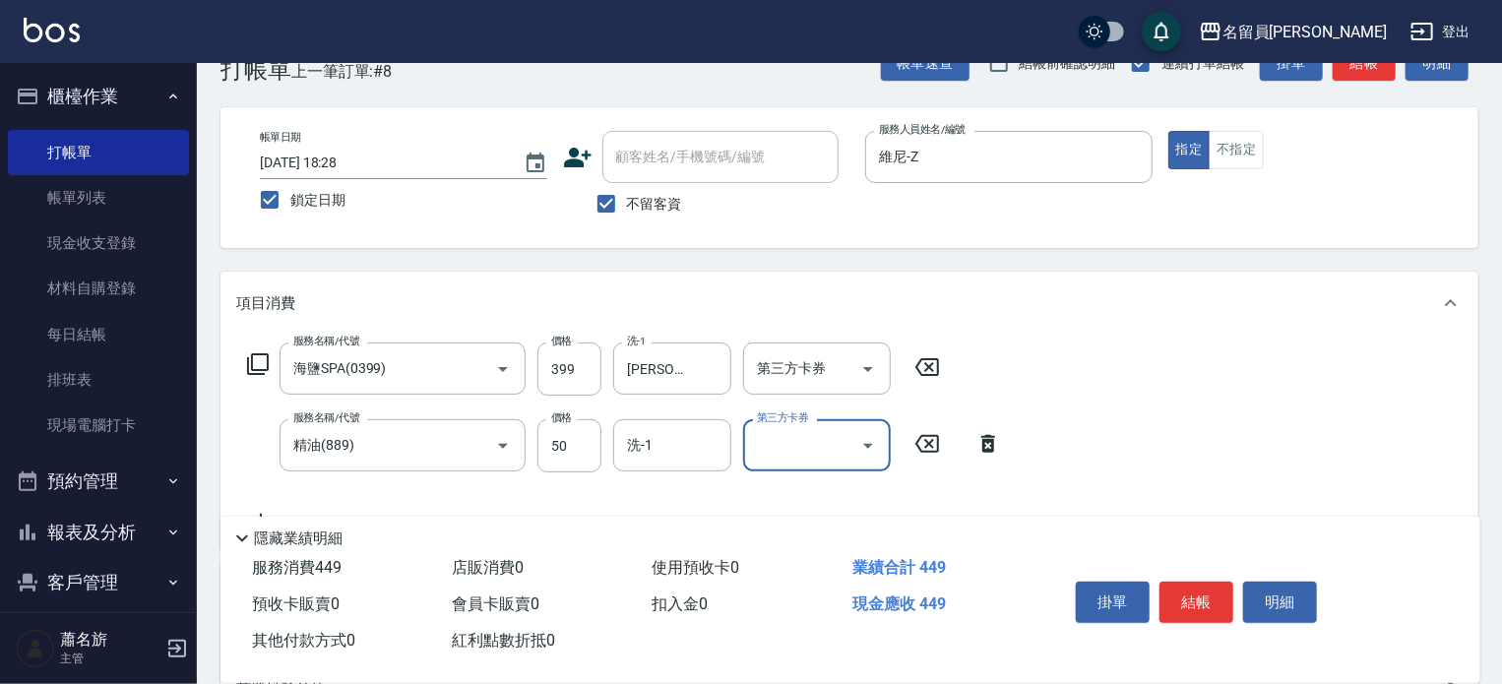
scroll to position [197, 0]
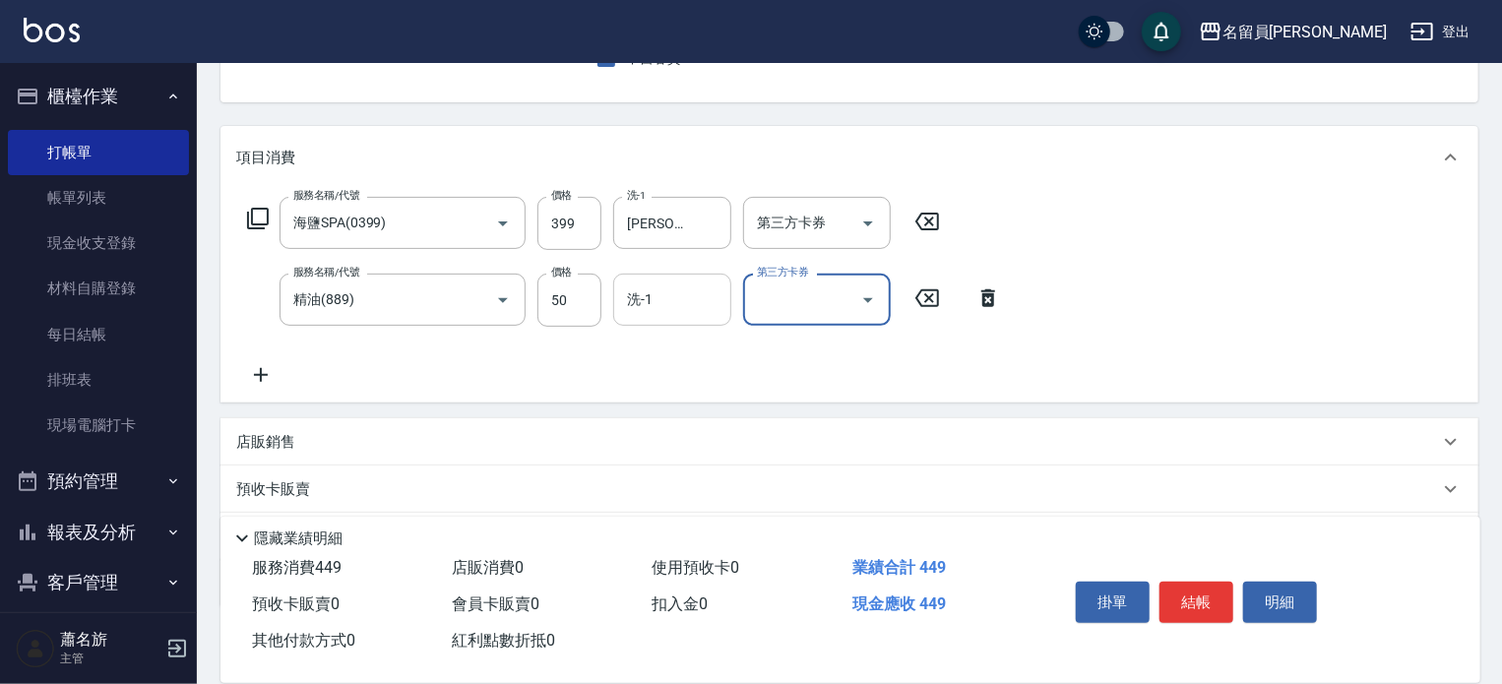
click at [698, 282] on input "洗-1" at bounding box center [672, 299] width 100 height 34
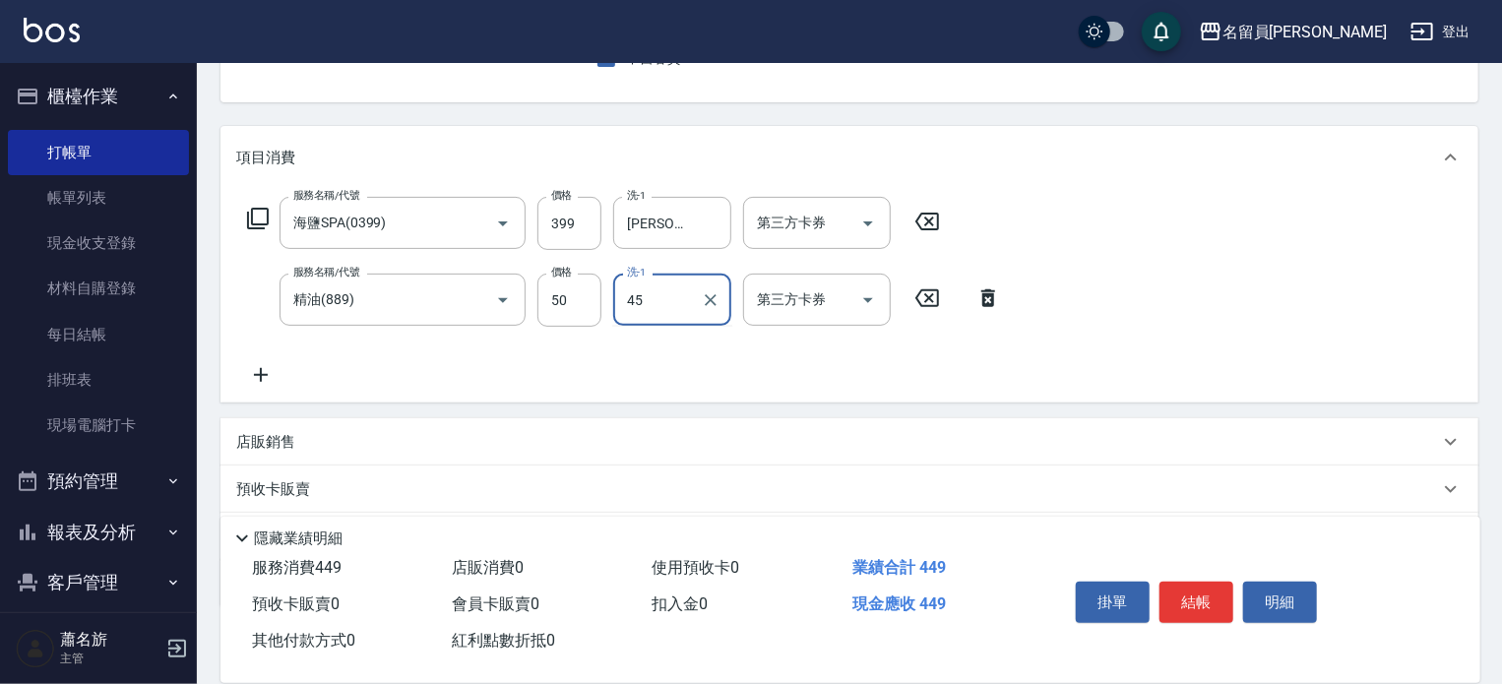
type input "[PERSON_NAME]-45"
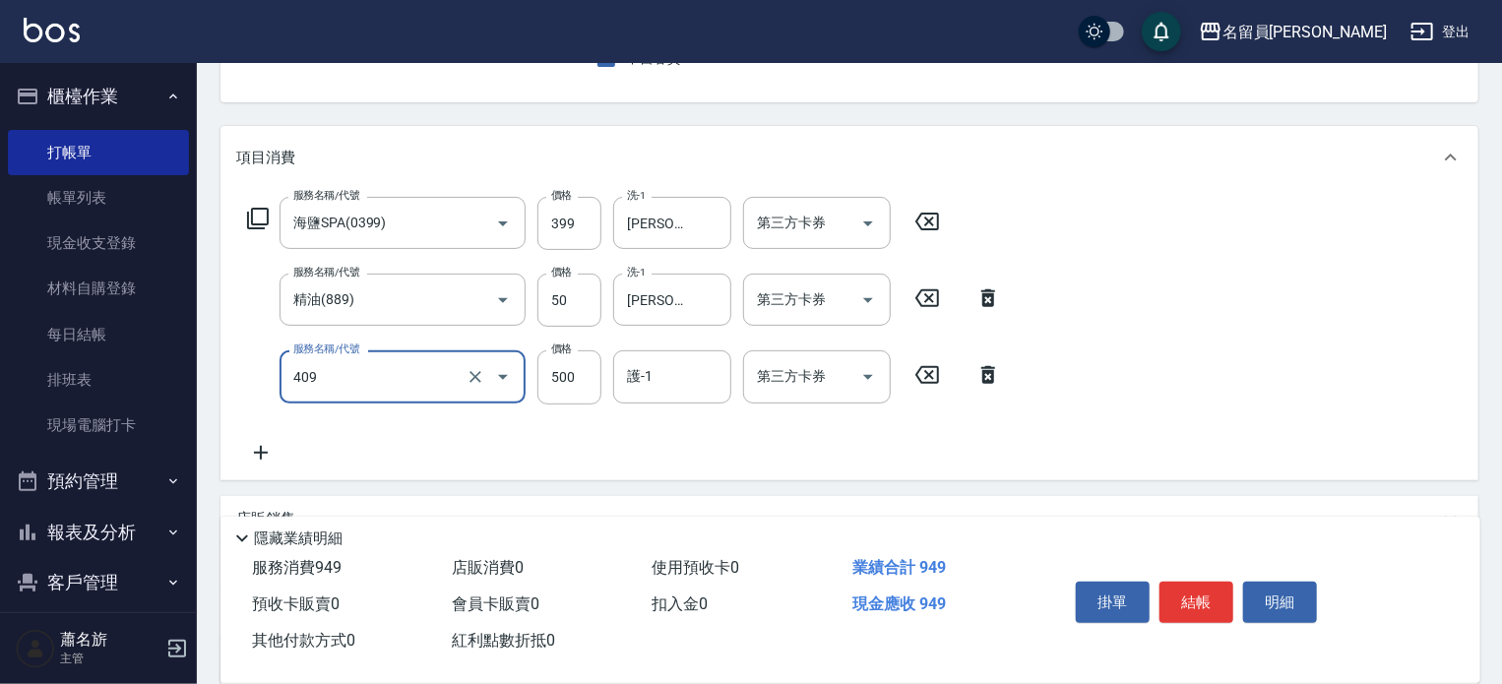
type input "天天護髮(409)"
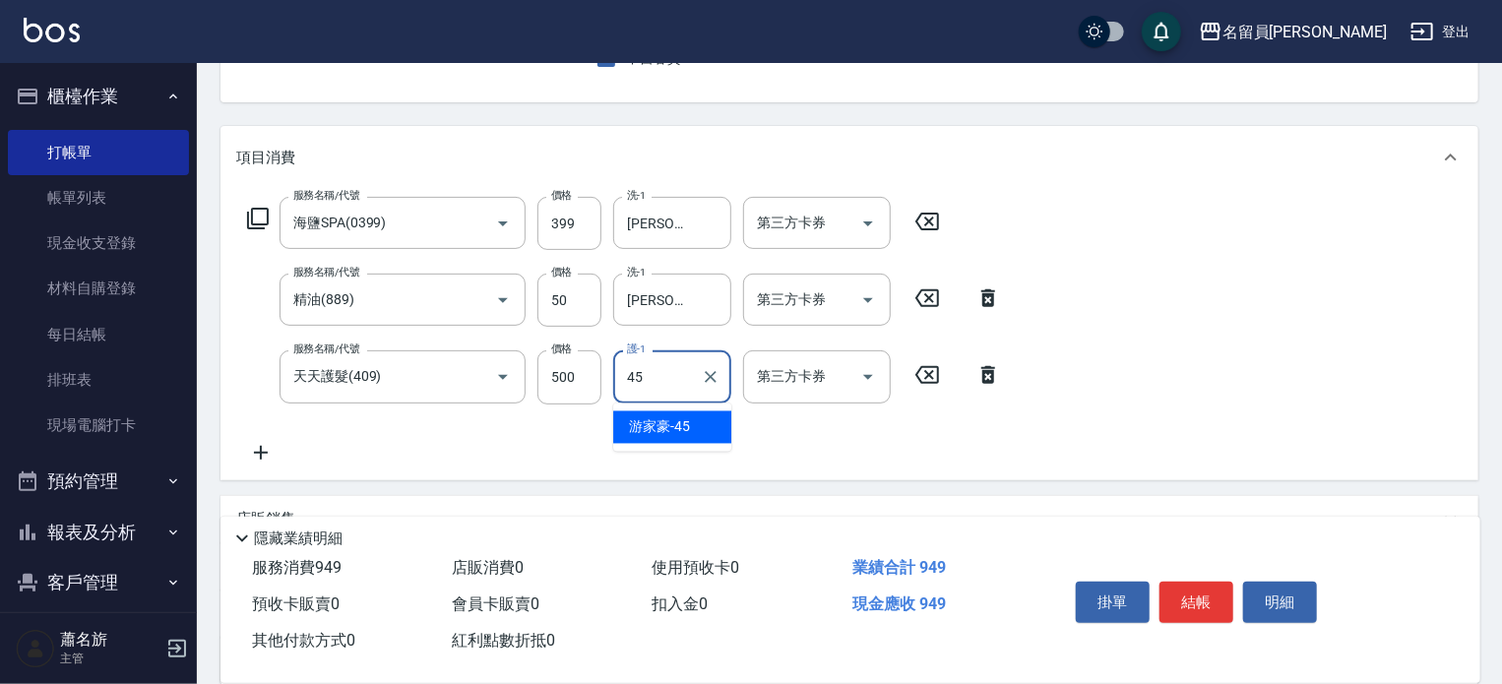
type input "[PERSON_NAME]-45"
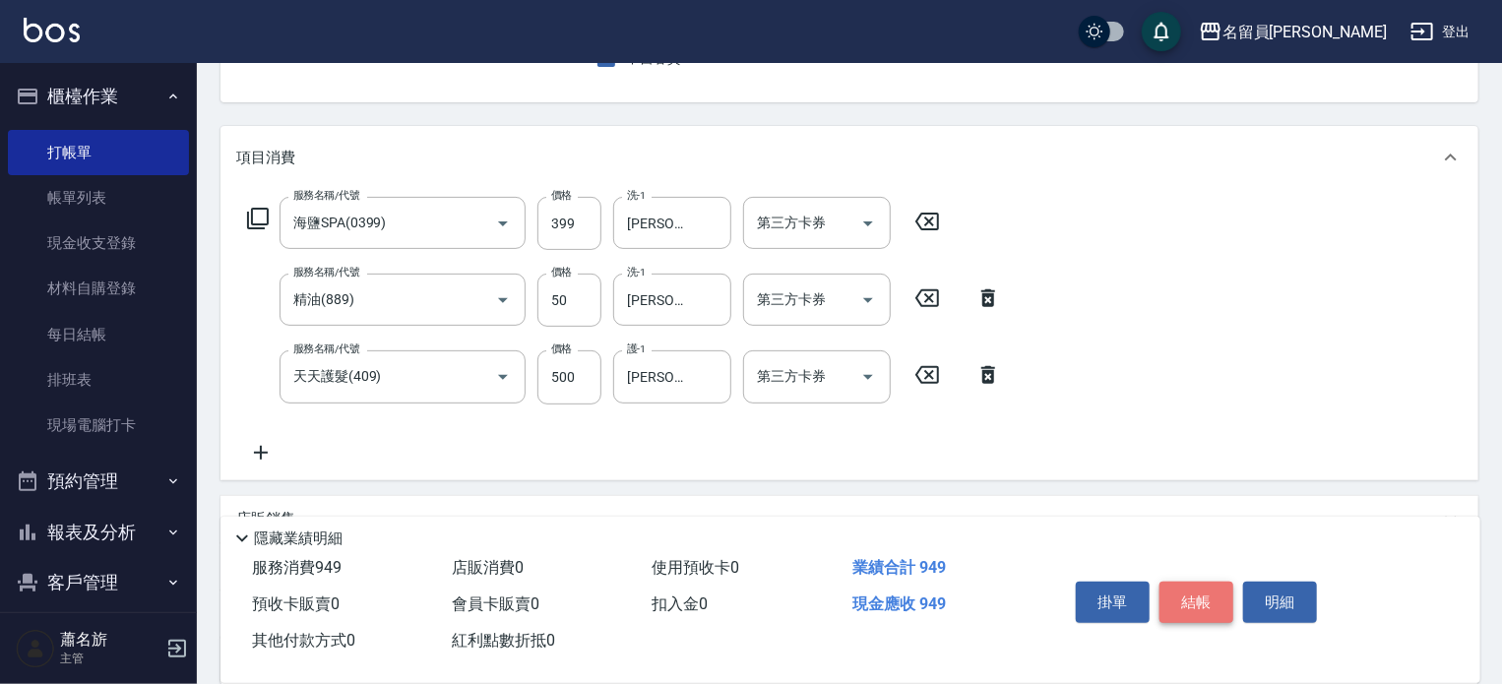
click at [1197, 609] on button "結帳" at bounding box center [1196, 602] width 74 height 41
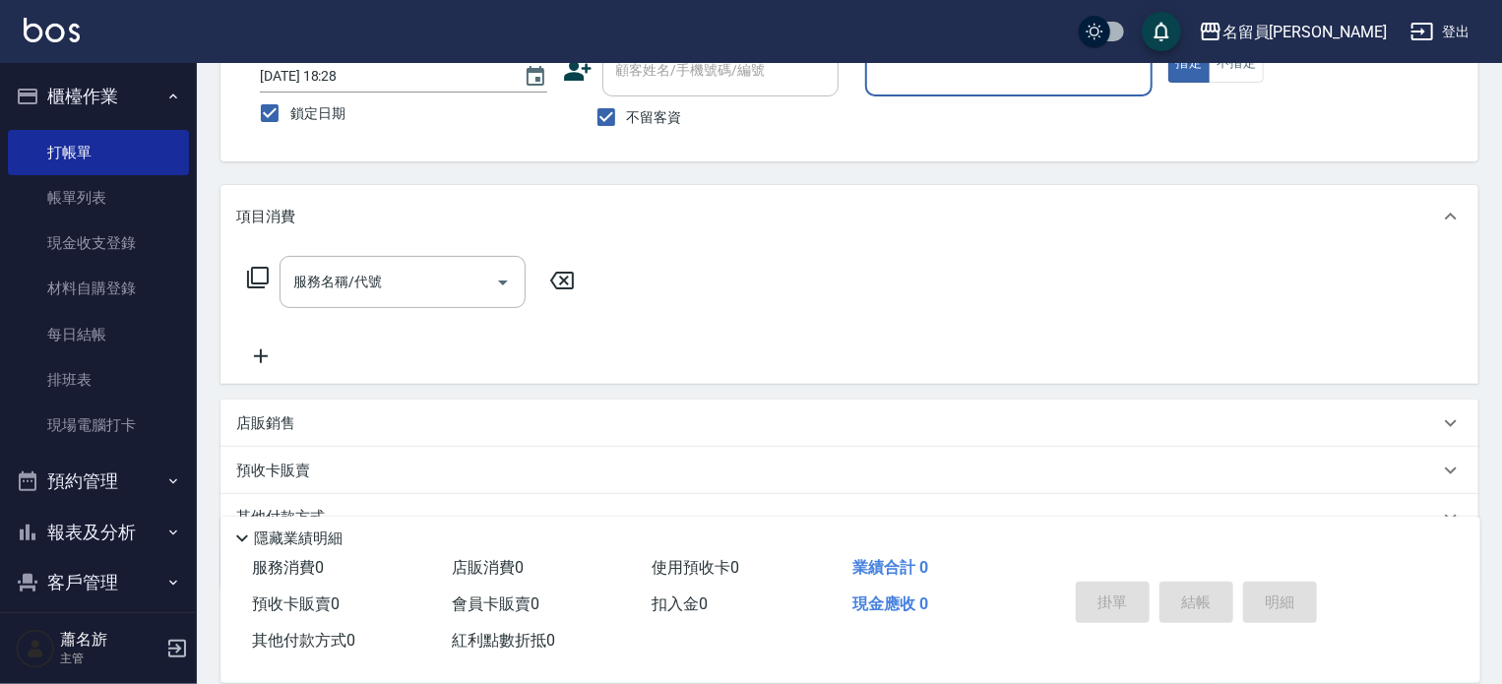
scroll to position [93, 0]
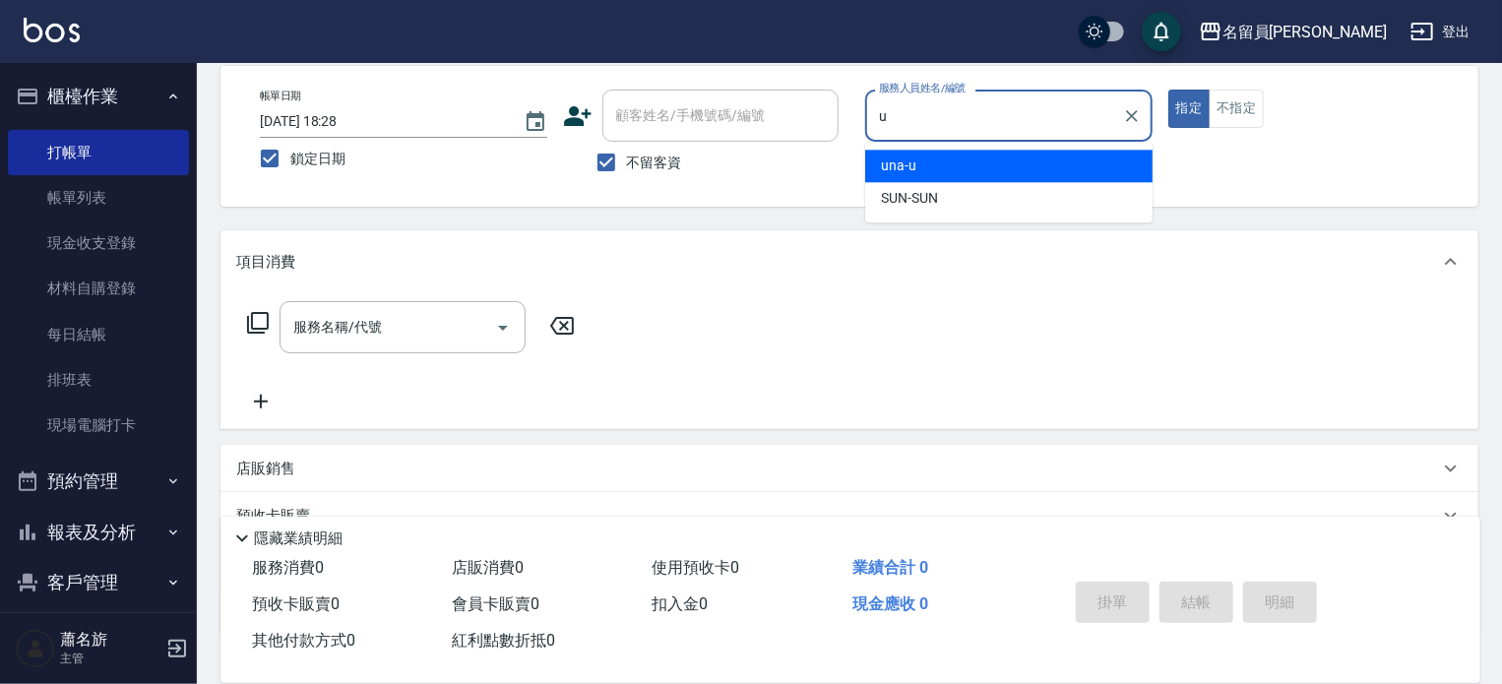
type input "una-u"
type button "true"
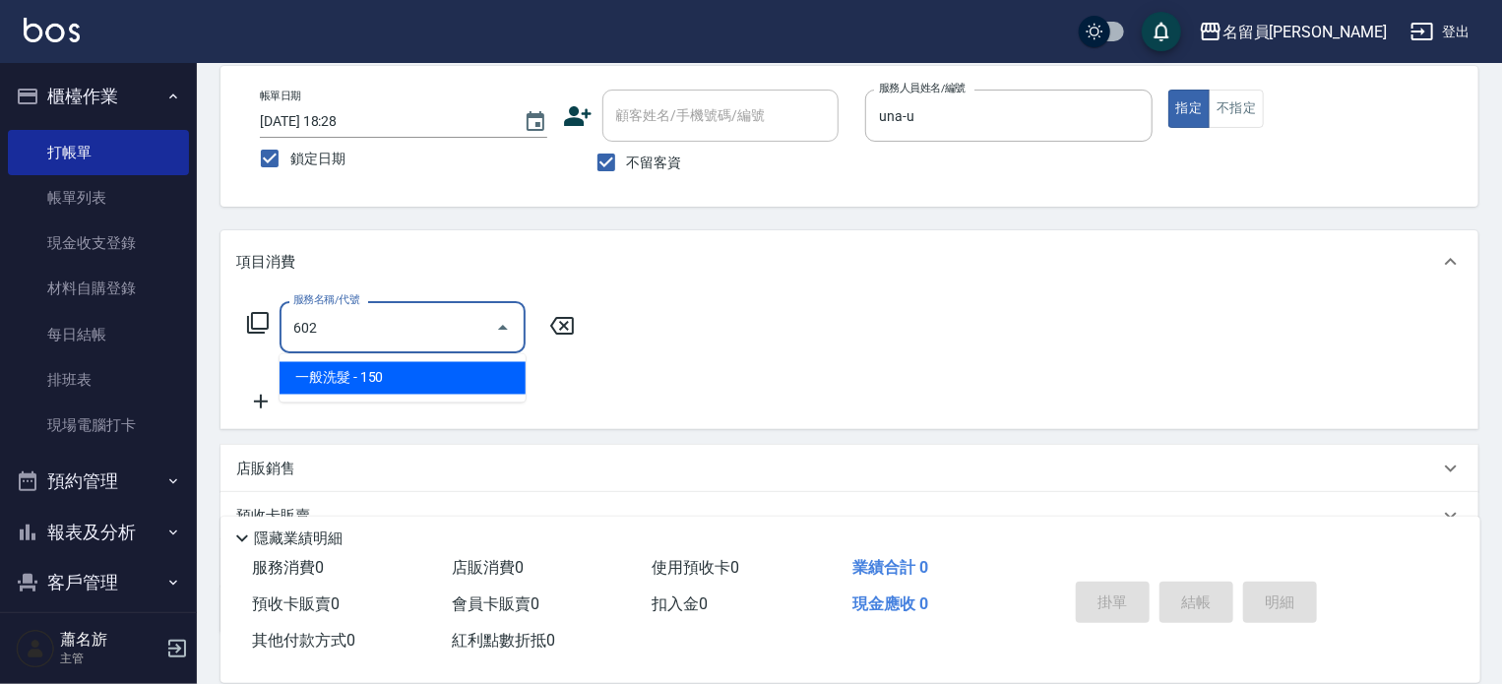
type input "一般洗髮(602)"
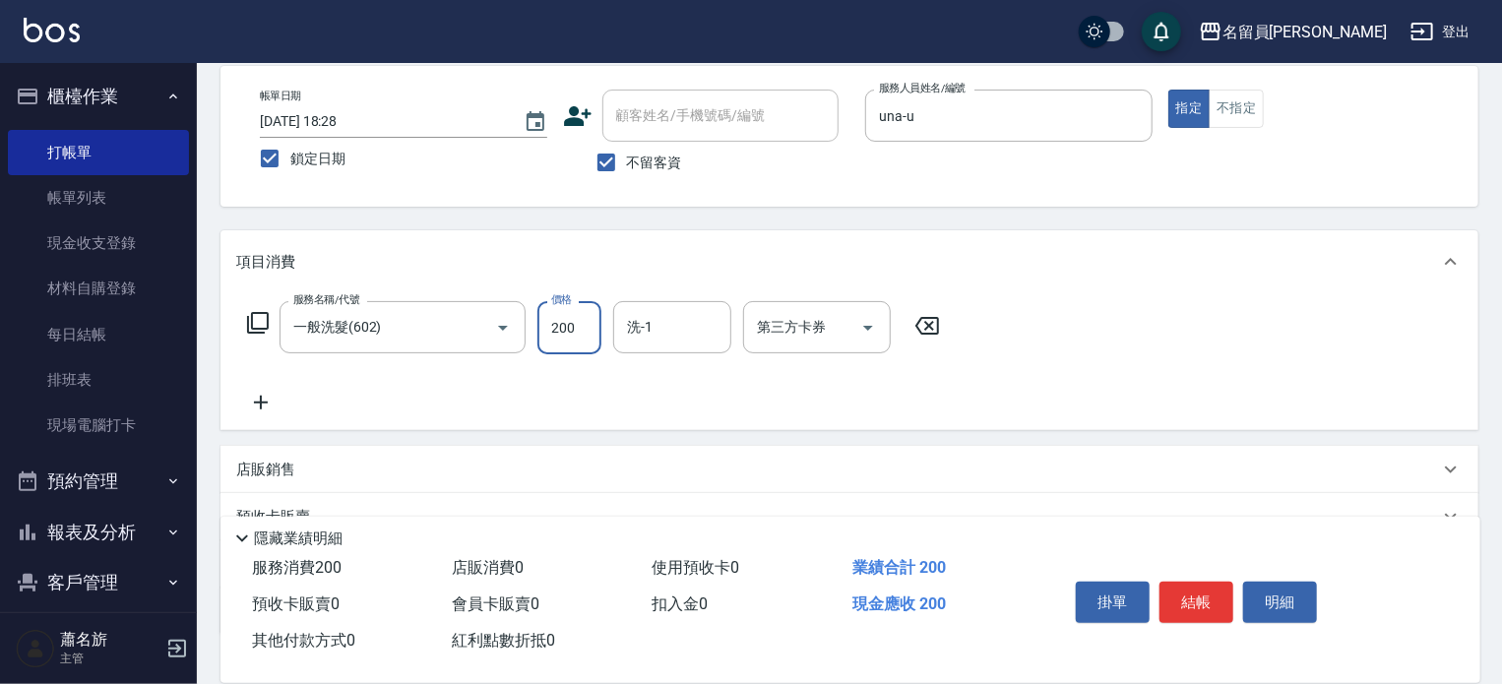
type input "200"
type input "7"
type input "妞妞-55"
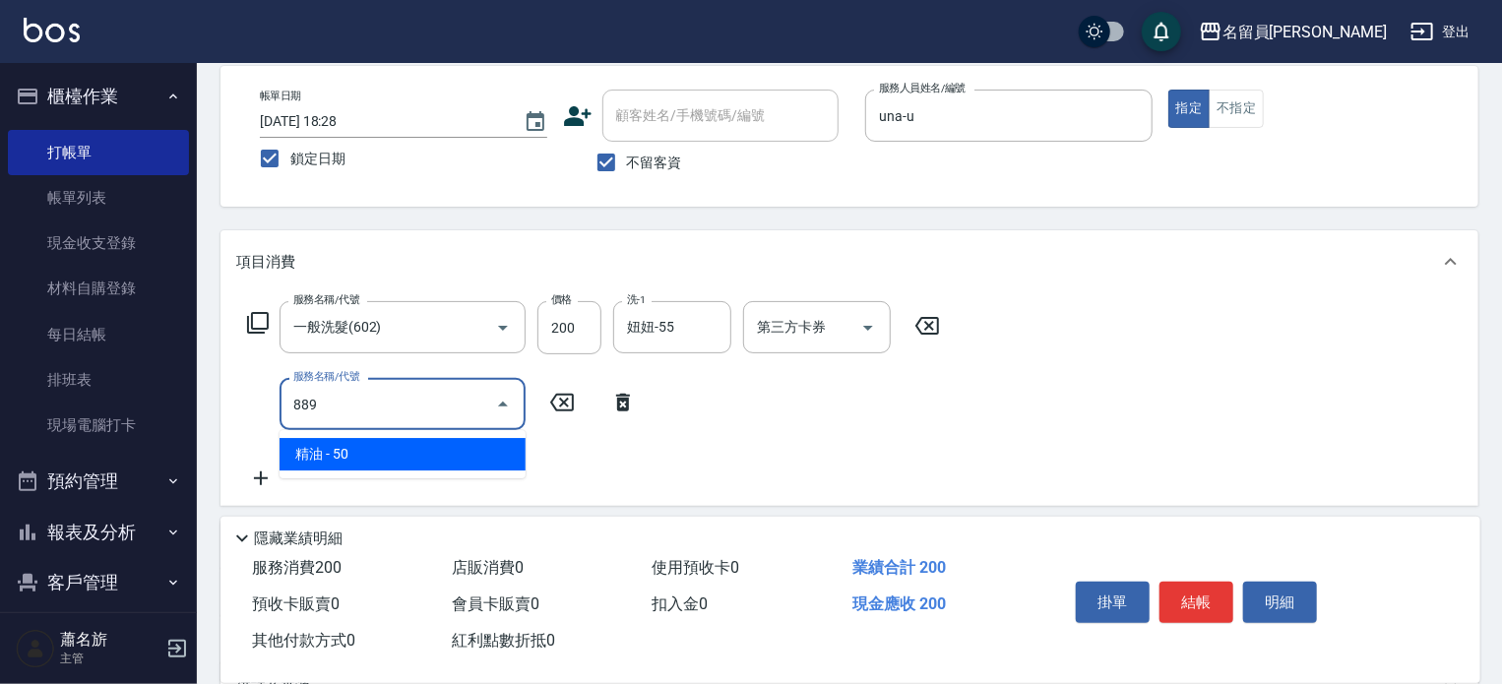
type input "精油(889)"
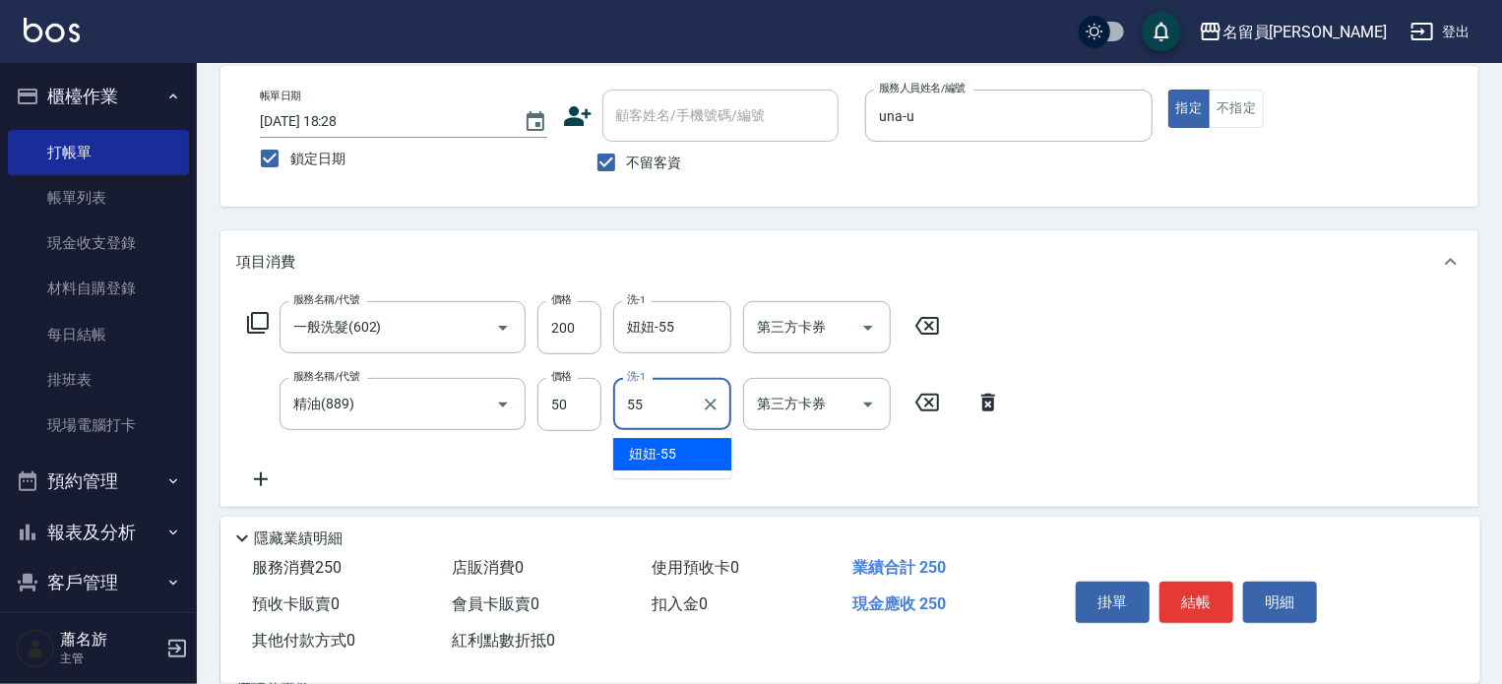
type input "妞妞-55"
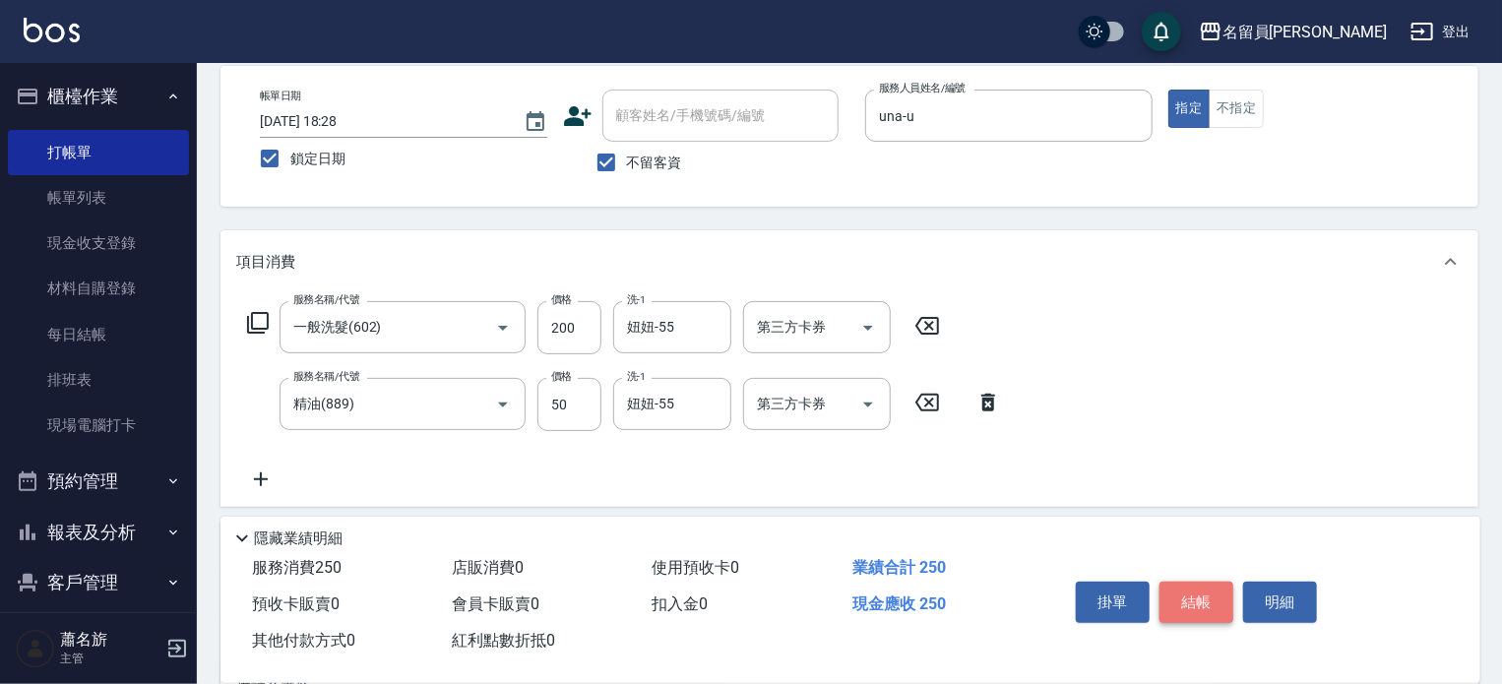
click at [1190, 599] on button "結帳" at bounding box center [1196, 602] width 74 height 41
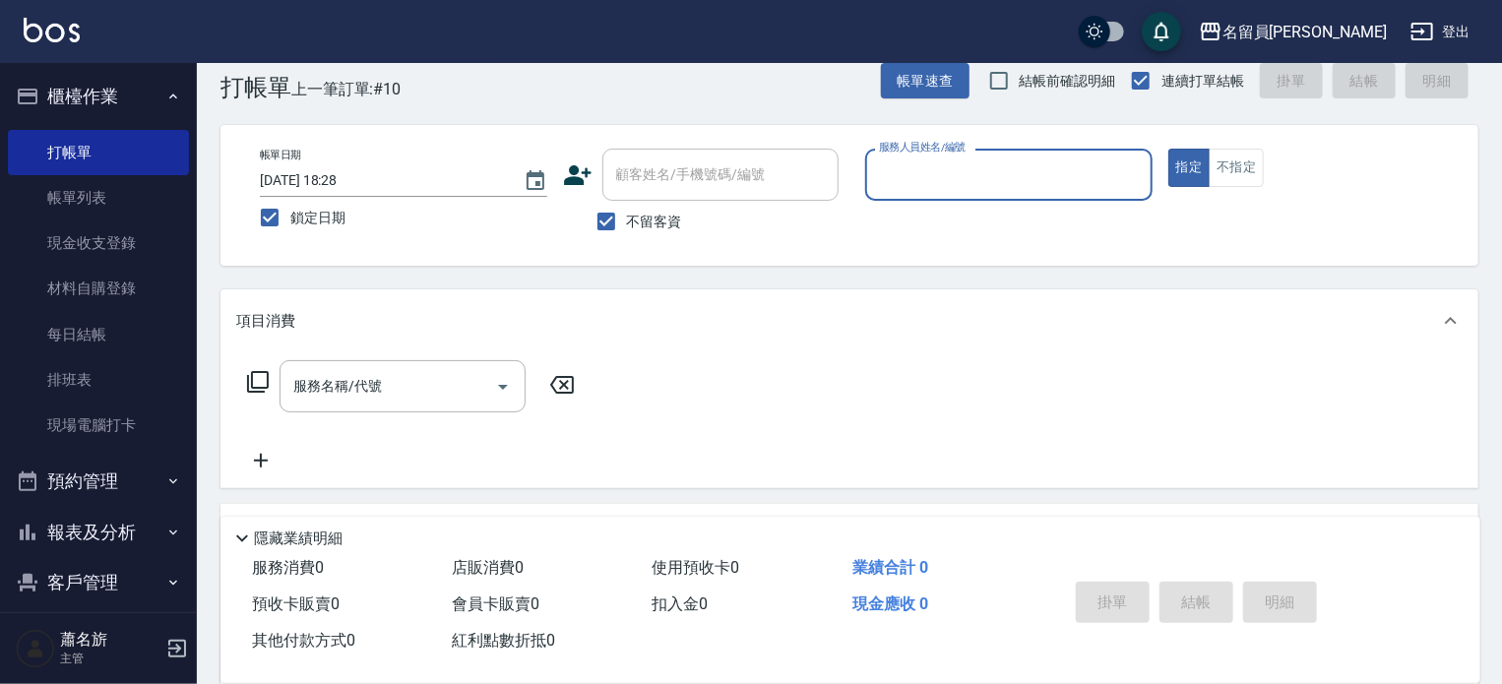
scroll to position [0, 0]
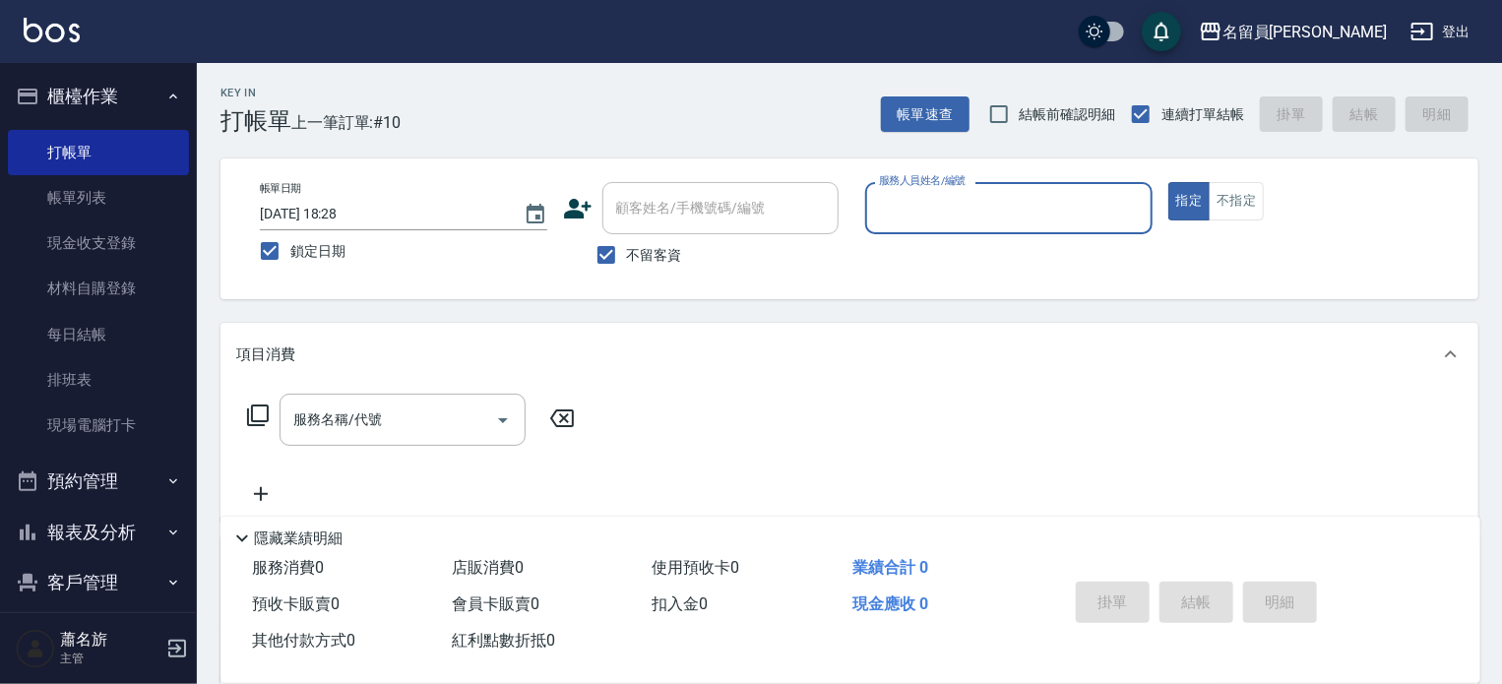
click at [1059, 216] on input "服務人員姓名/編號" at bounding box center [1009, 208] width 270 height 34
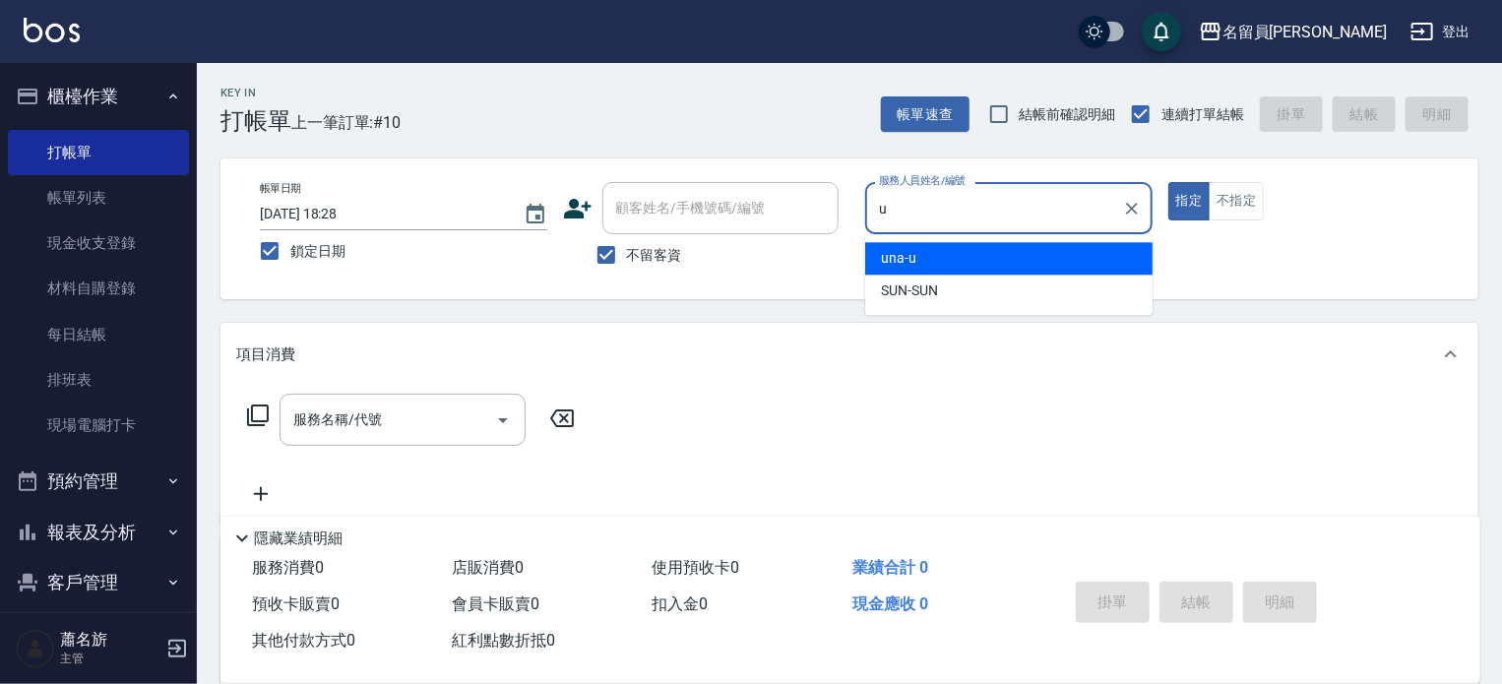
type input "una-u"
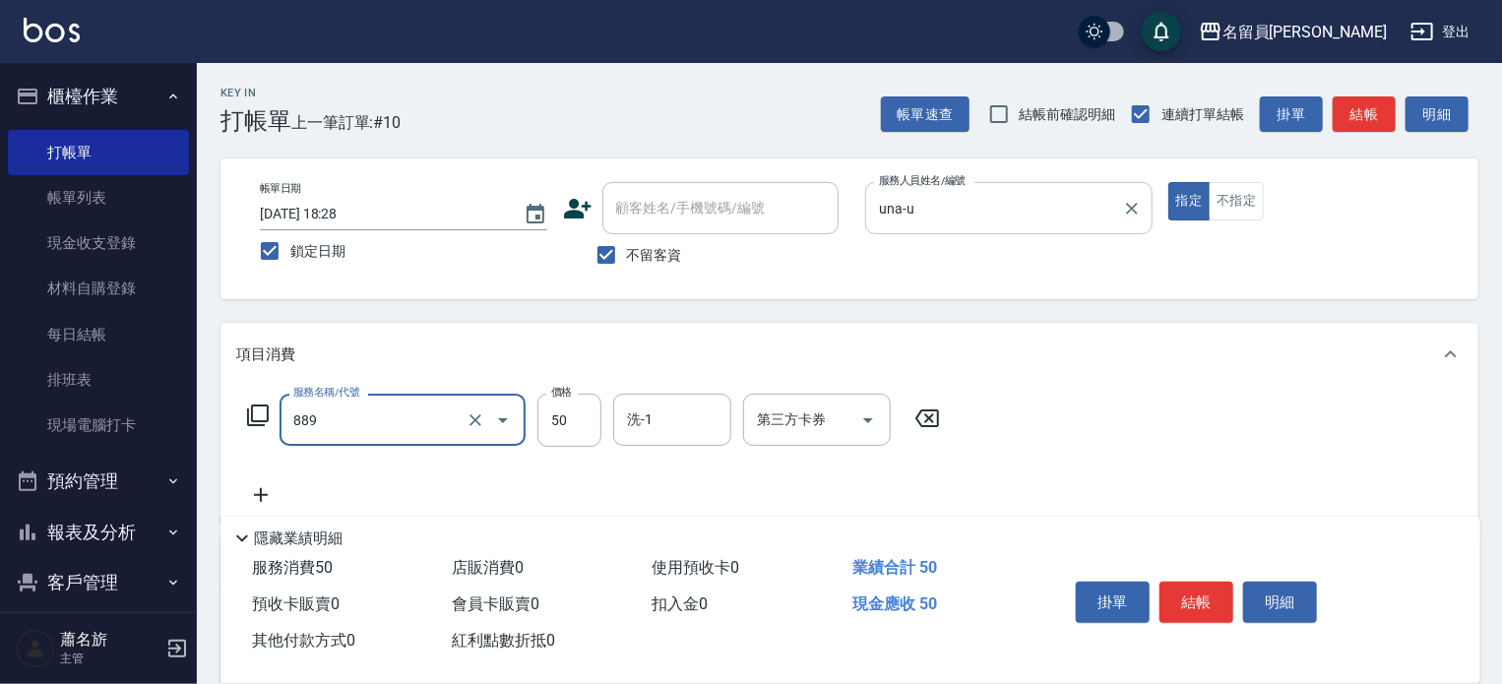
type input "精油(889)"
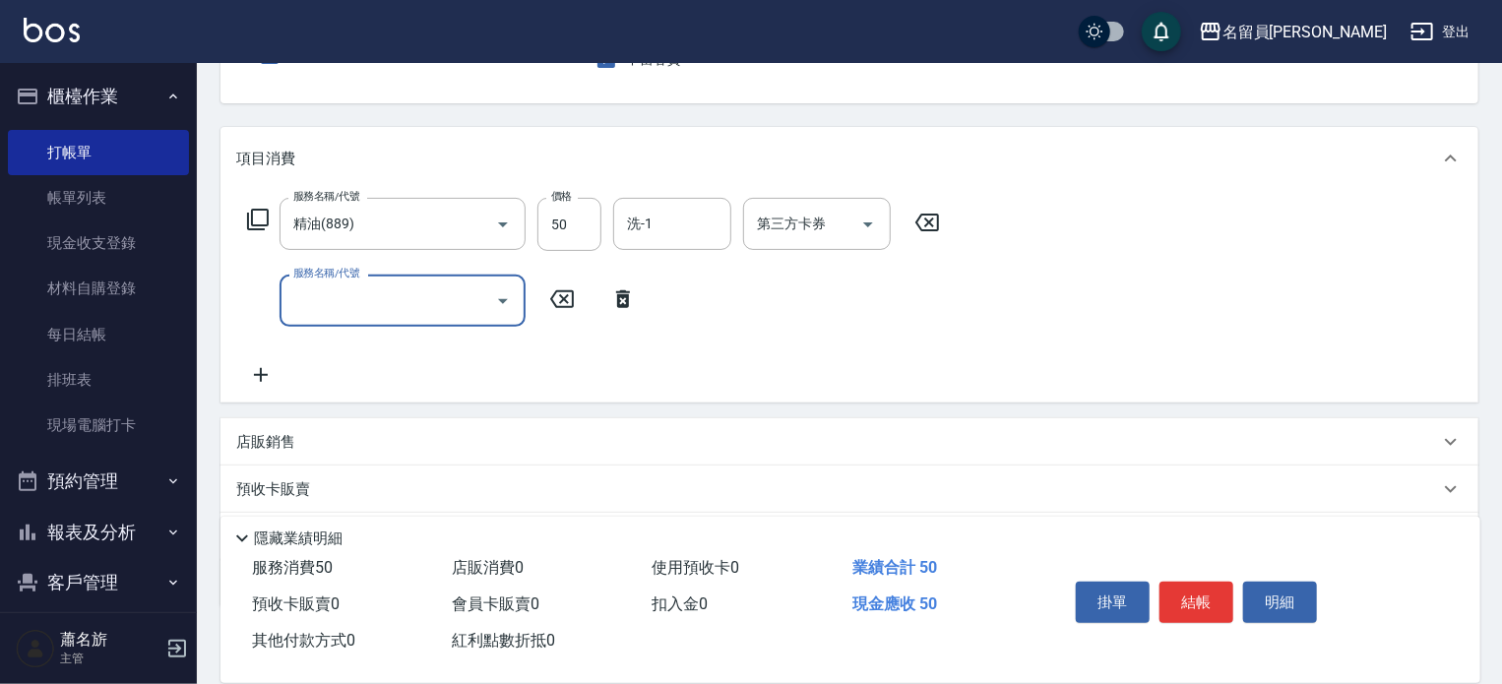
scroll to position [197, 0]
type input "染髮(501)"
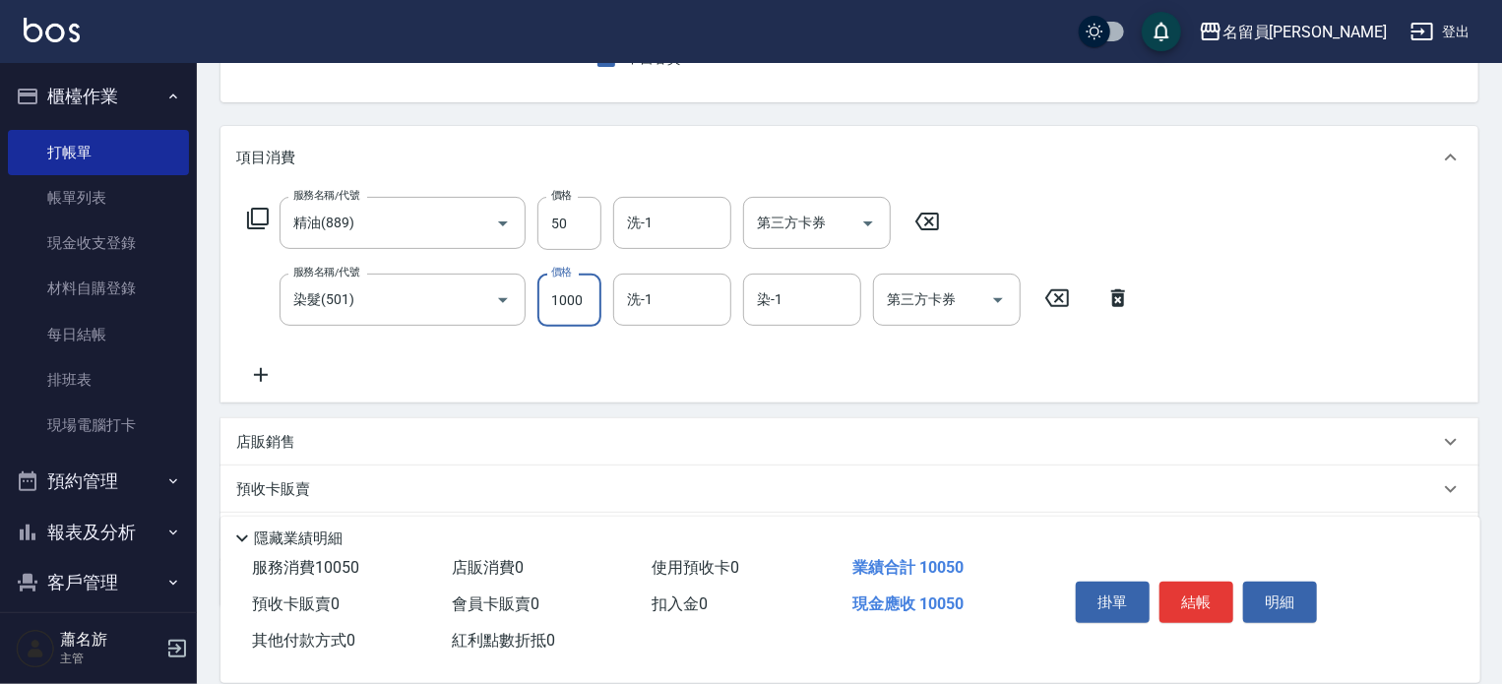
scroll to position [0, 0]
type input "1000"
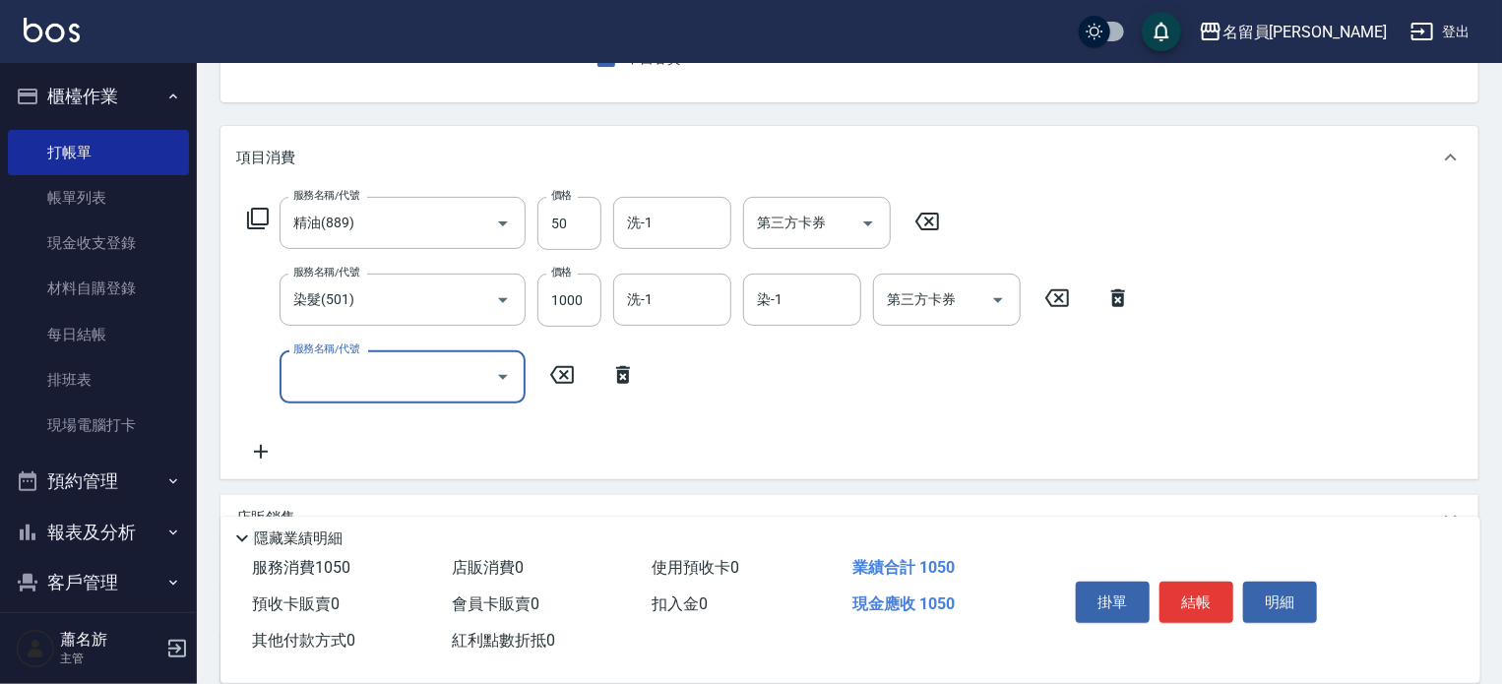
click at [500, 367] on icon "Open" at bounding box center [503, 377] width 24 height 24
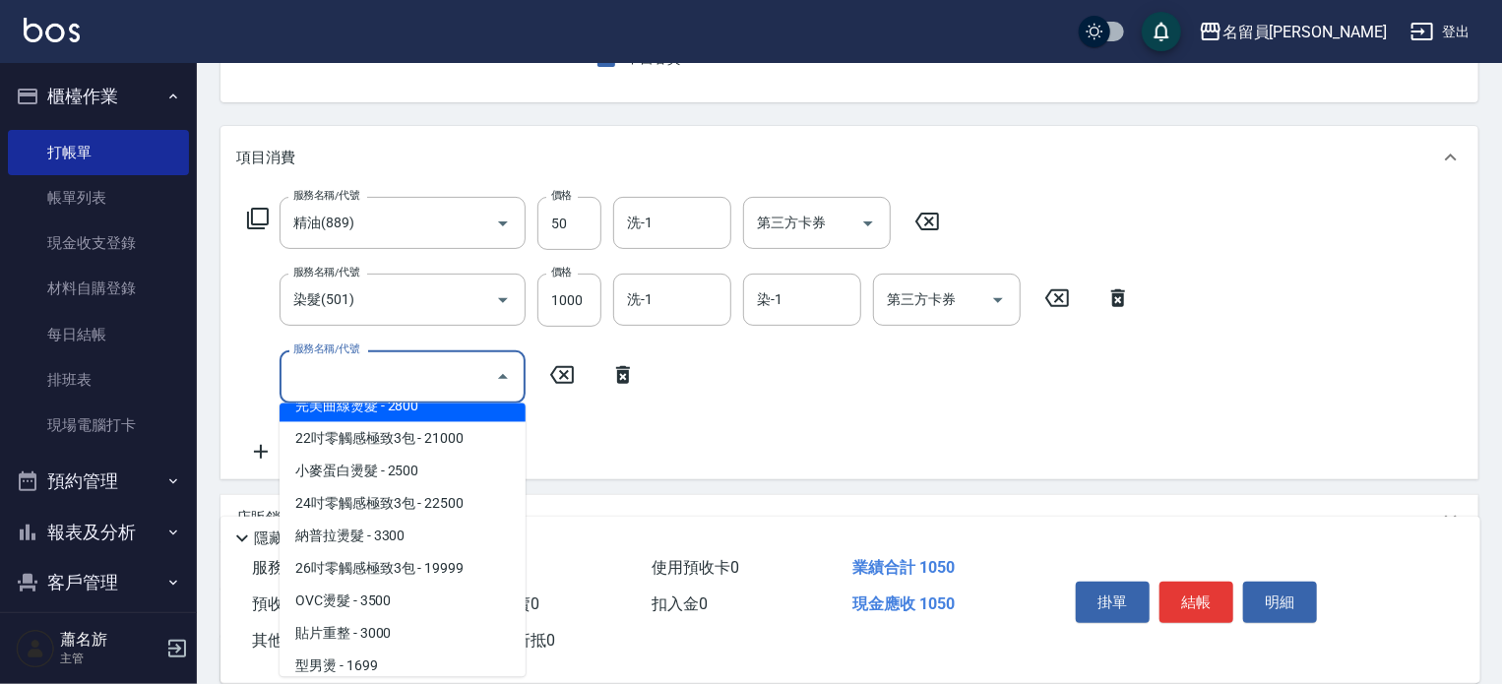
scroll to position [1181, 0]
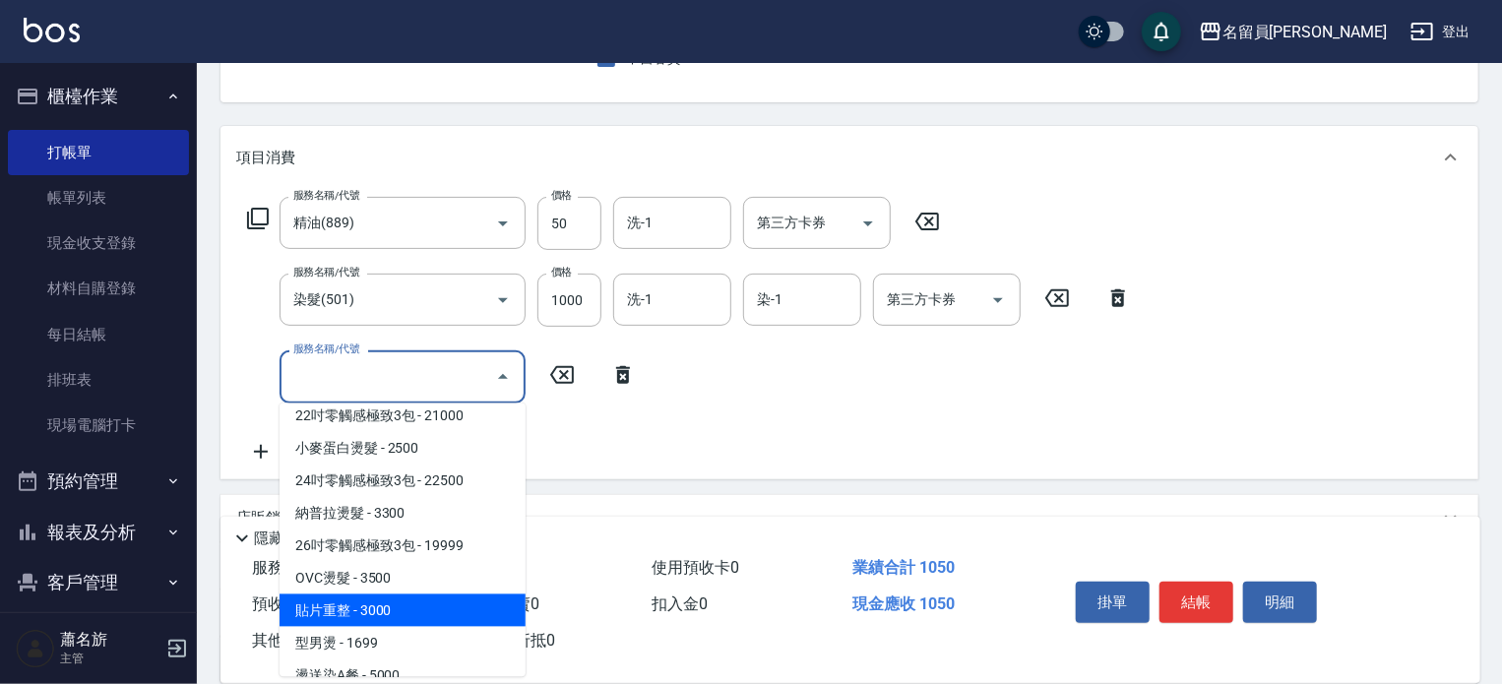
click at [379, 596] on span "貼片重整 - 3000" at bounding box center [402, 610] width 246 height 32
type input "貼片重整(00027)"
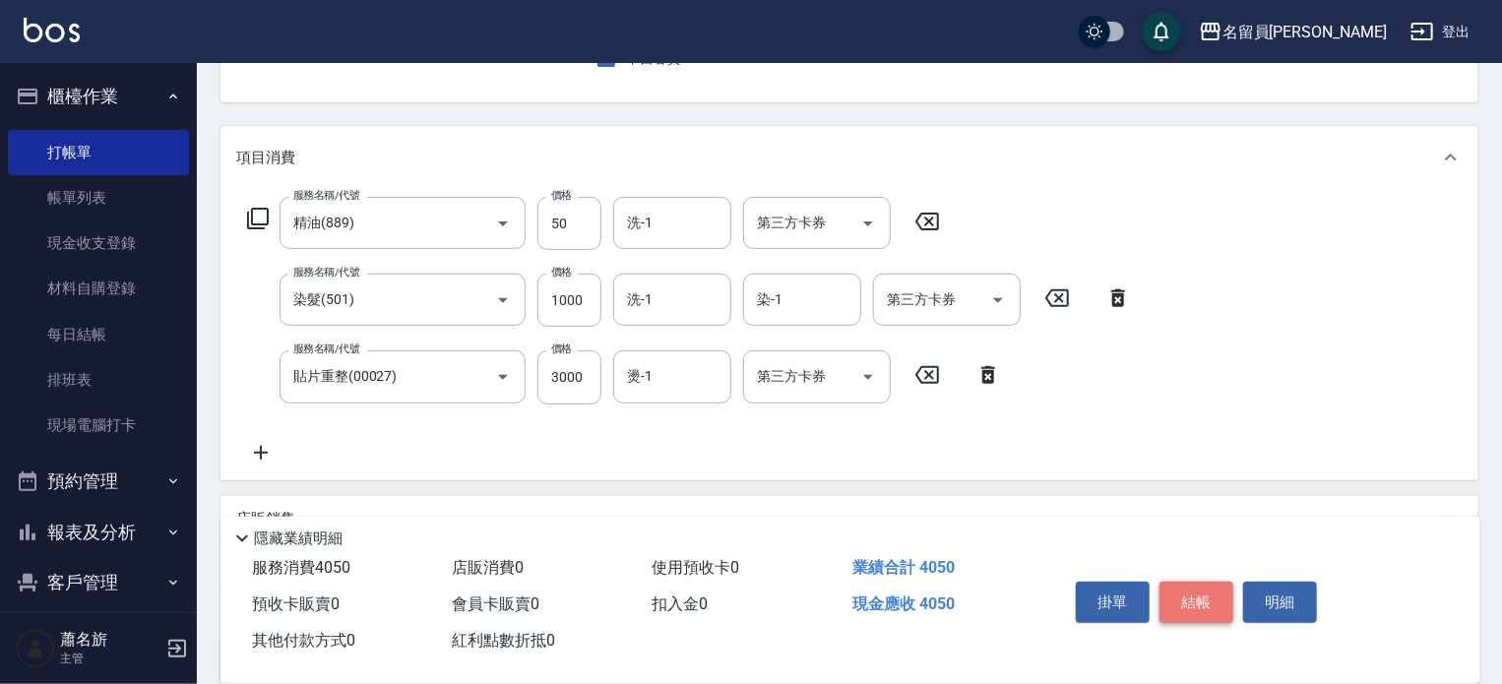
click at [1185, 587] on button "結帳" at bounding box center [1196, 602] width 74 height 41
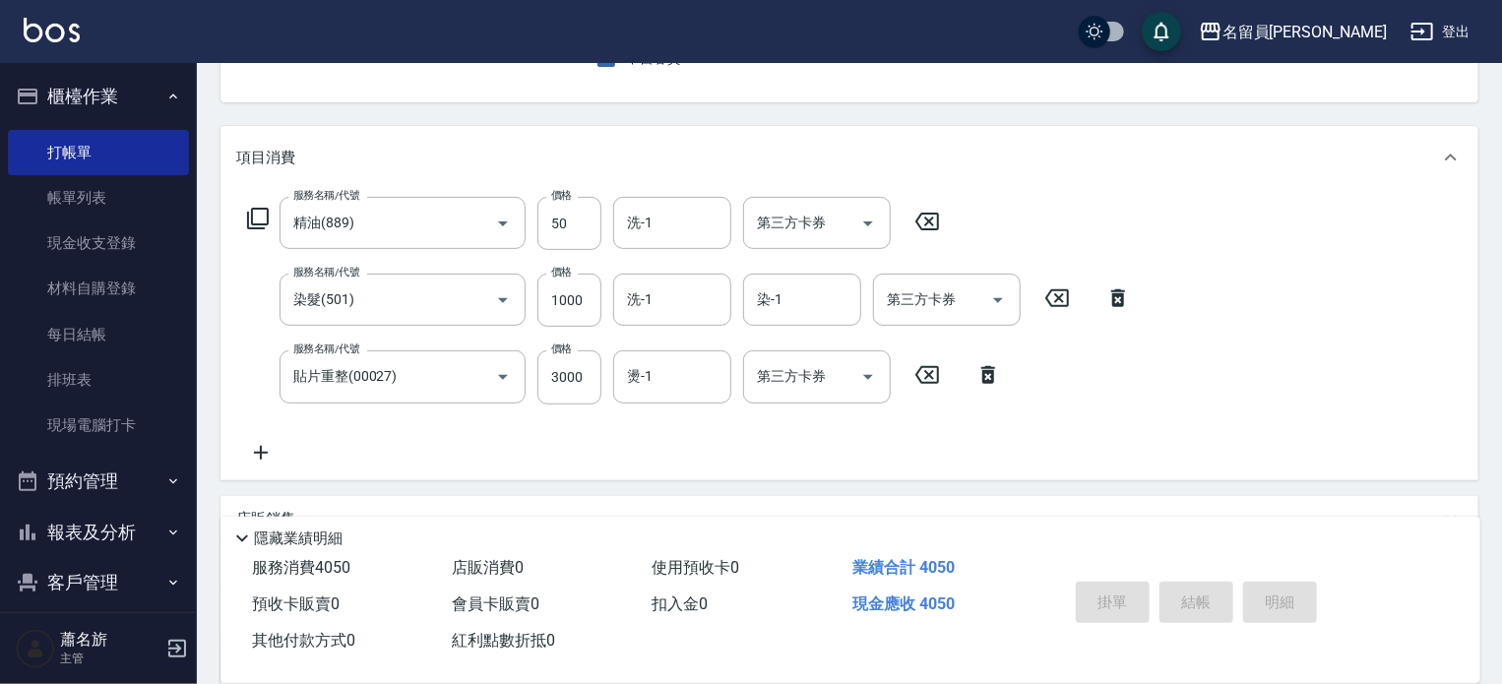
scroll to position [191, 0]
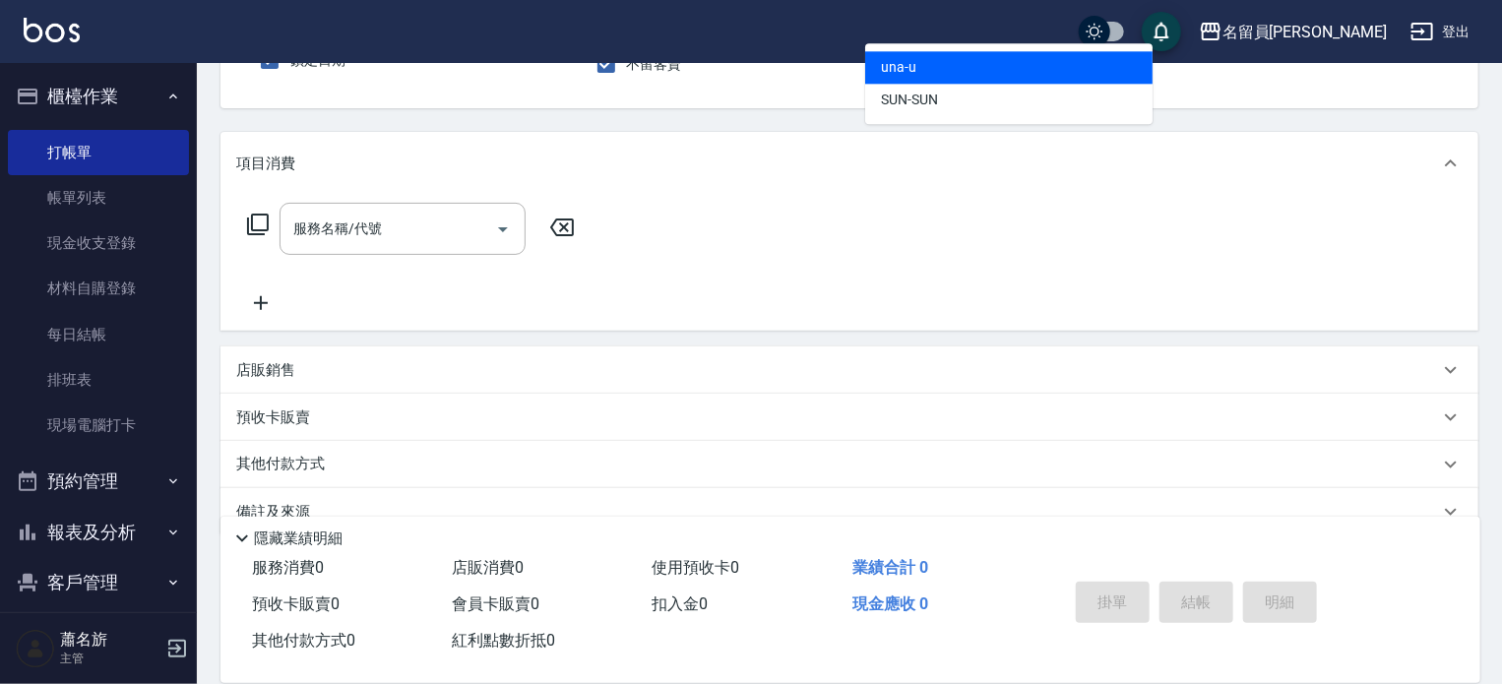
type input "una-u"
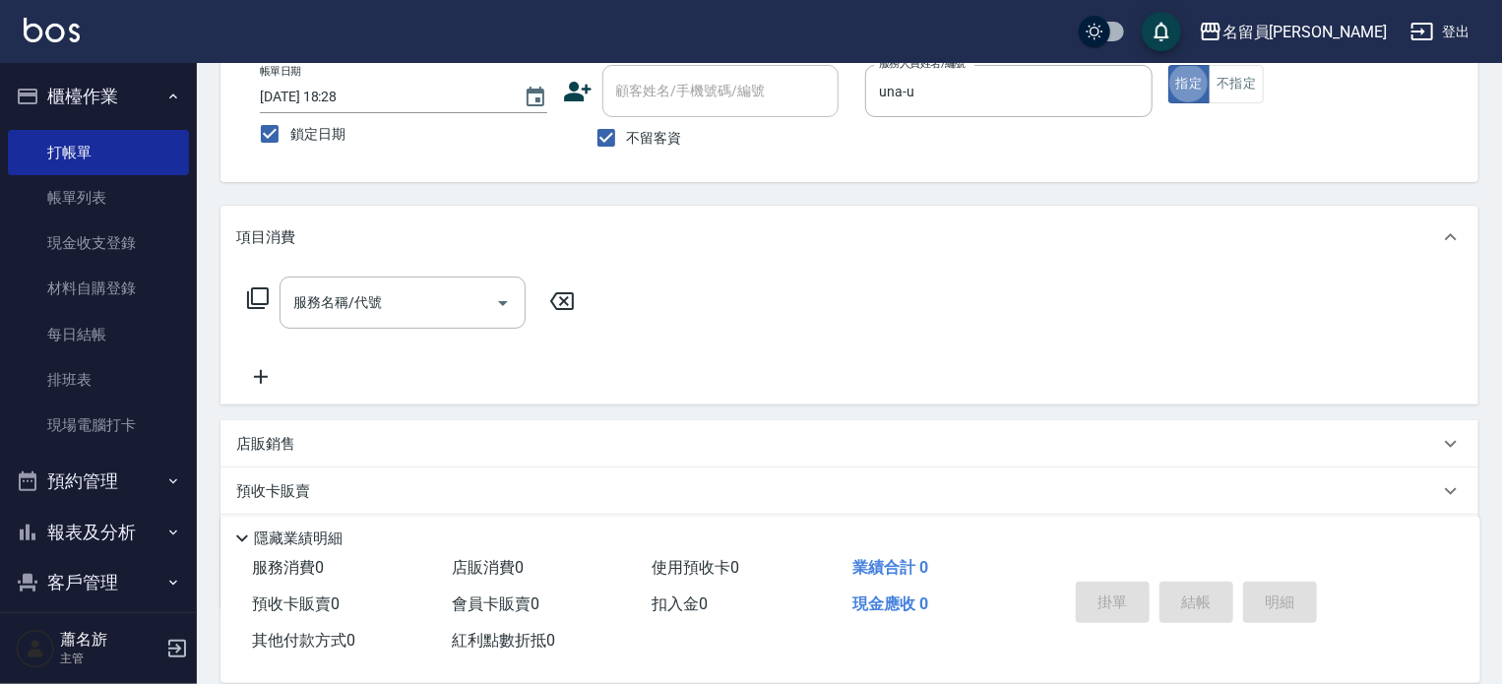
scroll to position [83, 0]
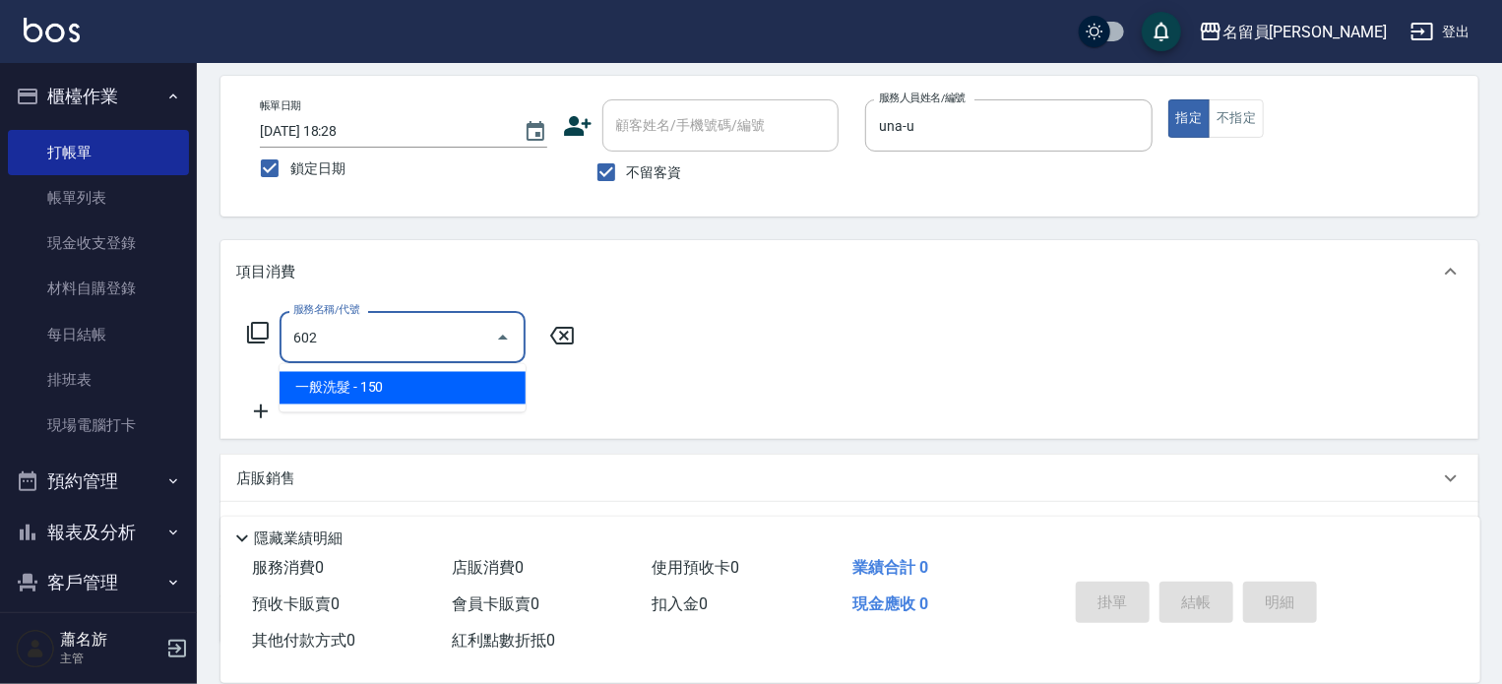
type input "一般洗髮(602)"
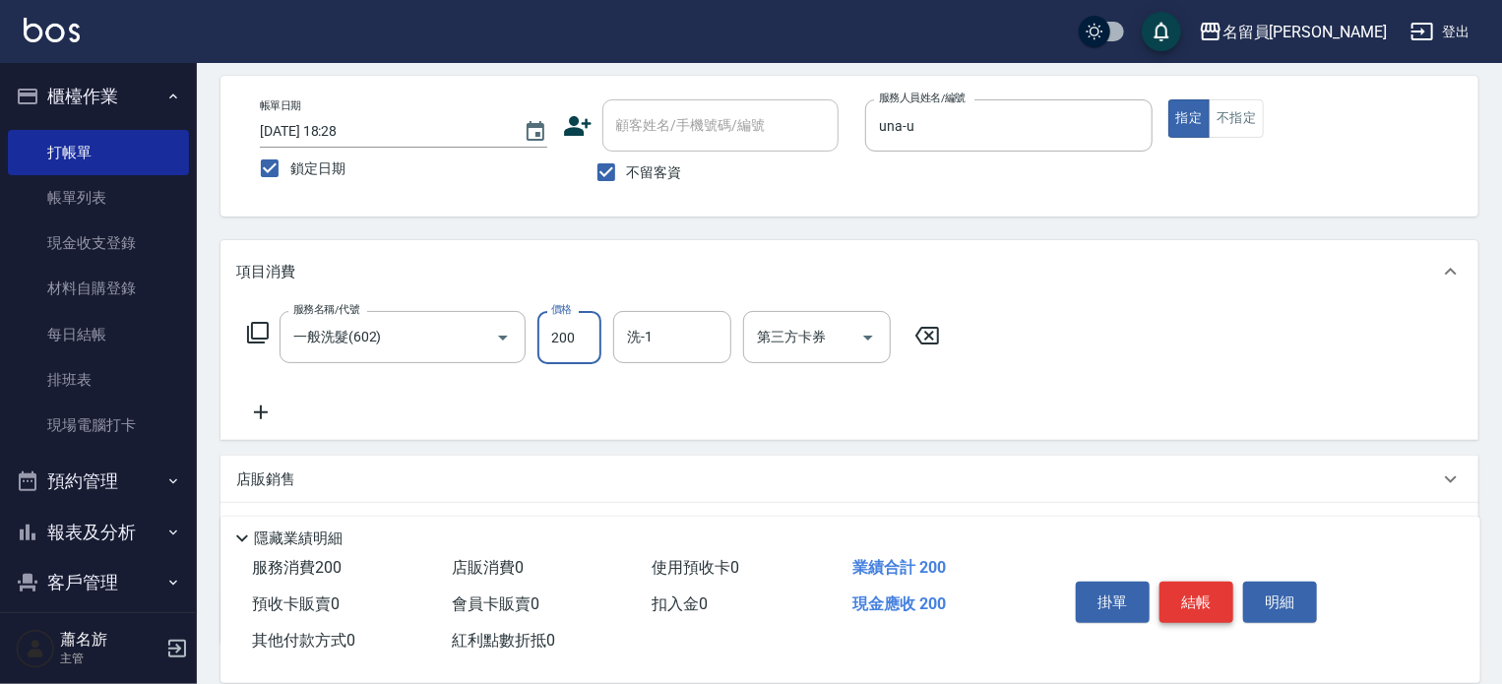
type input "200"
type input "[PERSON_NAME]-45"
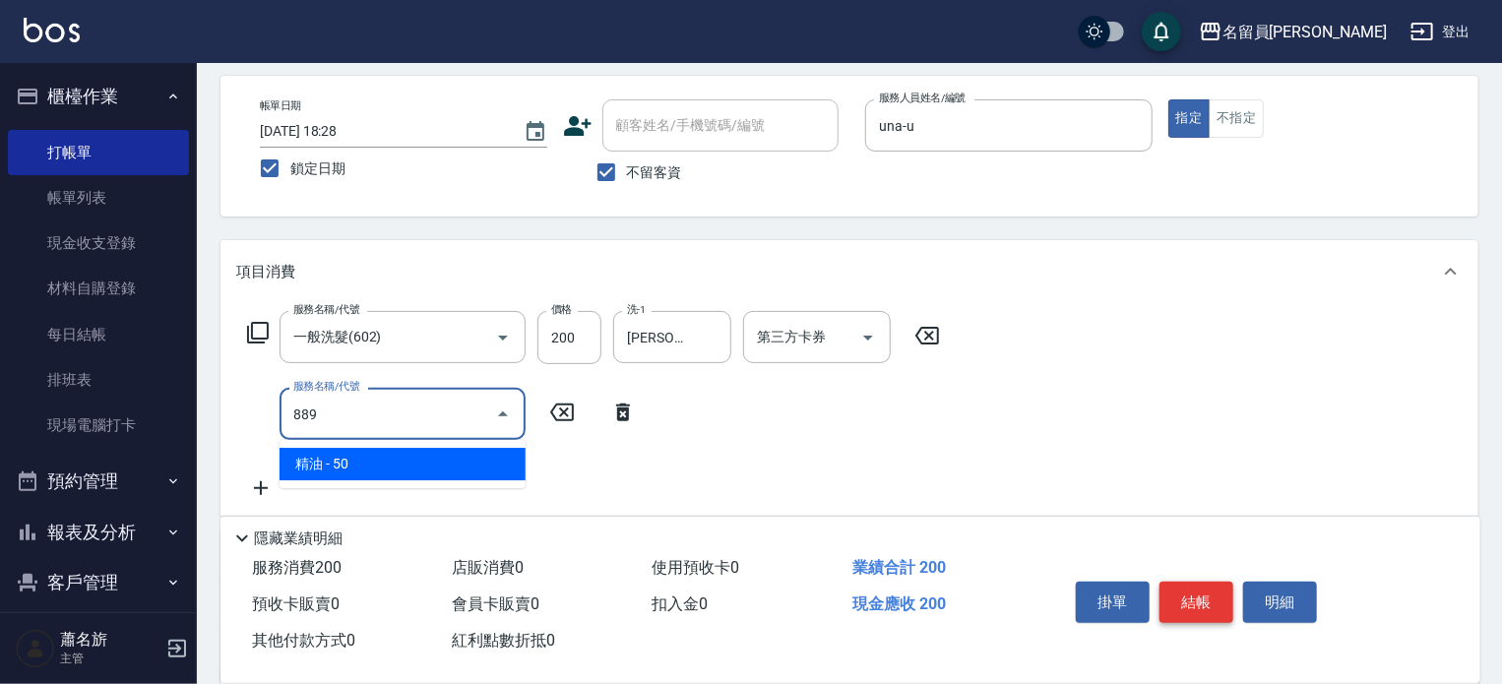
type input "精油(889)"
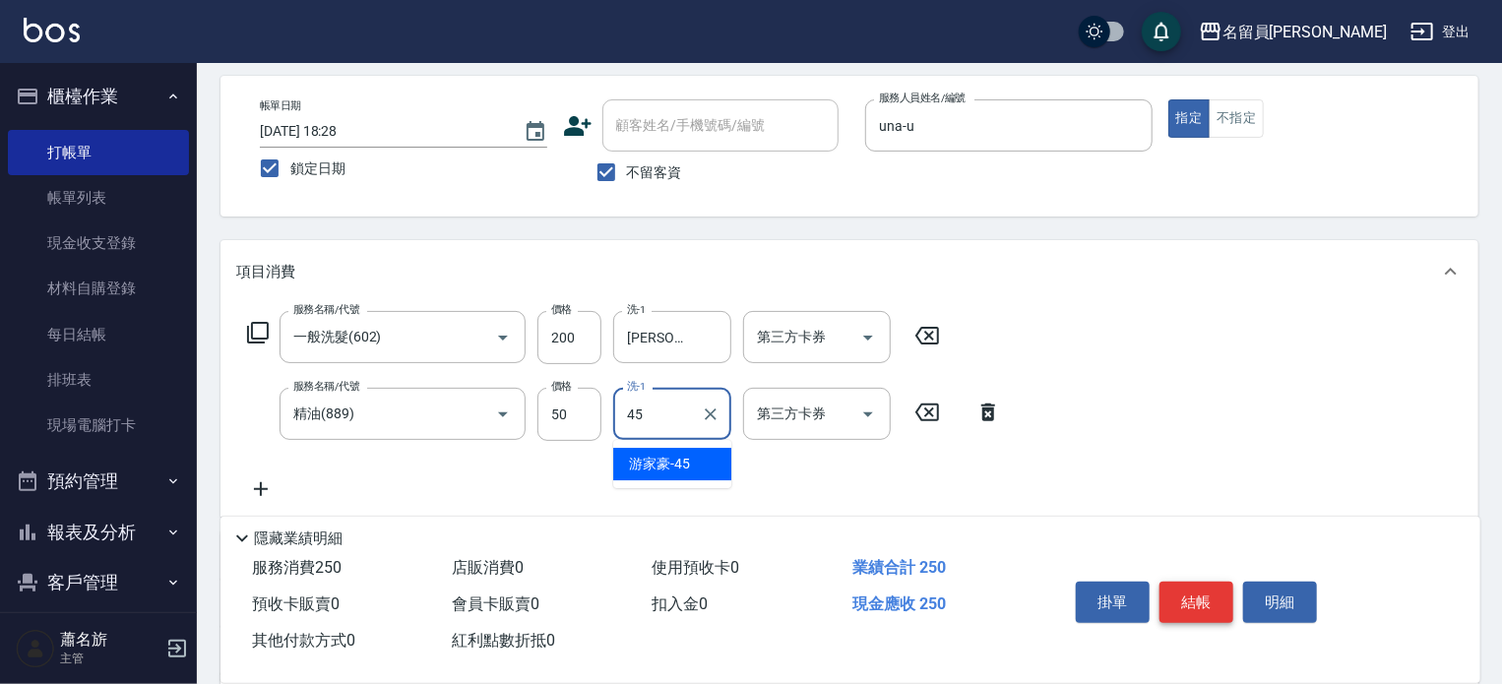
type input "[PERSON_NAME]-45"
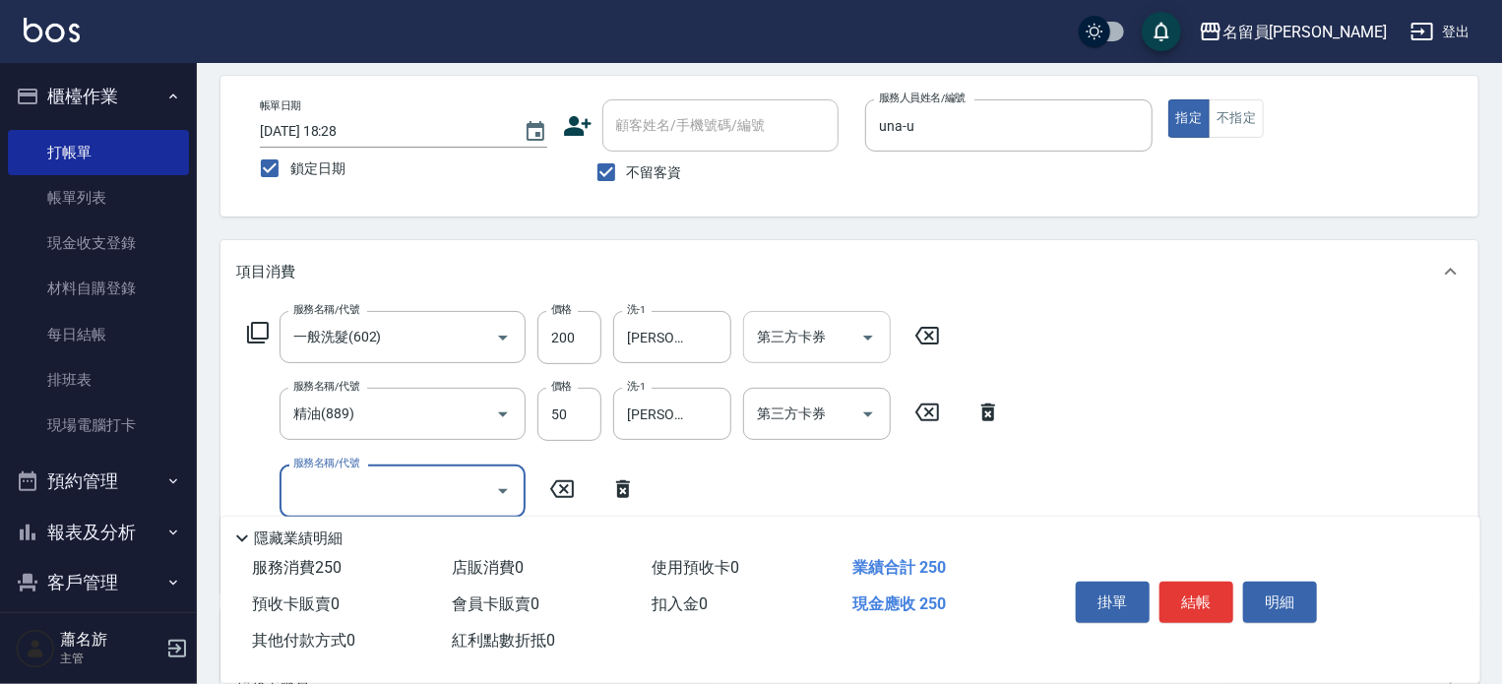
click at [799, 347] on input "第三方卡券" at bounding box center [802, 337] width 100 height 34
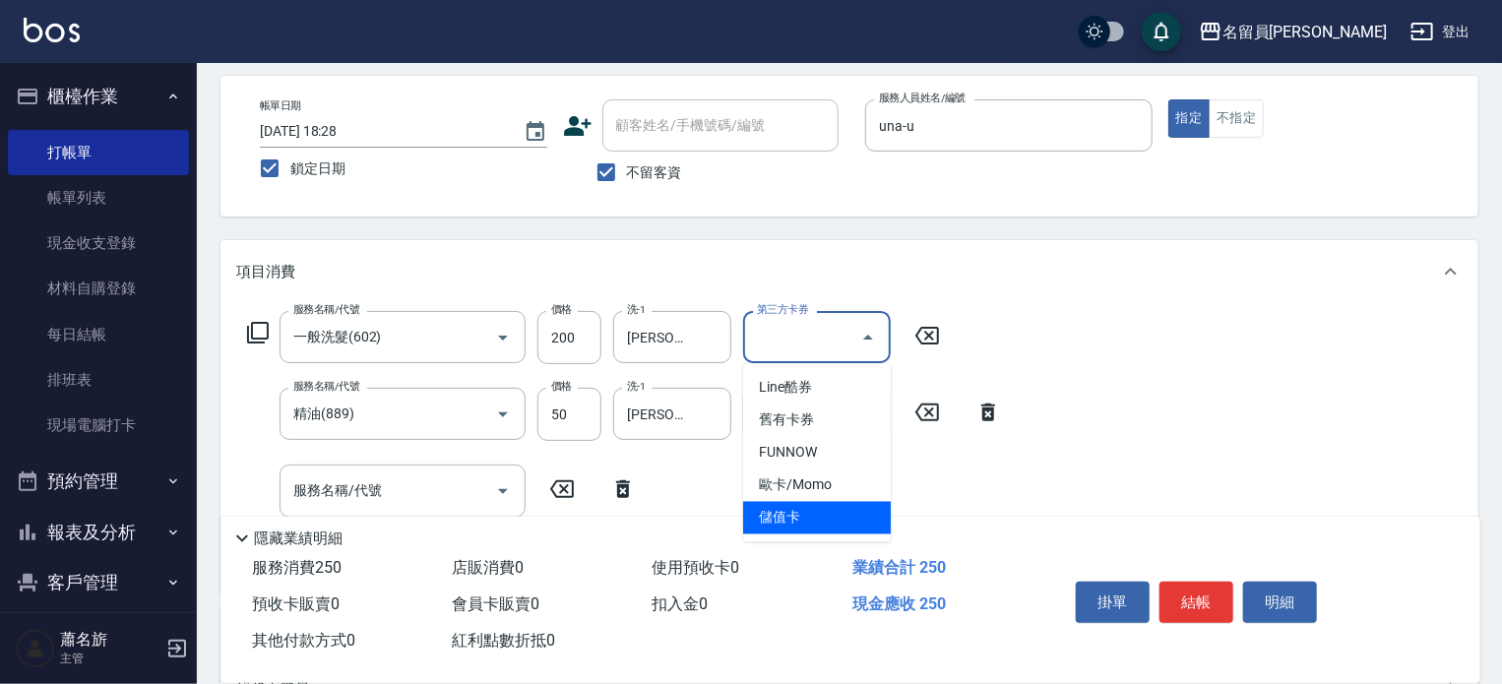
click at [803, 508] on span "儲值卡" at bounding box center [817, 518] width 148 height 32
type input "儲值卡"
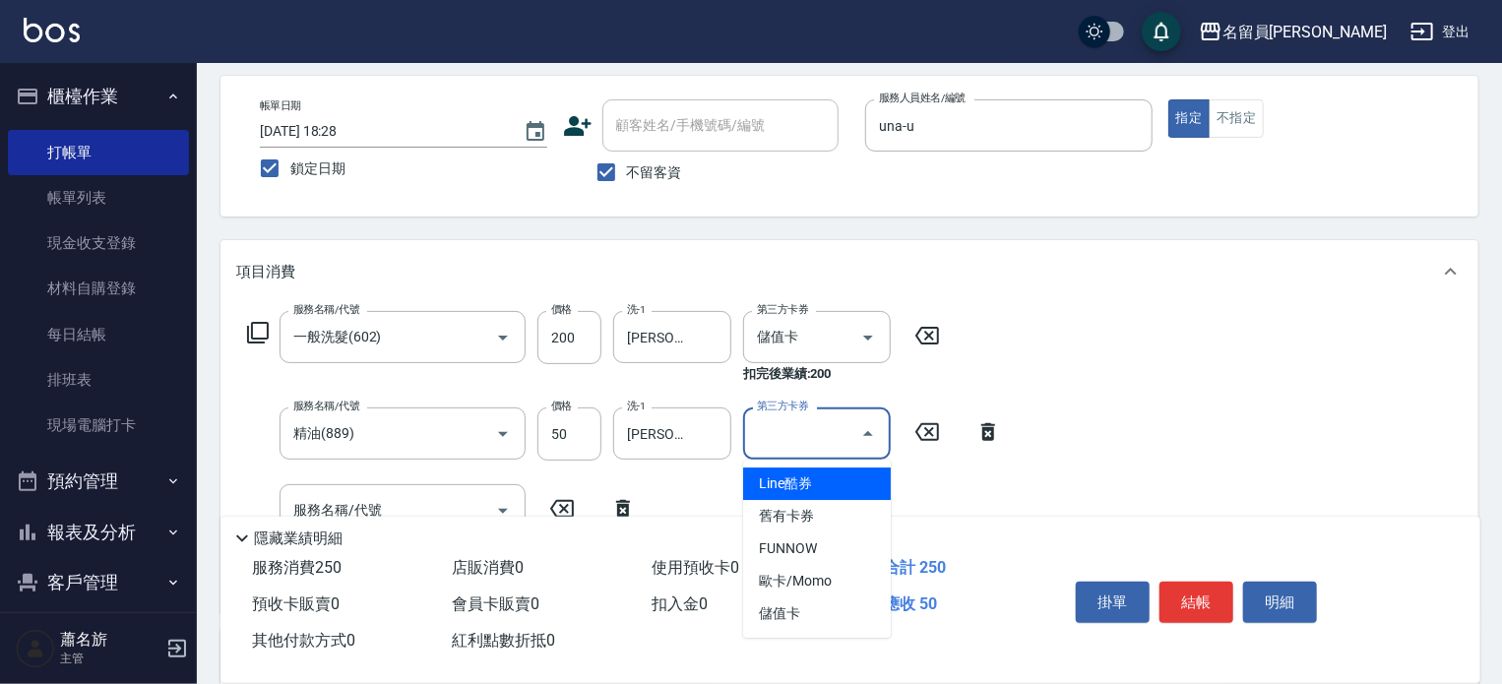
click at [795, 440] on input "第三方卡券" at bounding box center [802, 433] width 100 height 34
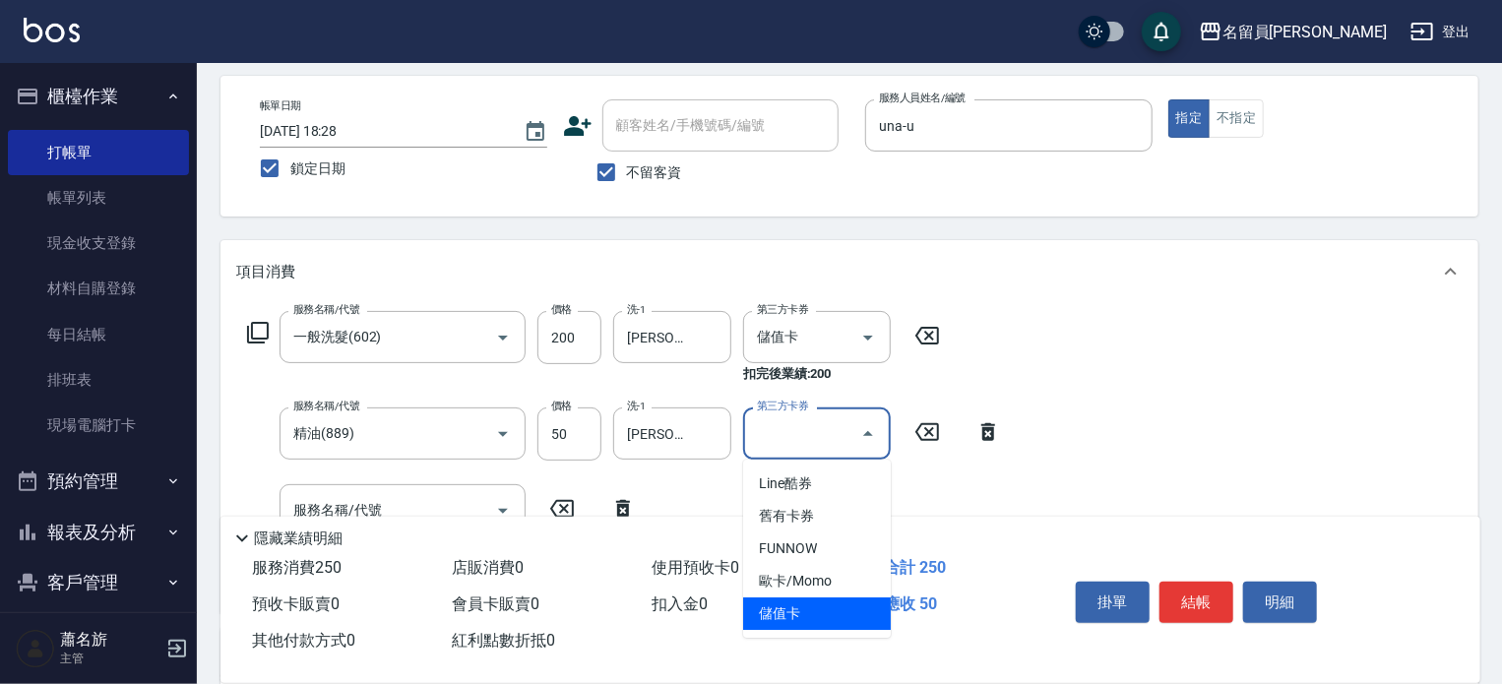
click at [828, 616] on span "儲值卡" at bounding box center [817, 613] width 148 height 32
type input "儲值卡"
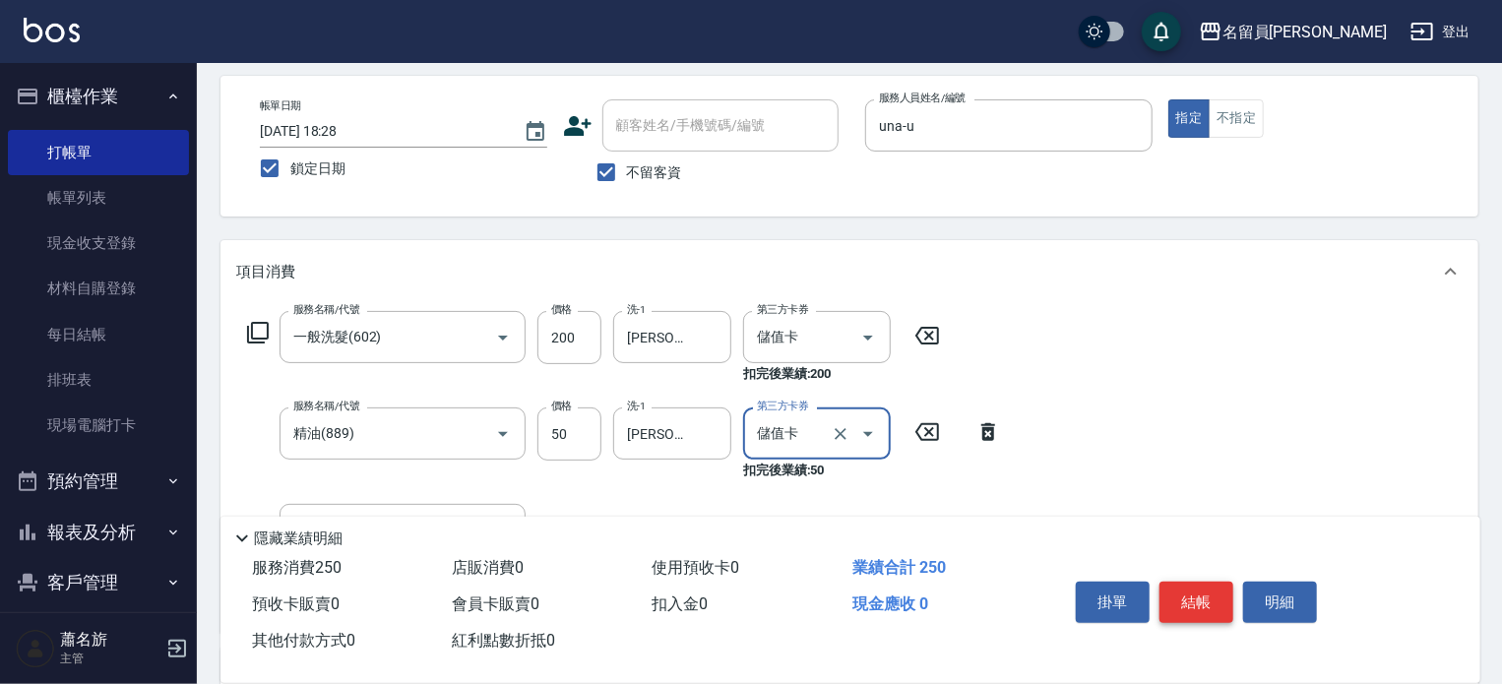
click at [1189, 587] on button "結帳" at bounding box center [1196, 602] width 74 height 41
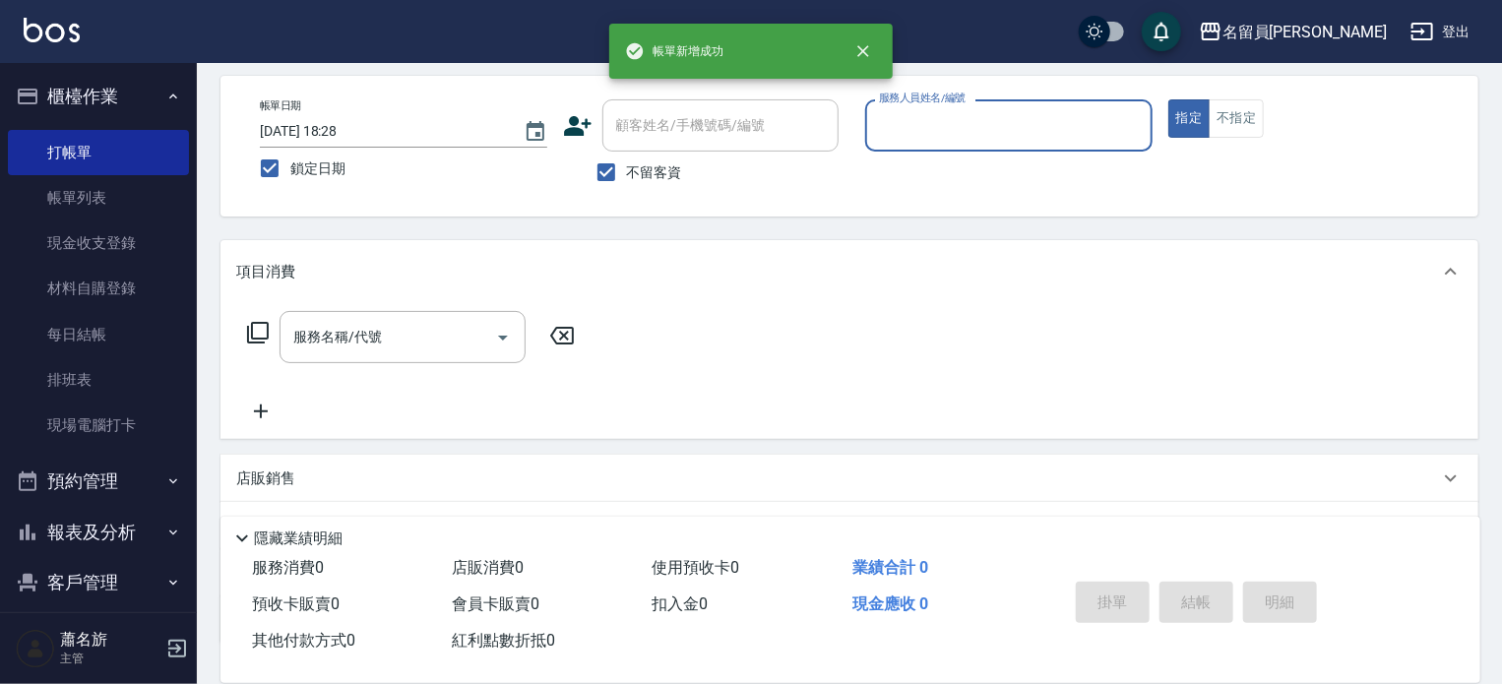
drag, startPoint x: 106, startPoint y: 196, endPoint x: 405, endPoint y: 314, distance: 321.6
click at [106, 196] on link "帳單列表" at bounding box center [98, 197] width 181 height 45
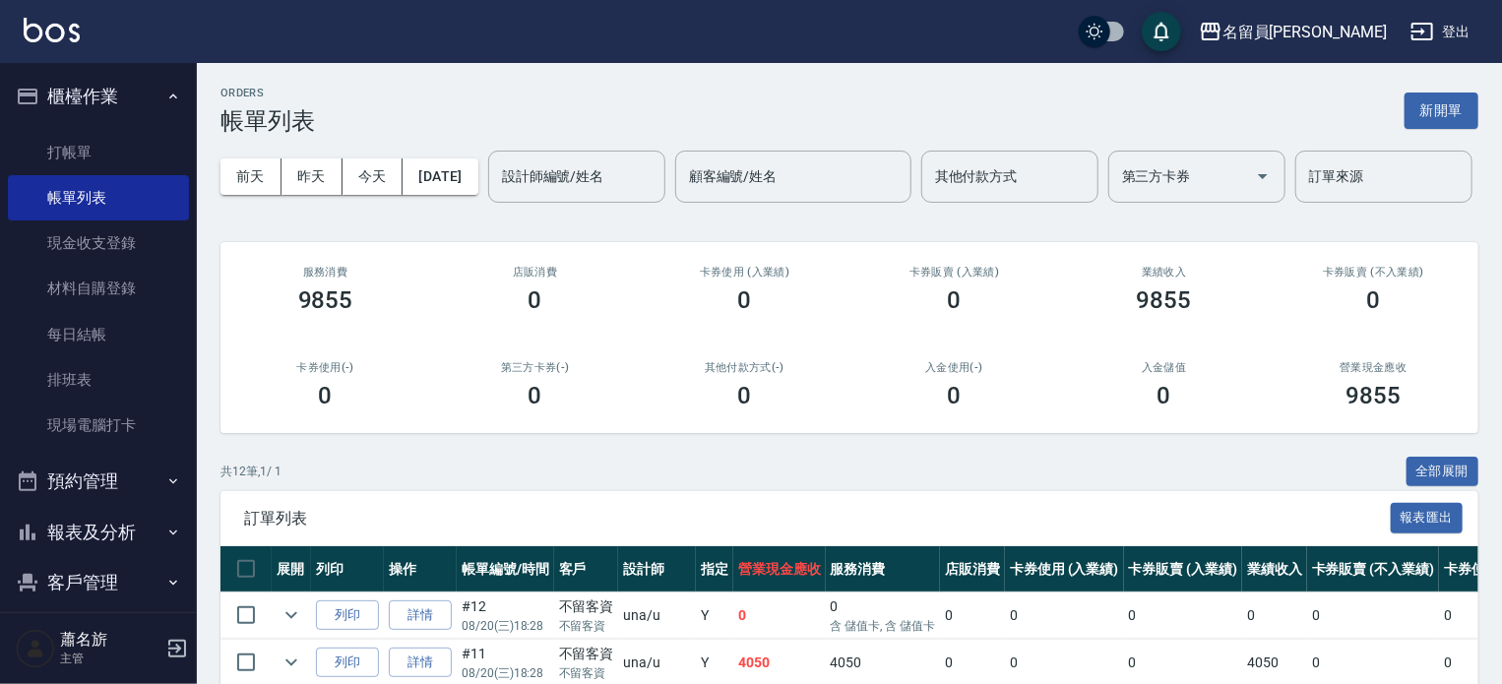
scroll to position [295, 0]
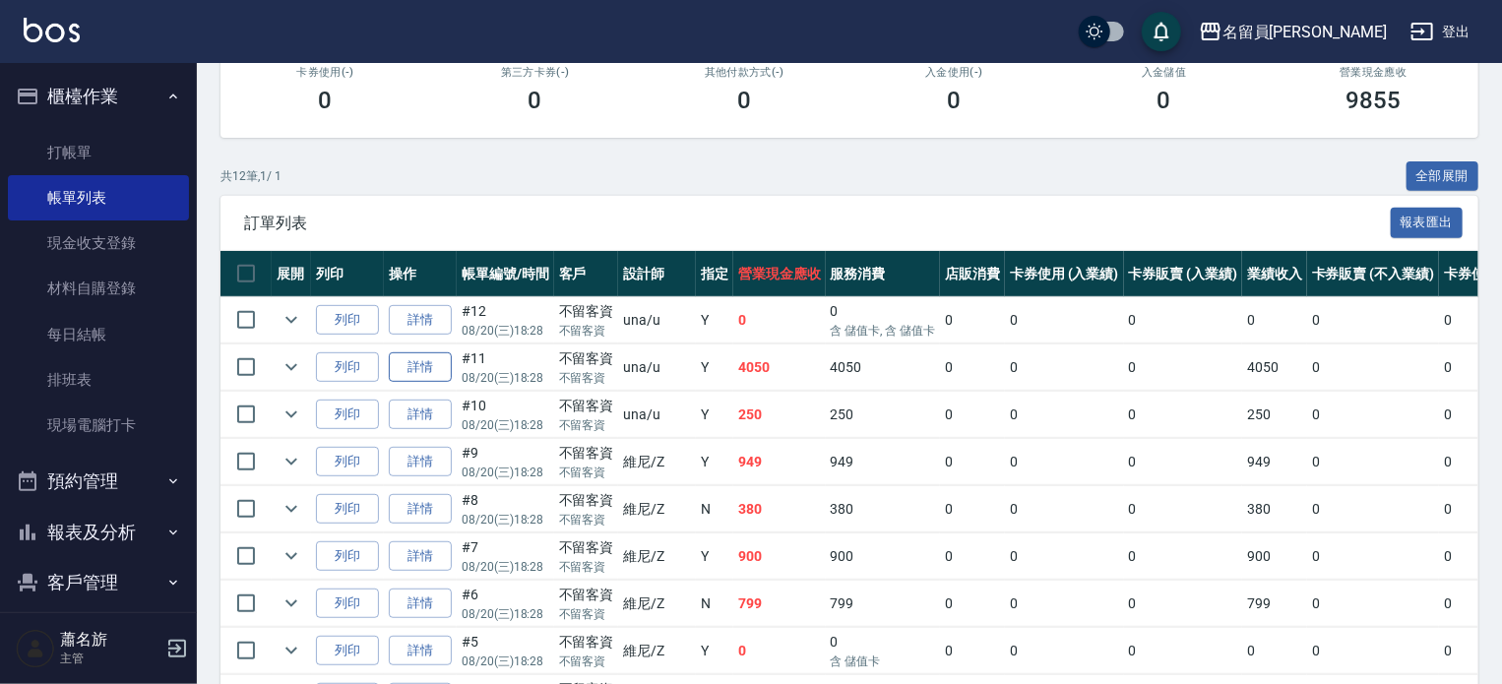
click at [417, 383] on link "詳情" at bounding box center [420, 367] width 63 height 31
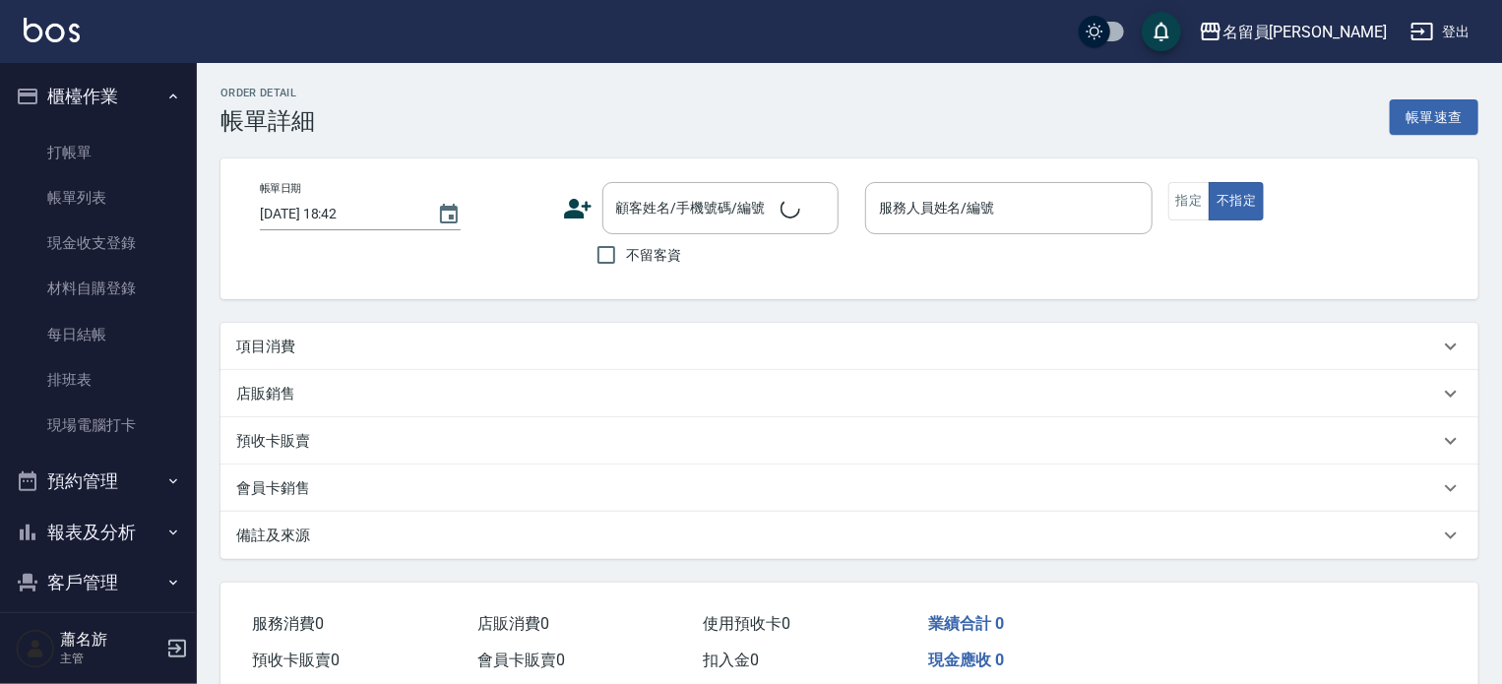
type input "[DATE] 18:28"
checkbox input "true"
type input "una-u"
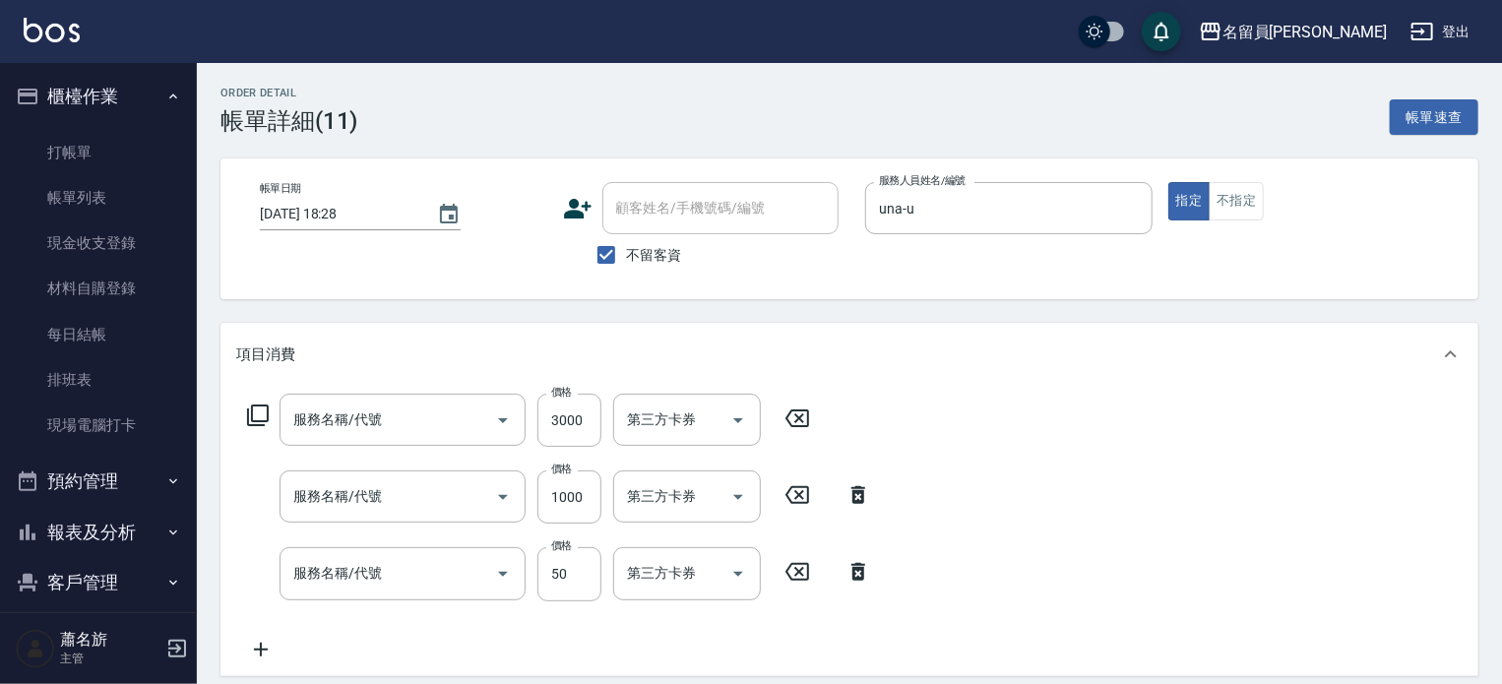
type input "貼片重整(00027)"
type input "染髮(501)"
type input "精油(889)"
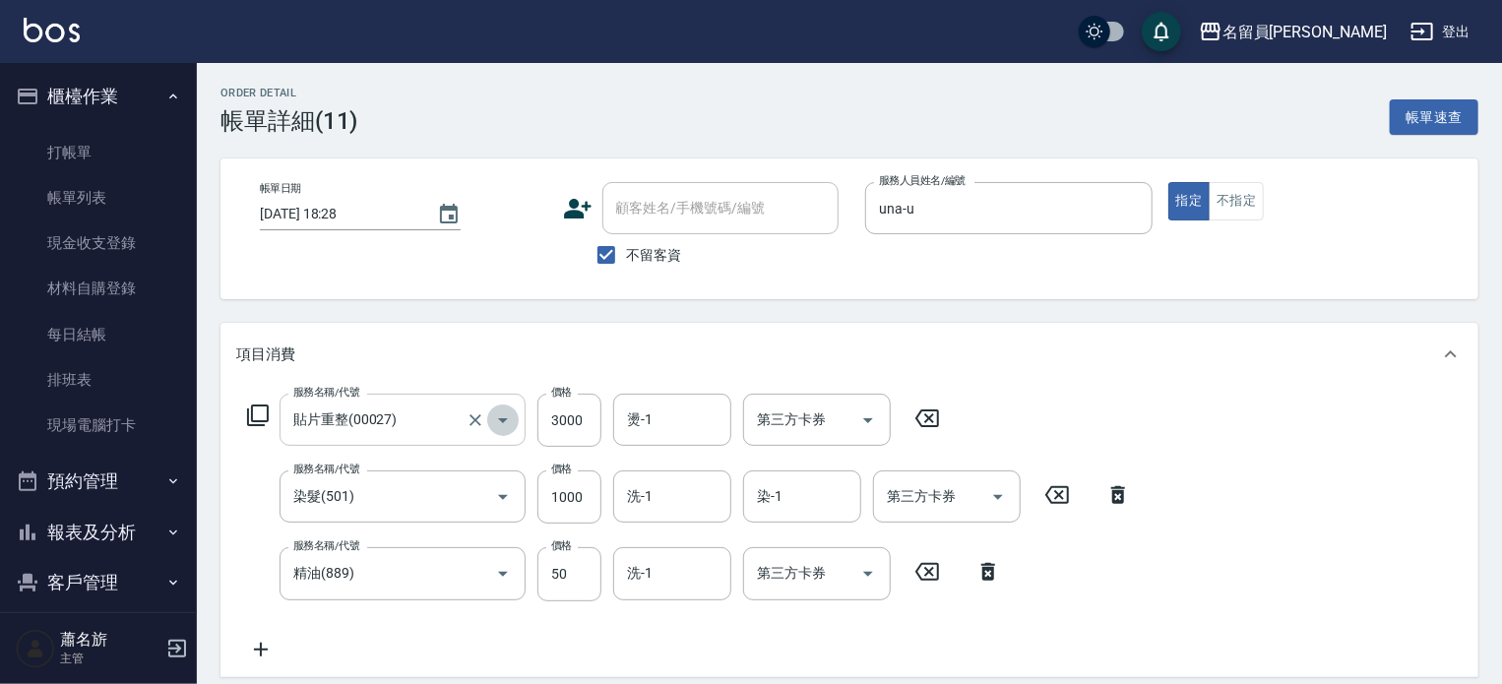
click at [497, 417] on icon "Open" at bounding box center [503, 420] width 24 height 24
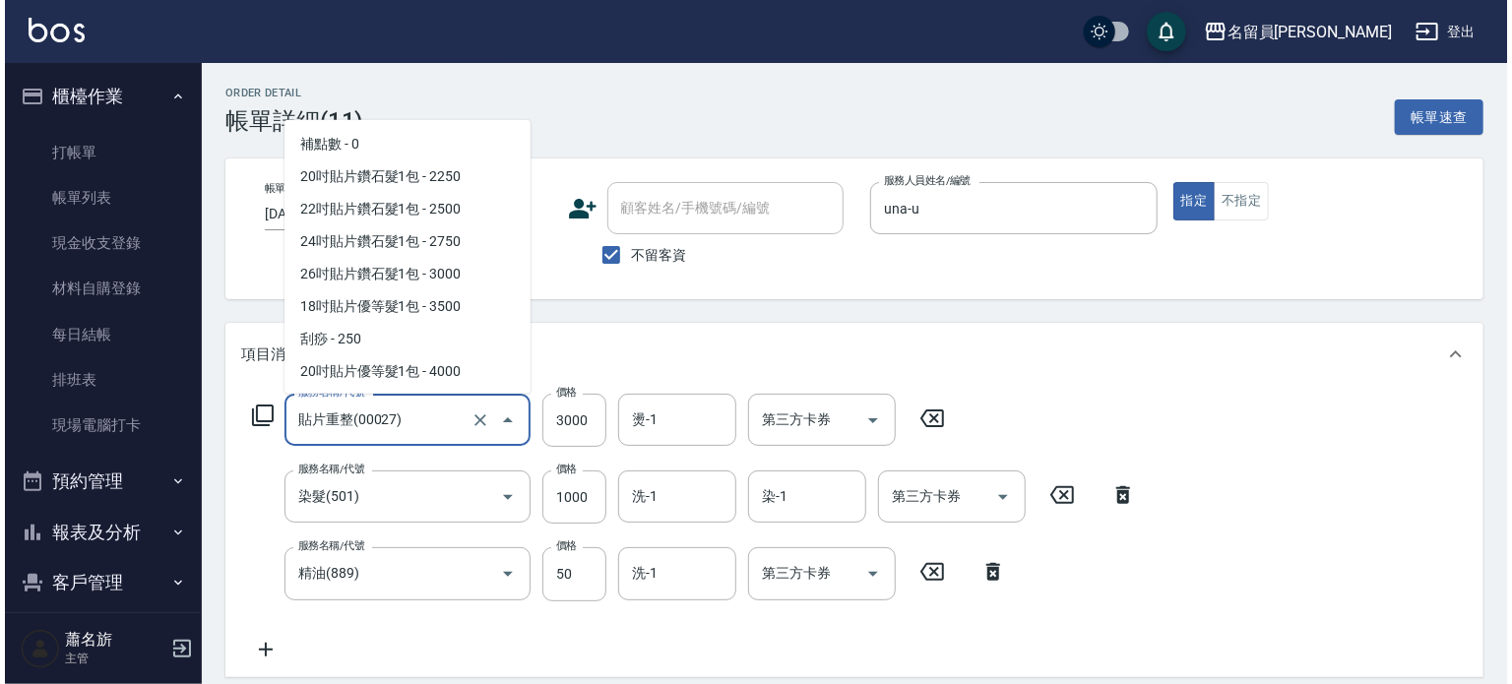
scroll to position [1130, 0]
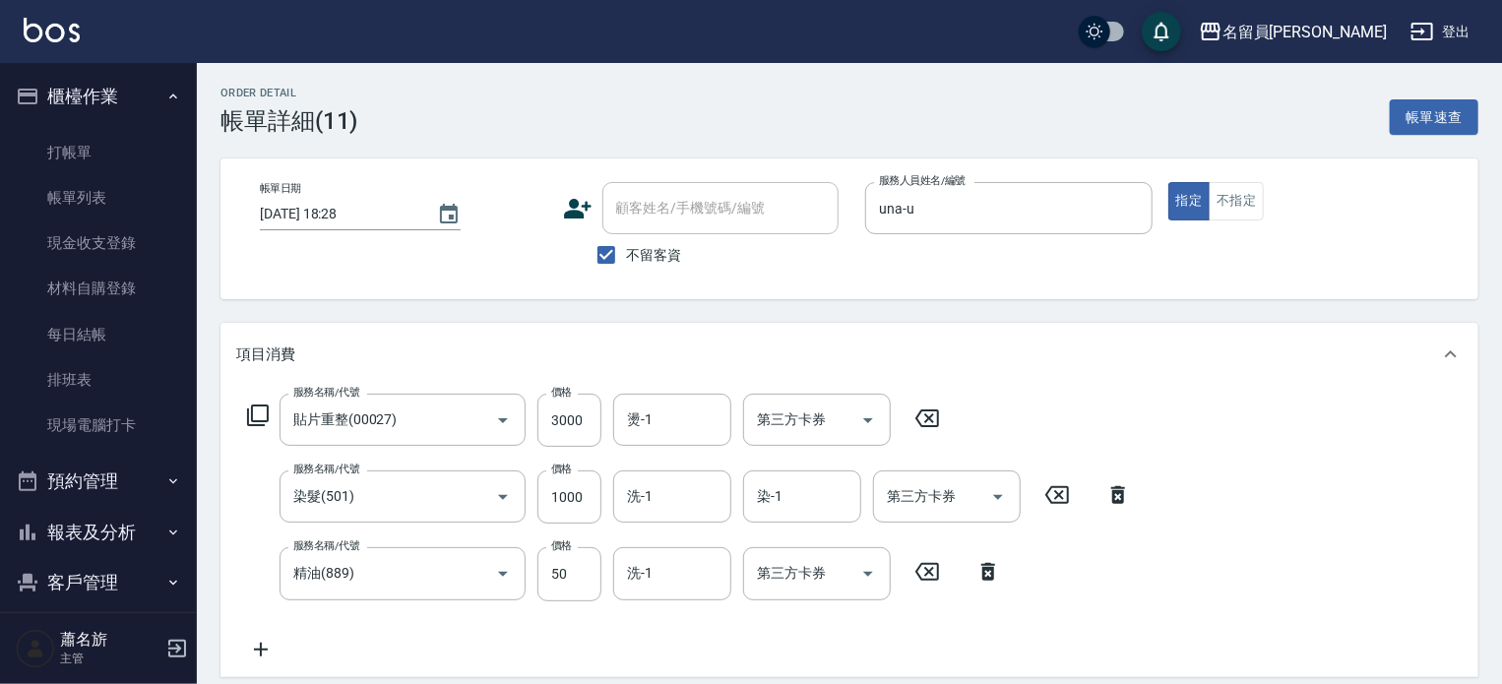
click at [254, 420] on icon at bounding box center [258, 415] width 22 height 22
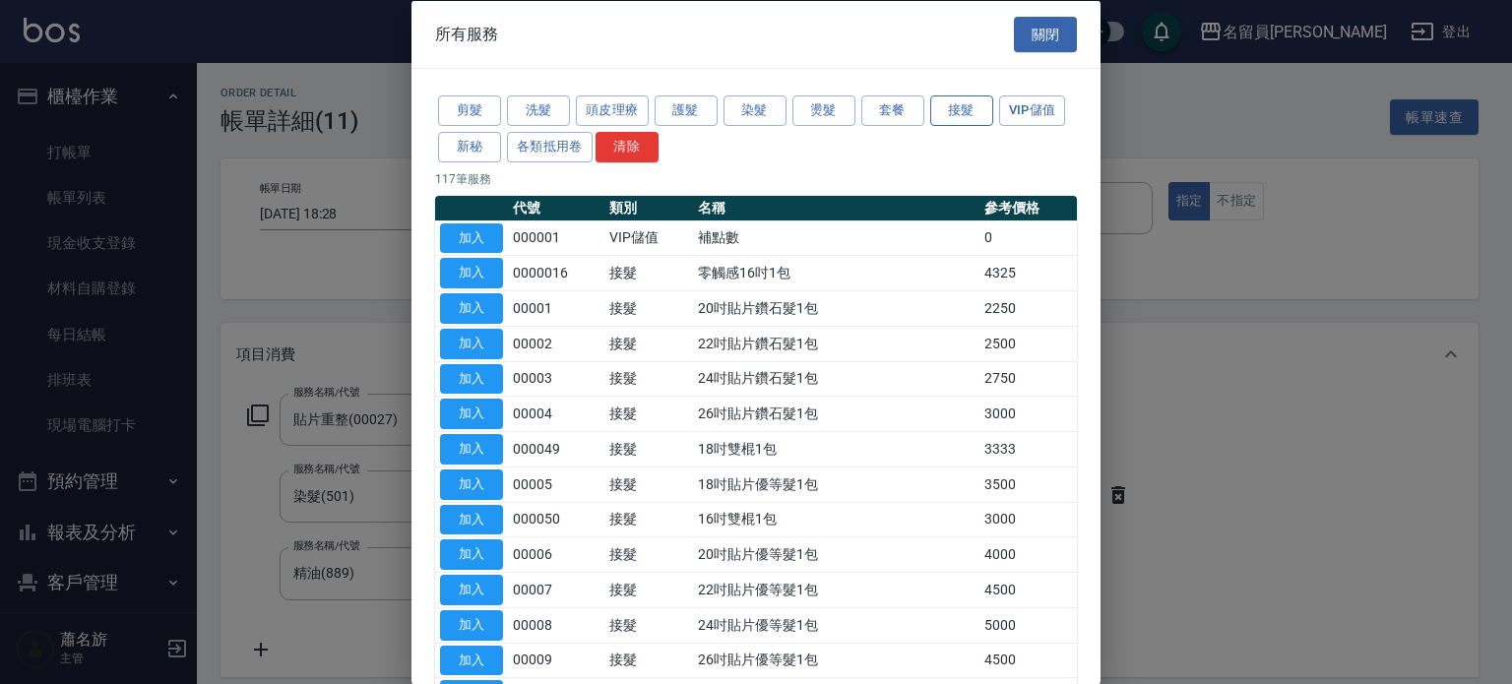
click at [945, 101] on button "接髮" at bounding box center [961, 110] width 63 height 31
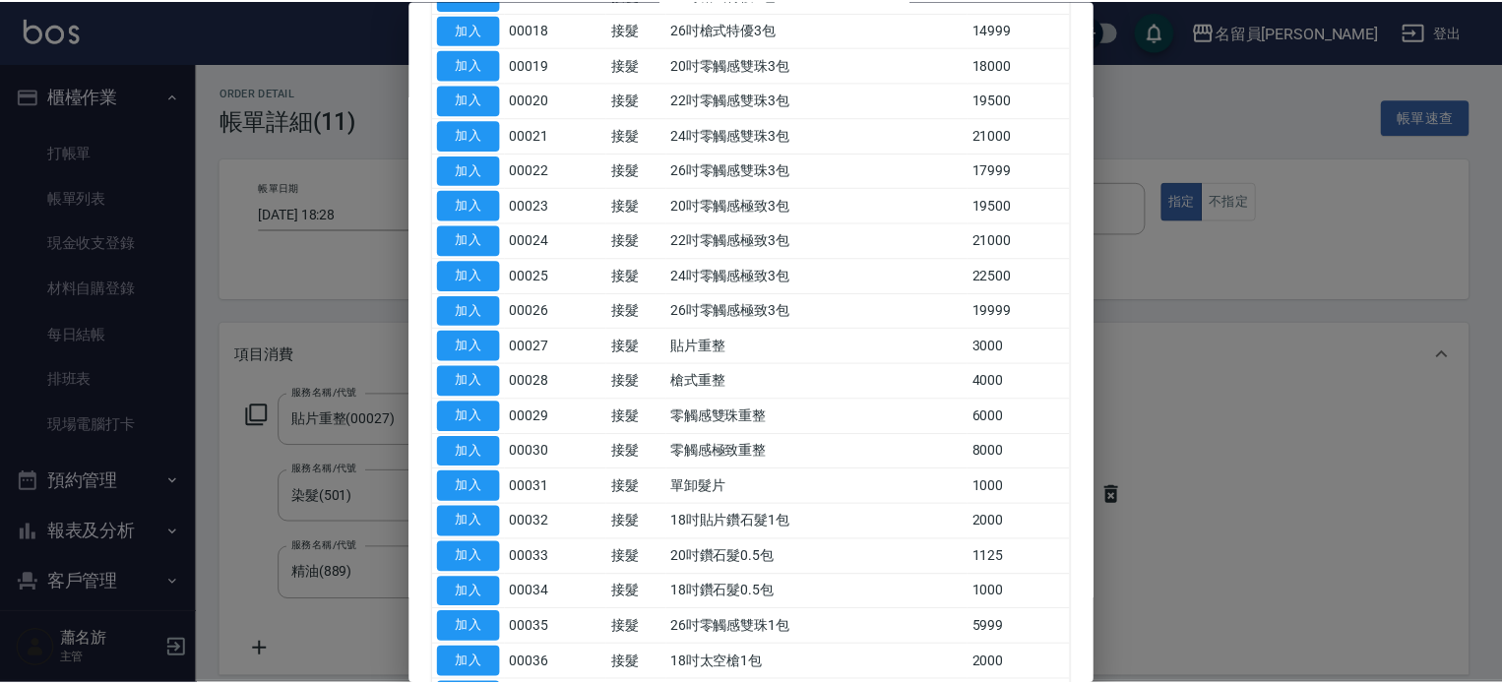
scroll to position [984, 0]
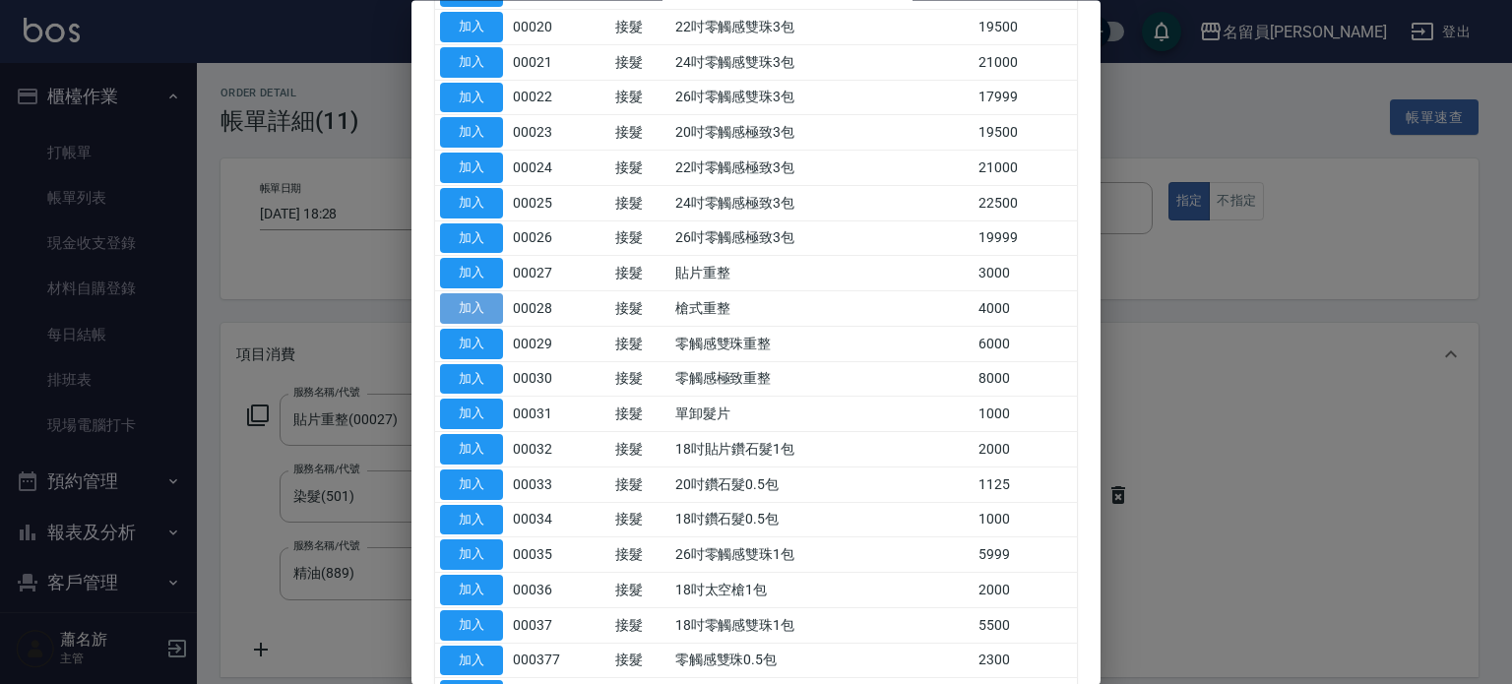
click at [480, 303] on button "加入" at bounding box center [471, 309] width 63 height 31
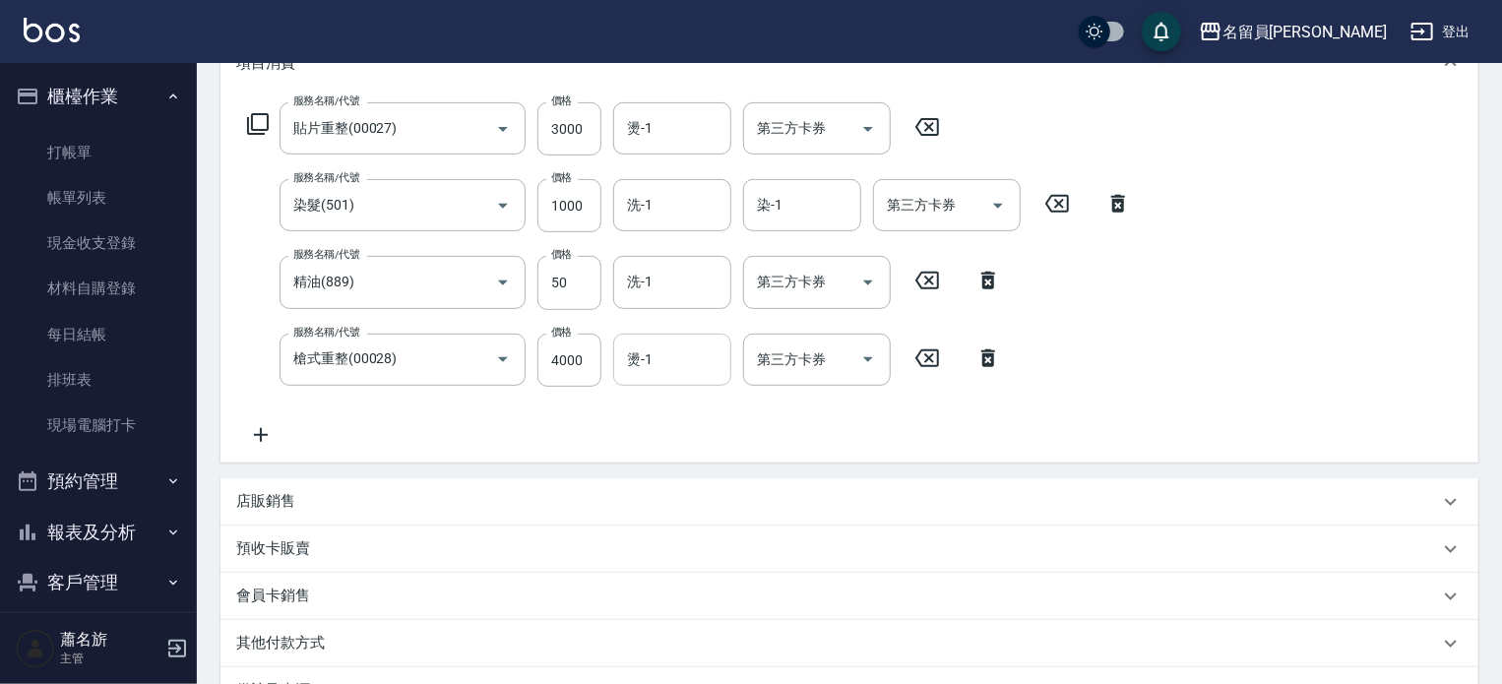
scroll to position [295, 0]
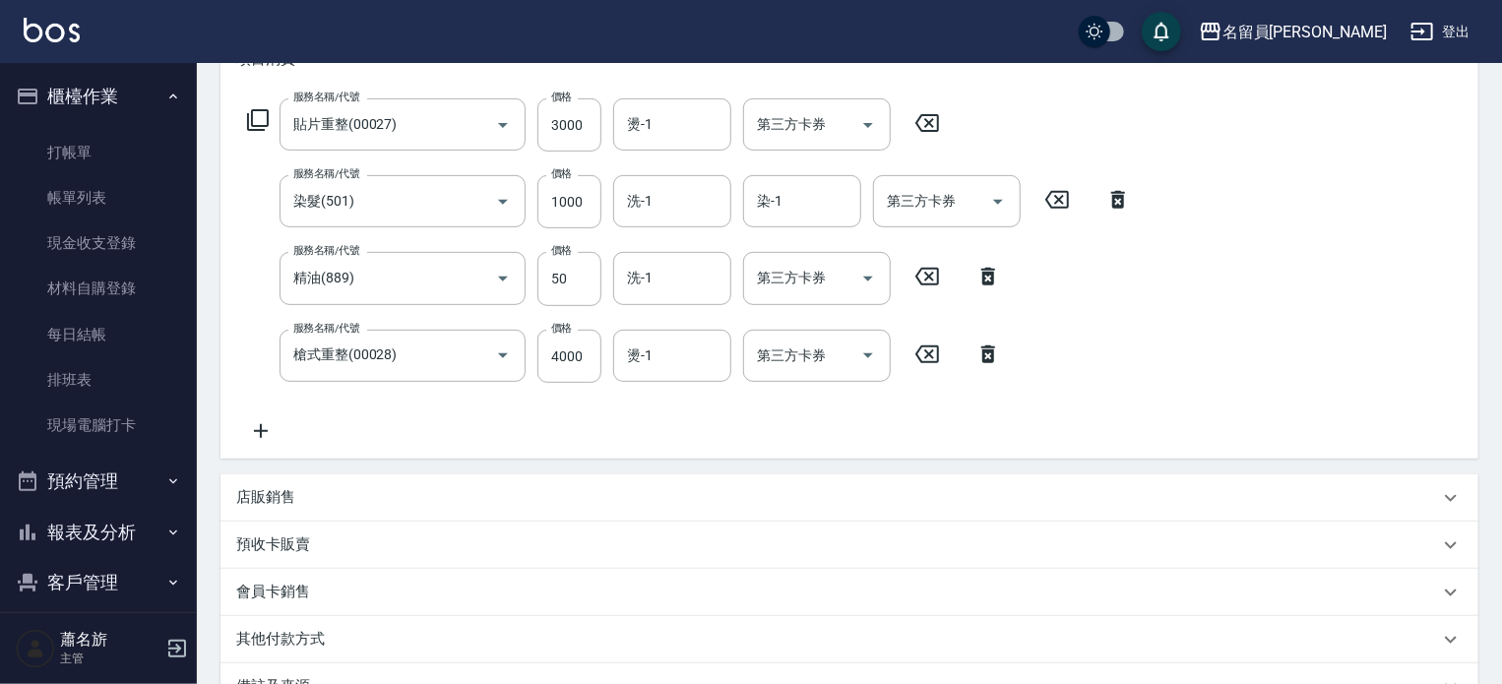
click at [930, 122] on icon at bounding box center [927, 123] width 24 height 18
click at [597, 351] on input "4000" at bounding box center [569, 355] width 64 height 53
type input "3000"
click at [948, 408] on div "服務名稱/代號 服務名稱/代號 第三方卡券 第三方卡券 服務名稱/代號 染髮(501) 服務名稱/代號 價格 1000 價格 洗-1 洗-1 染-1 染-1 …" at bounding box center [689, 269] width 906 height 343
click at [729, 121] on icon at bounding box center [721, 123] width 49 height 24
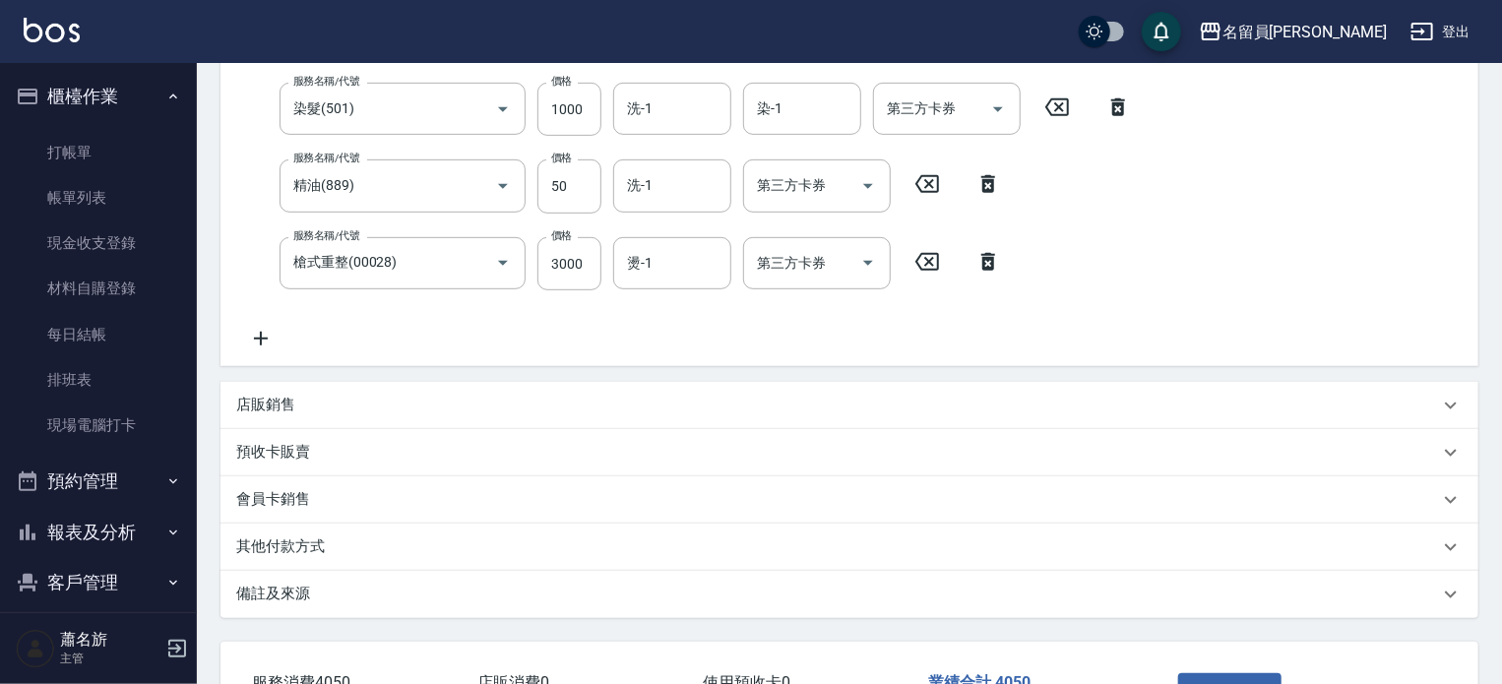
scroll to position [530, 0]
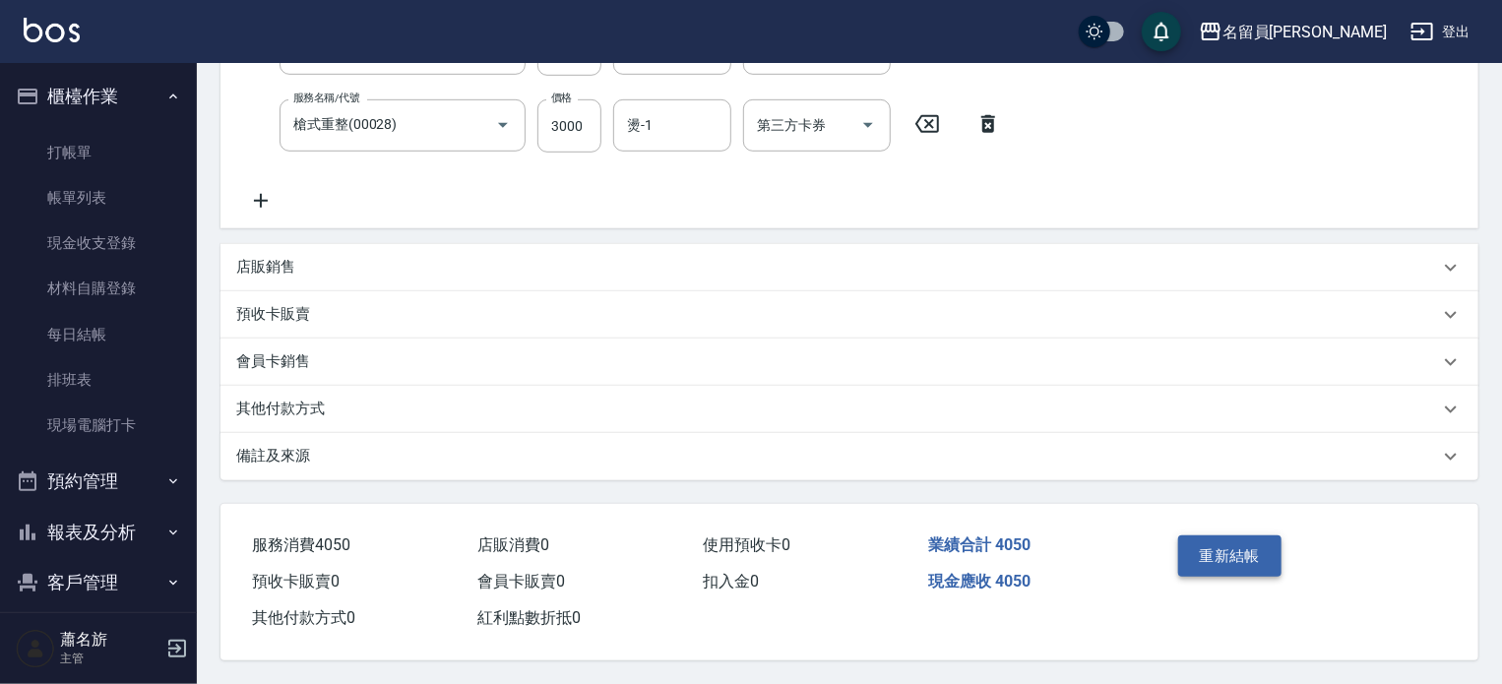
click at [1210, 546] on button "重新結帳" at bounding box center [1230, 555] width 104 height 41
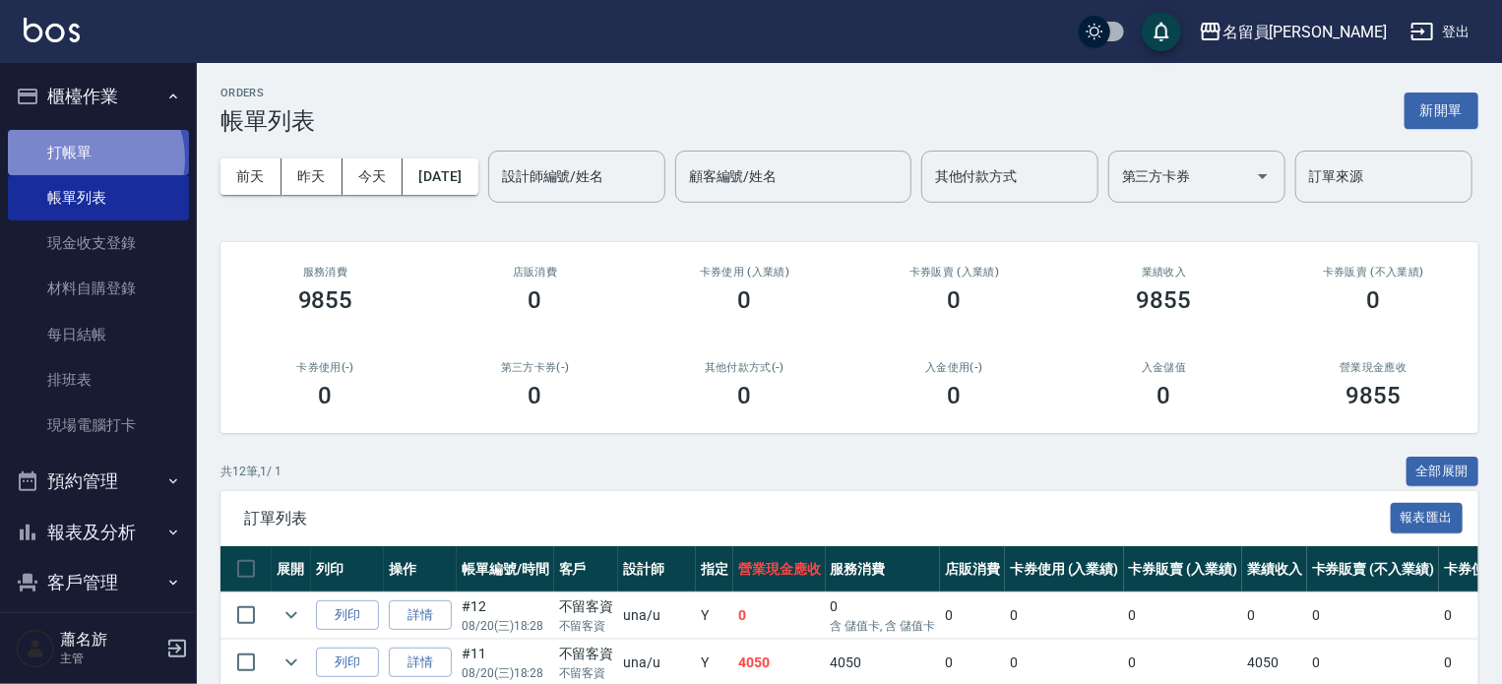
click at [93, 157] on link "打帳單" at bounding box center [98, 152] width 181 height 45
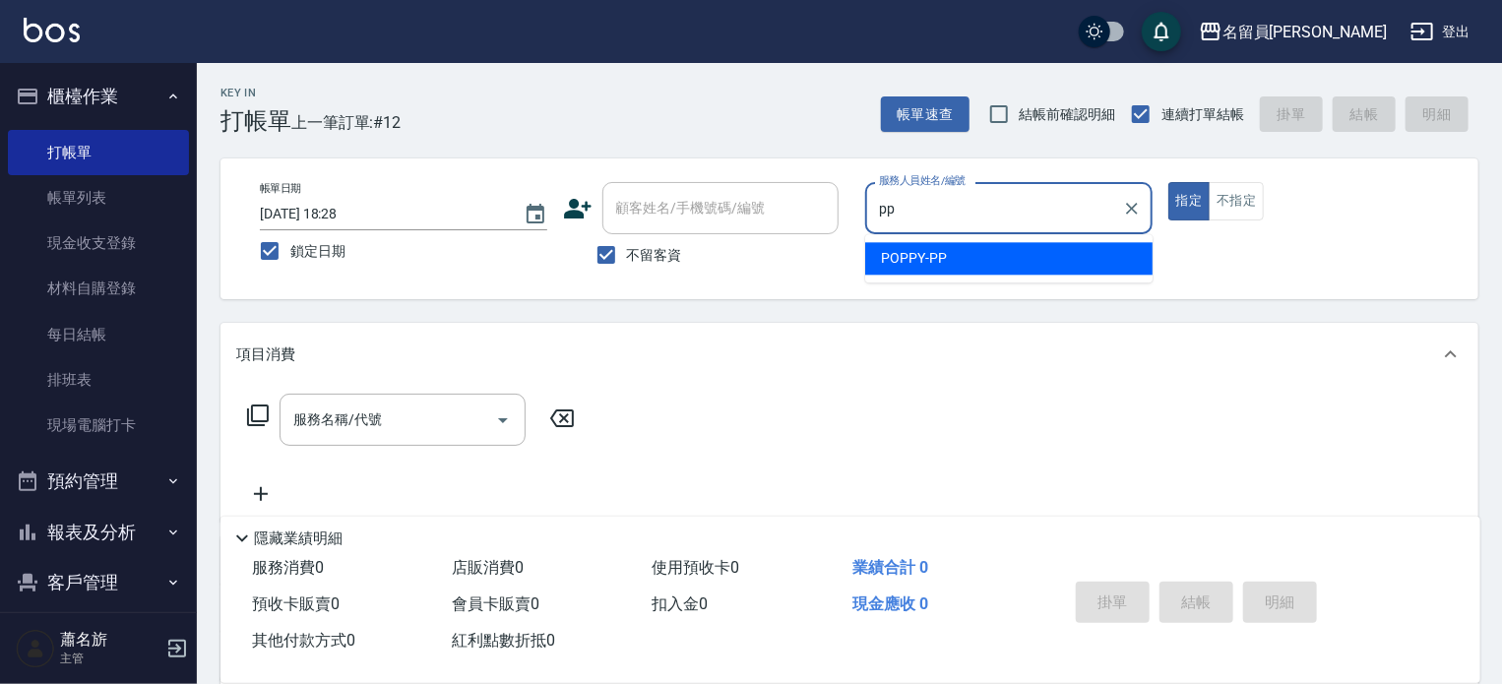
type input "POPPY-PP"
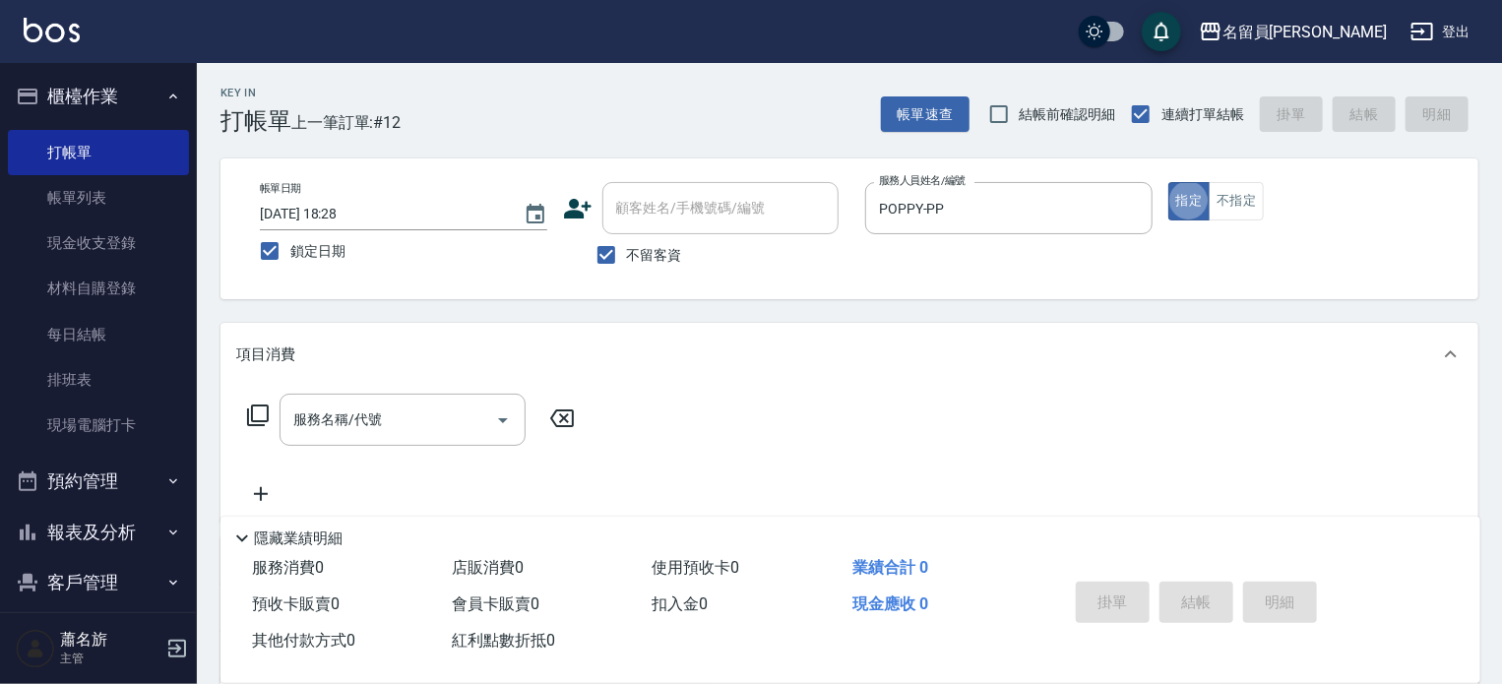
type button "true"
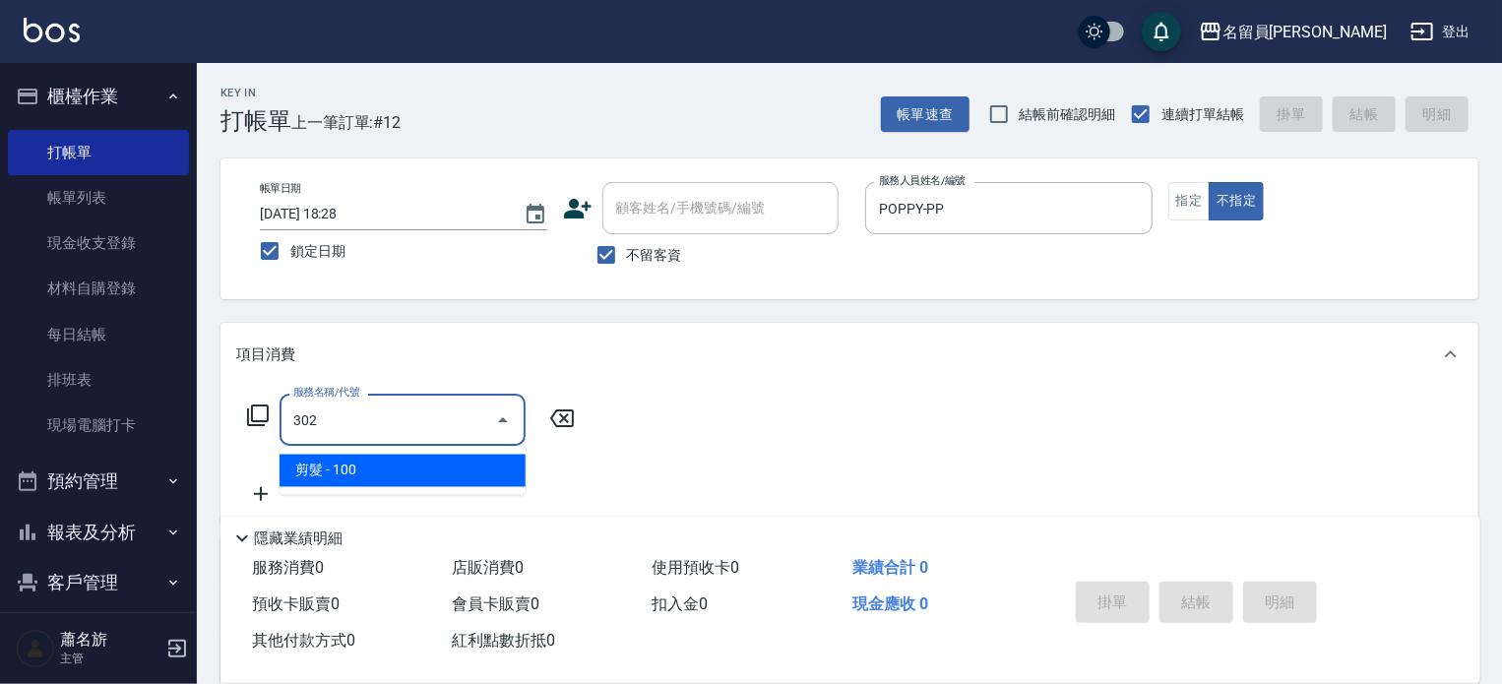
type input "剪髮(302)"
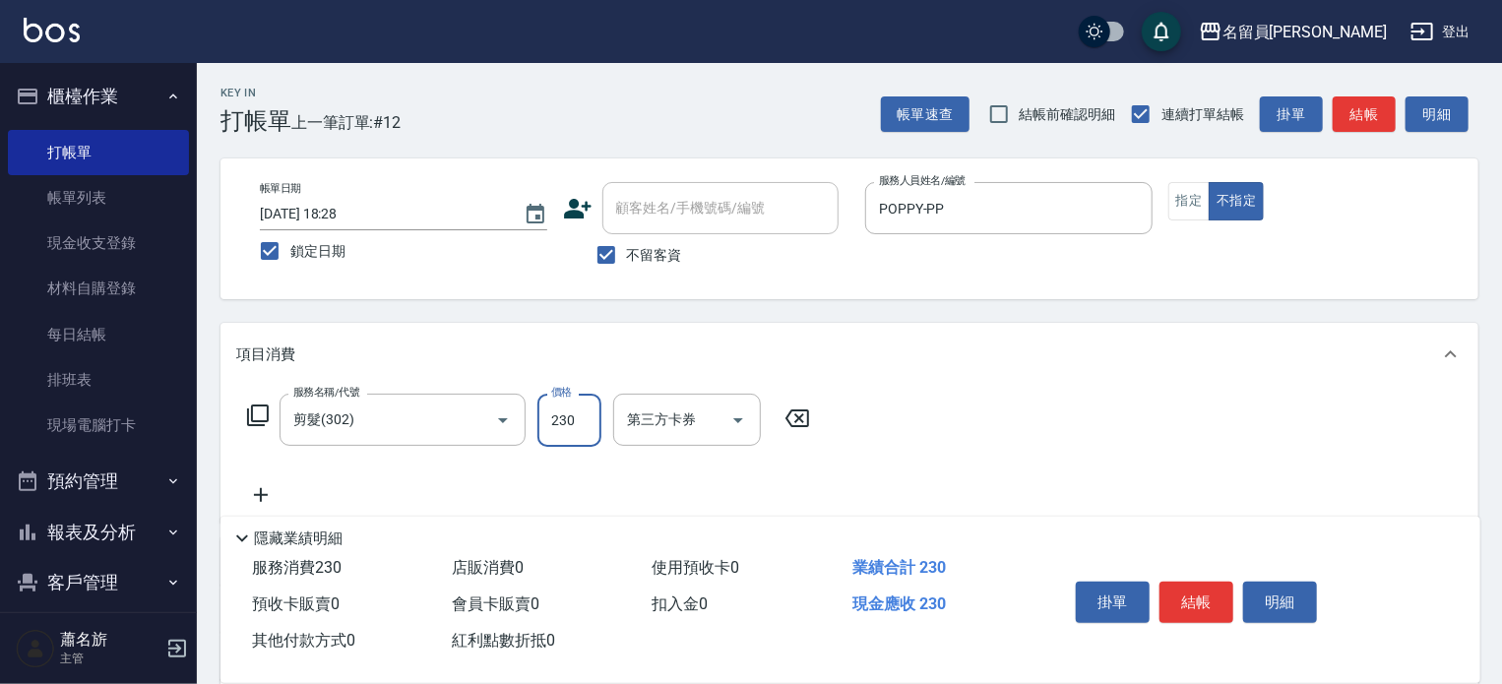
type input "230"
click at [1204, 583] on button "結帳" at bounding box center [1196, 602] width 74 height 41
